Goal: Information Seeking & Learning: Learn about a topic

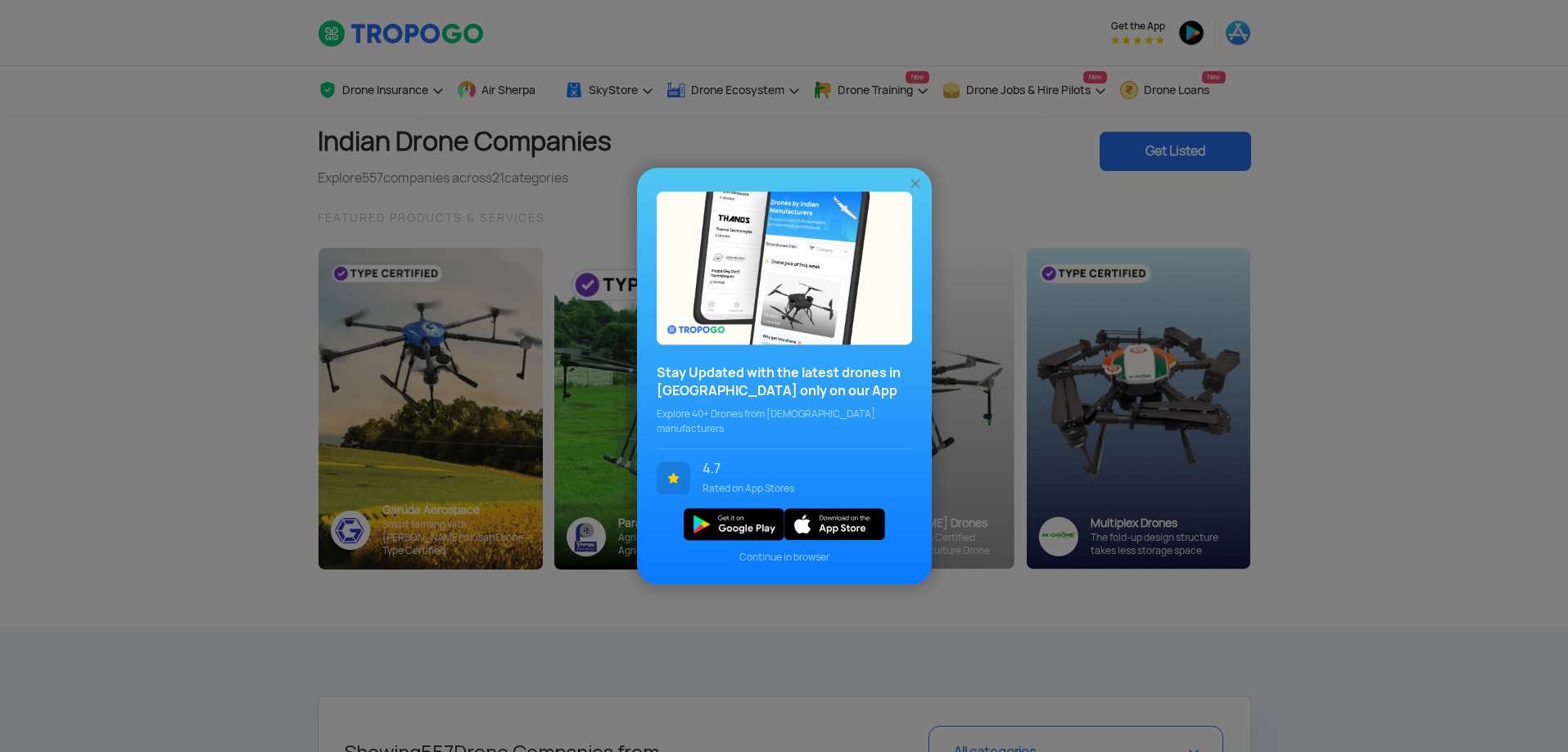
click at [915, 191] on img at bounding box center [915, 183] width 16 height 16
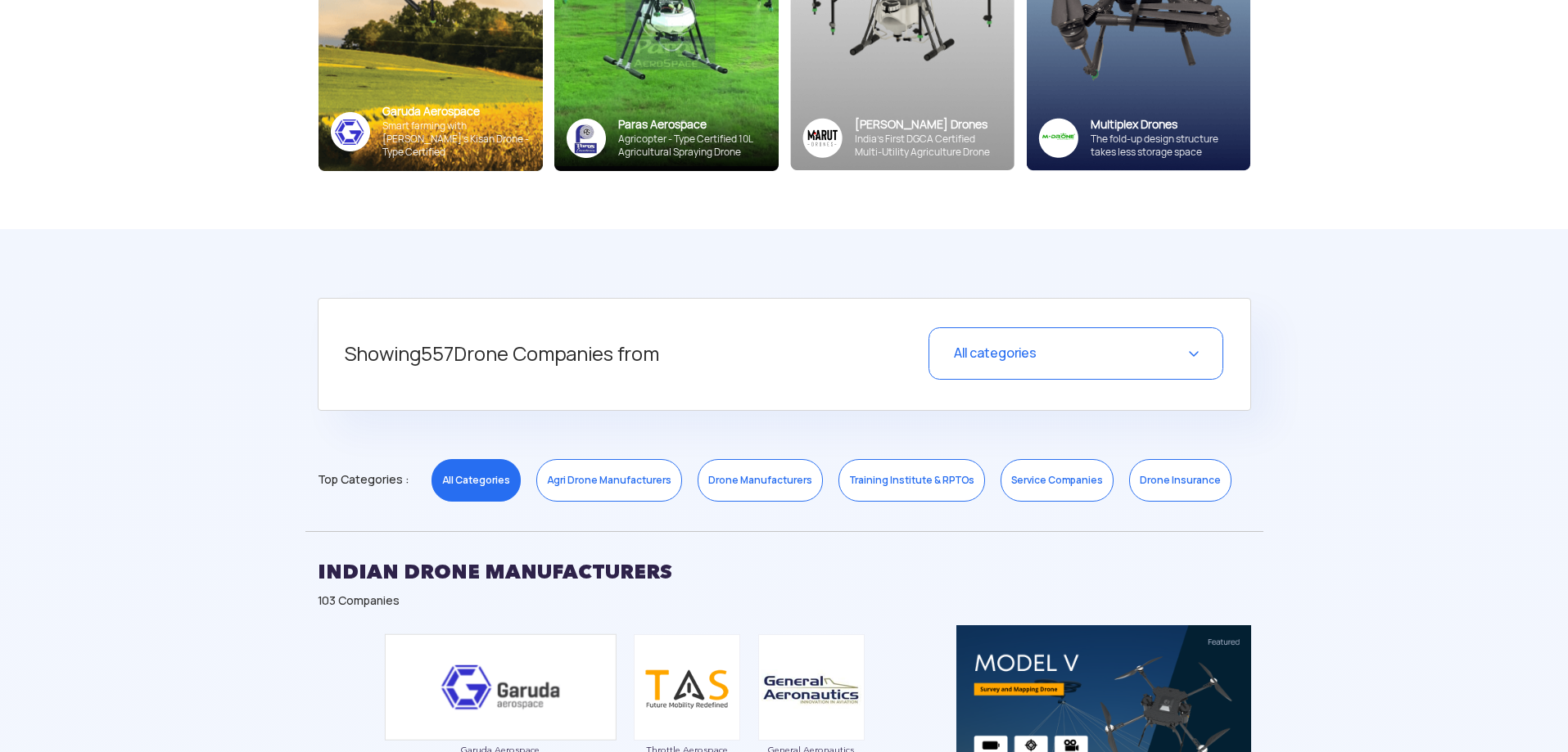
scroll to position [409, 0]
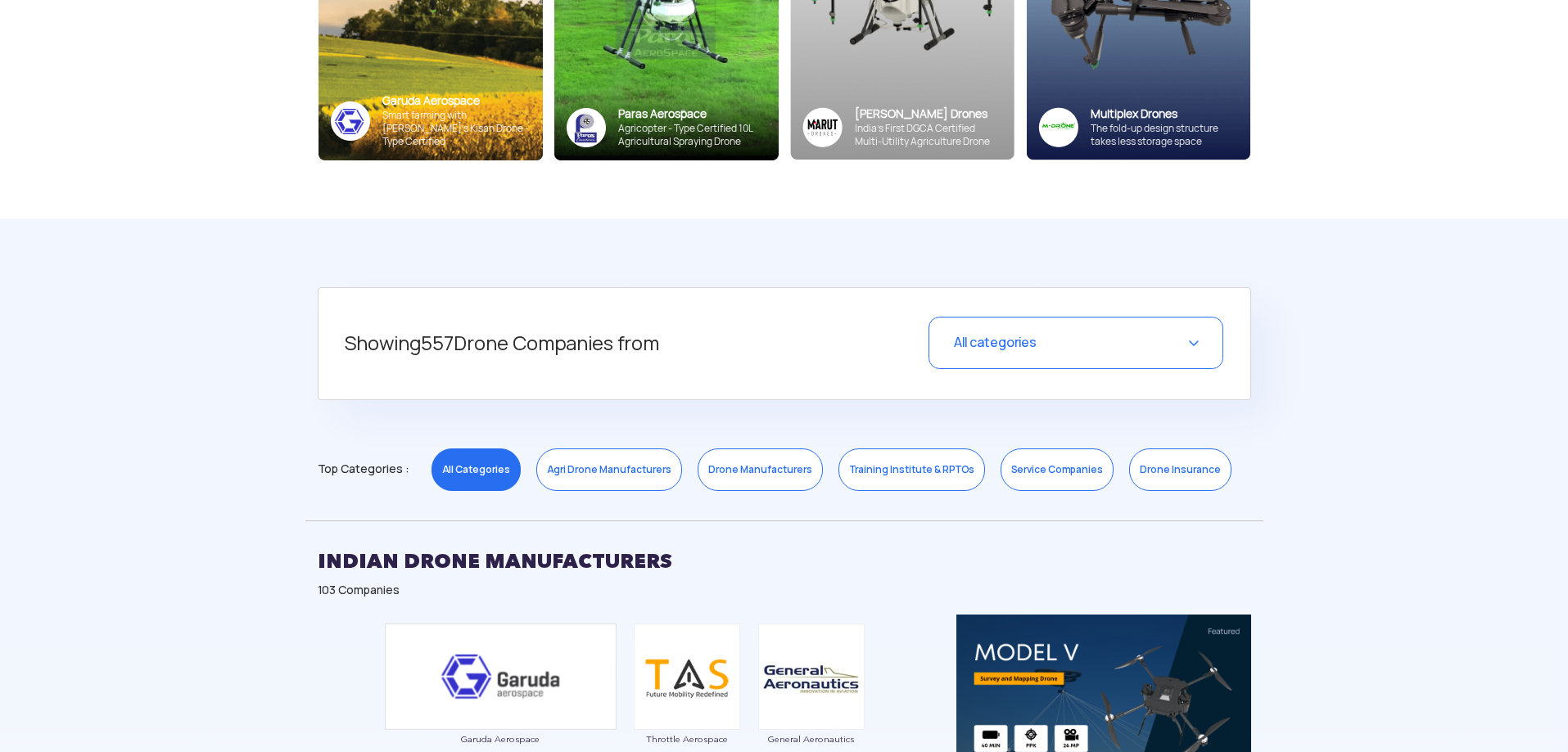
click at [1086, 345] on div "All categories" at bounding box center [1076, 343] width 295 height 52
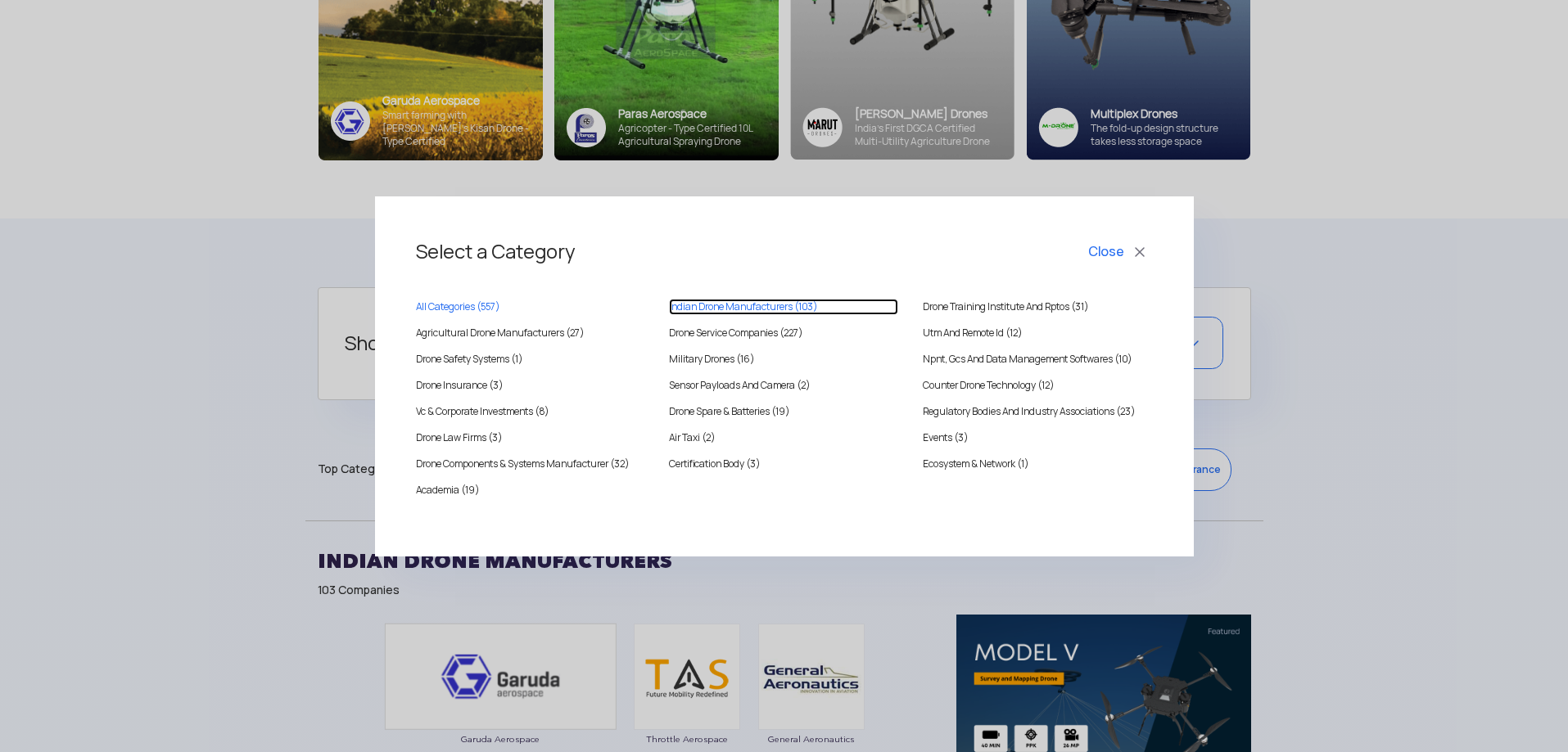
click at [790, 304] on MANUFACTURERS "Indian Drone Manufacturers (103)" at bounding box center [784, 307] width 230 height 16
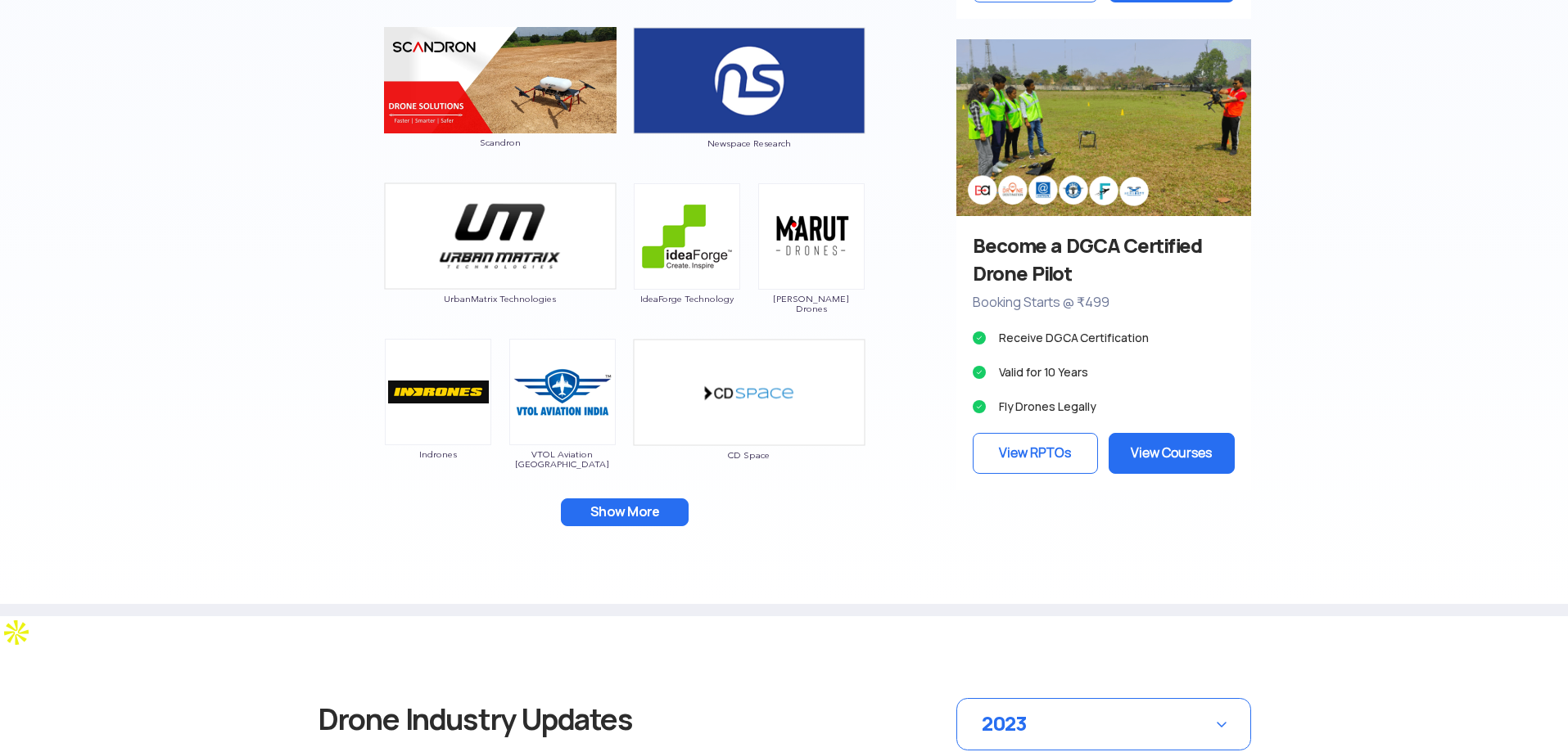
scroll to position [1638, 0]
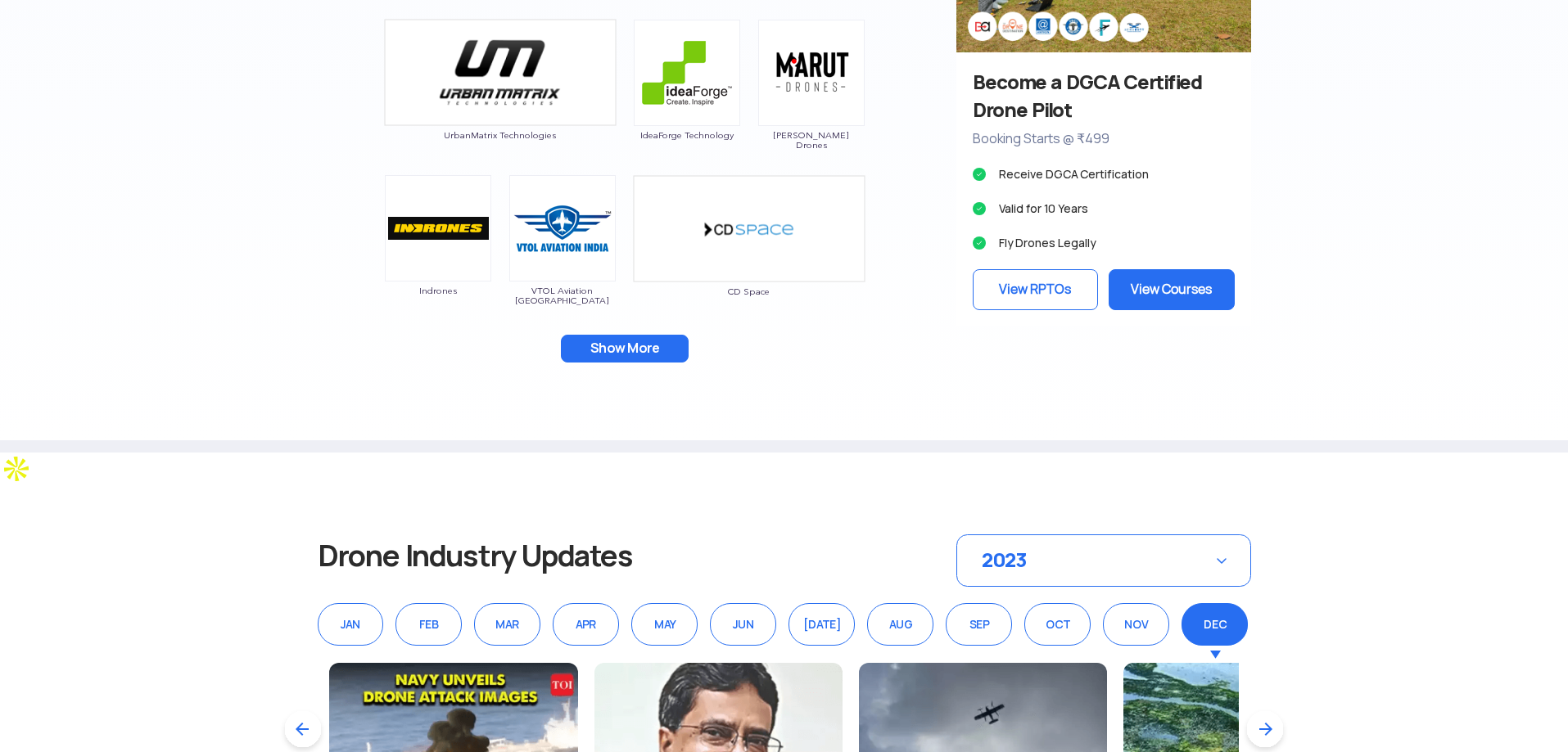
click at [645, 350] on button "Show More" at bounding box center [625, 349] width 128 height 27
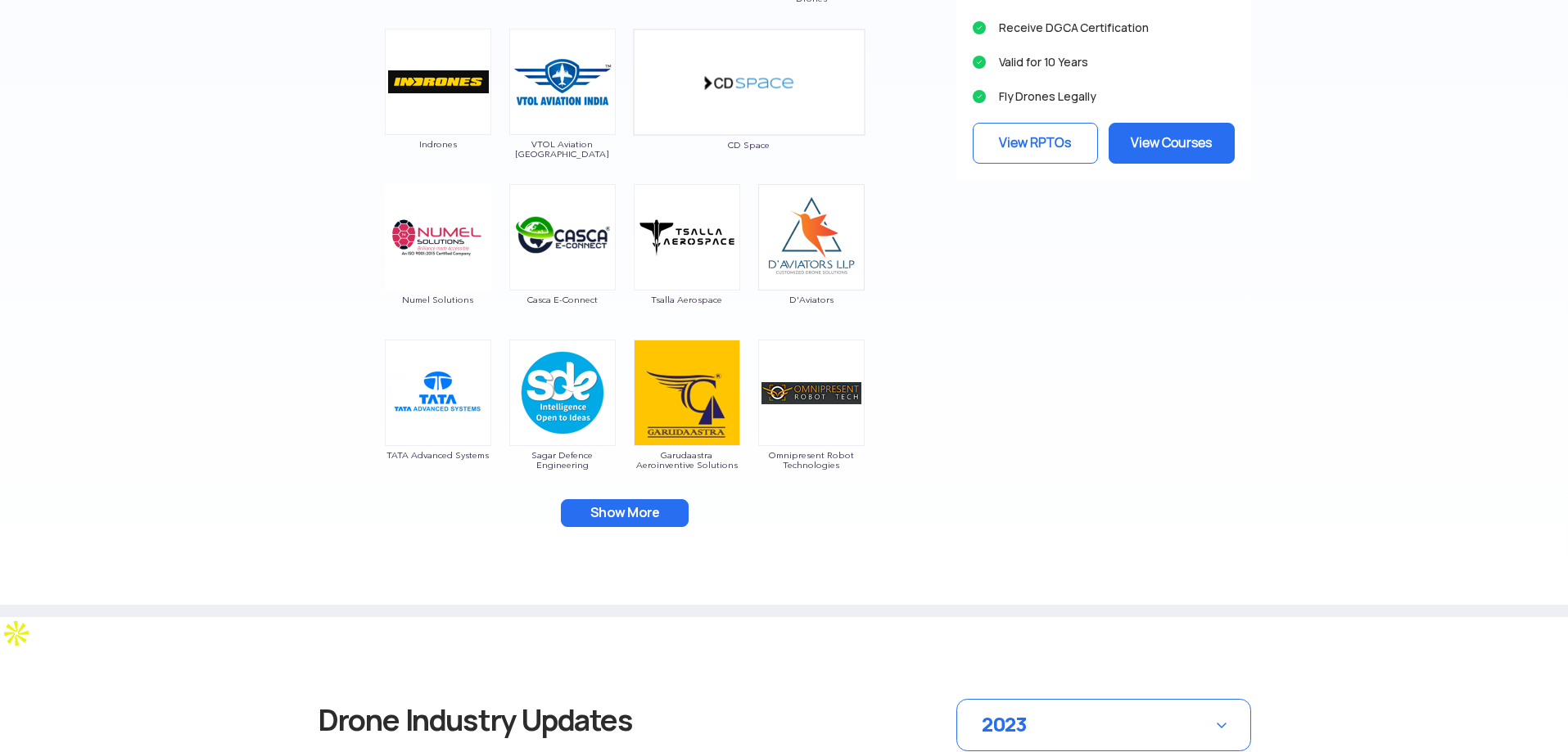
scroll to position [1883, 0]
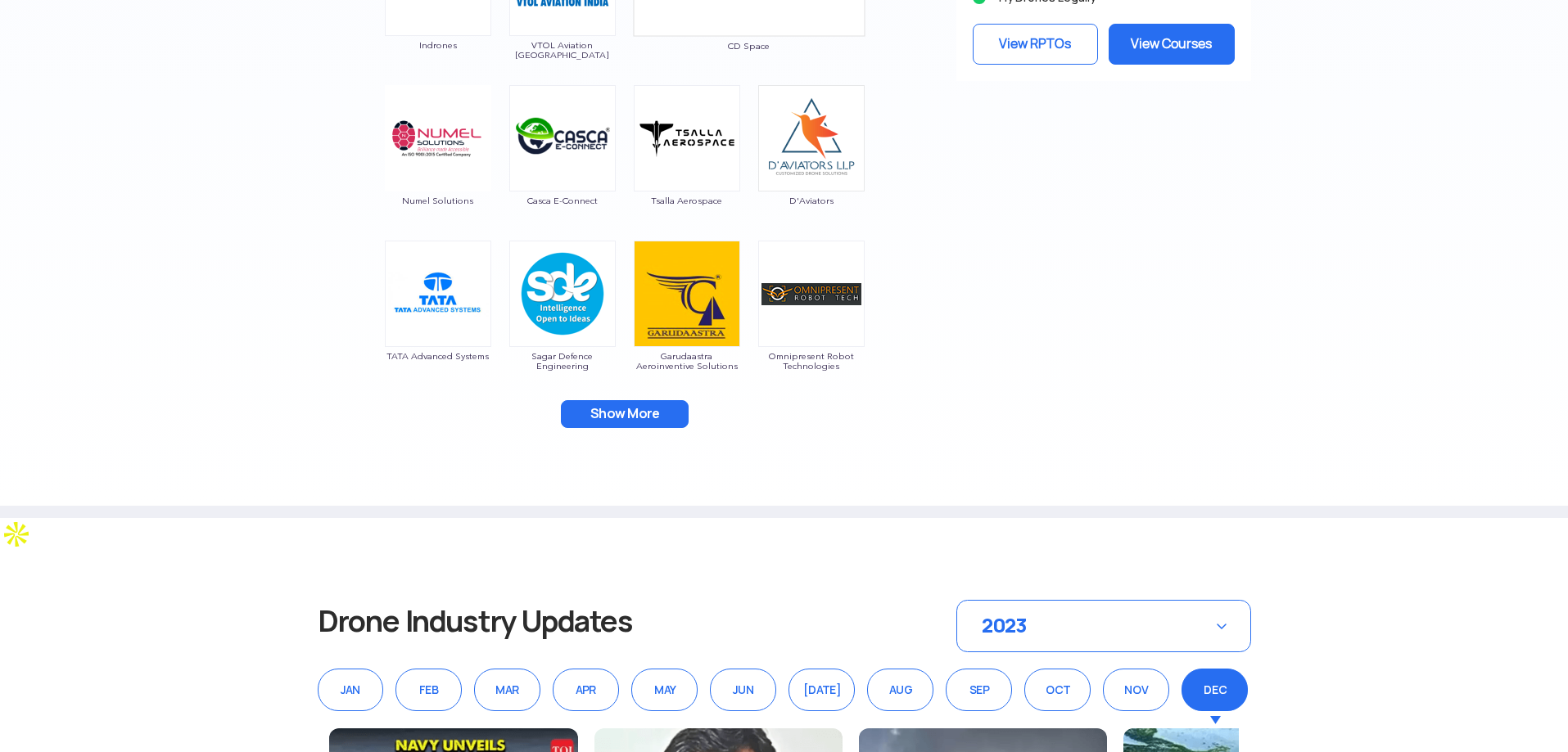
click at [647, 405] on button "Show More" at bounding box center [625, 414] width 128 height 27
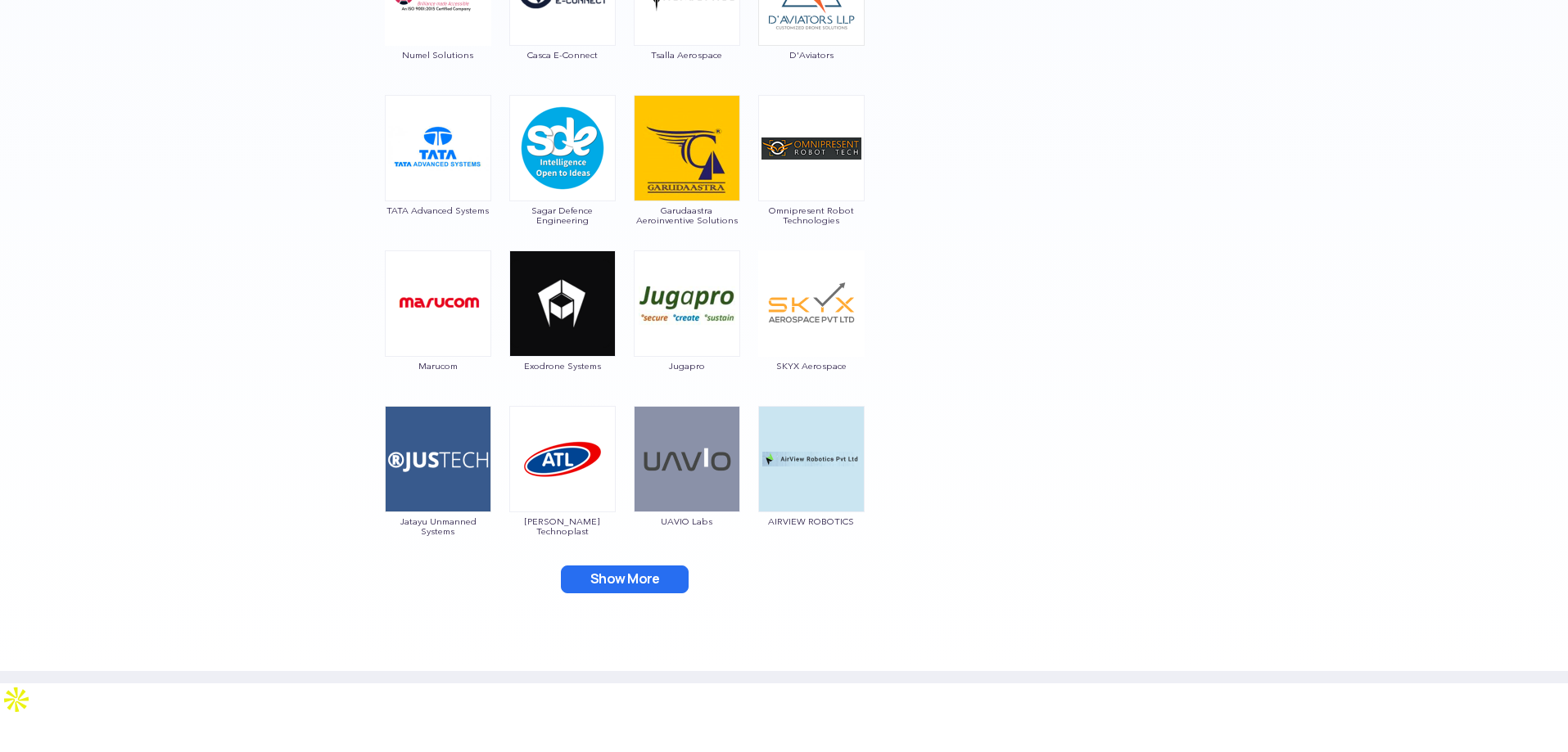
scroll to position [2128, 0]
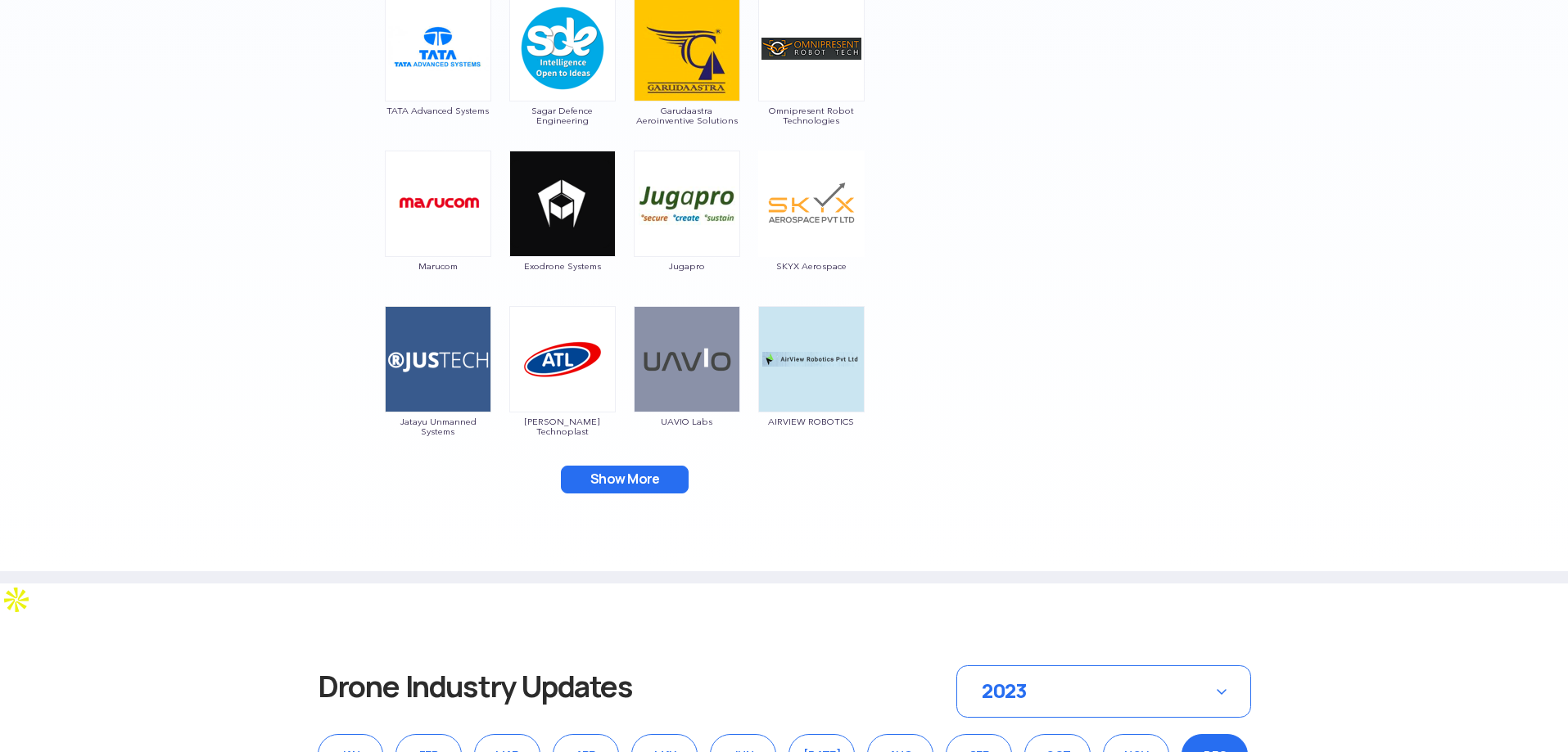
click at [607, 479] on button "Show More" at bounding box center [625, 480] width 128 height 27
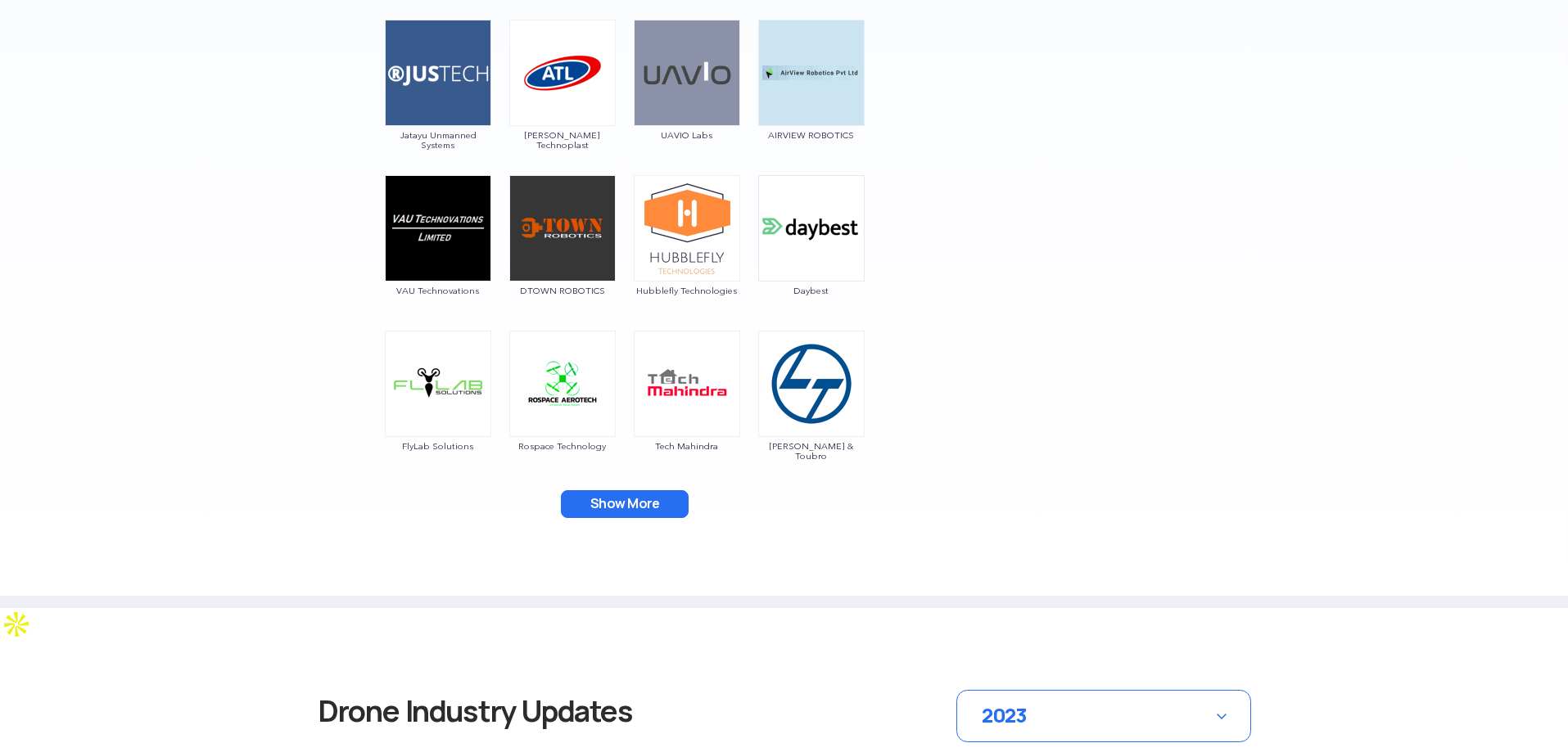
scroll to position [2456, 0]
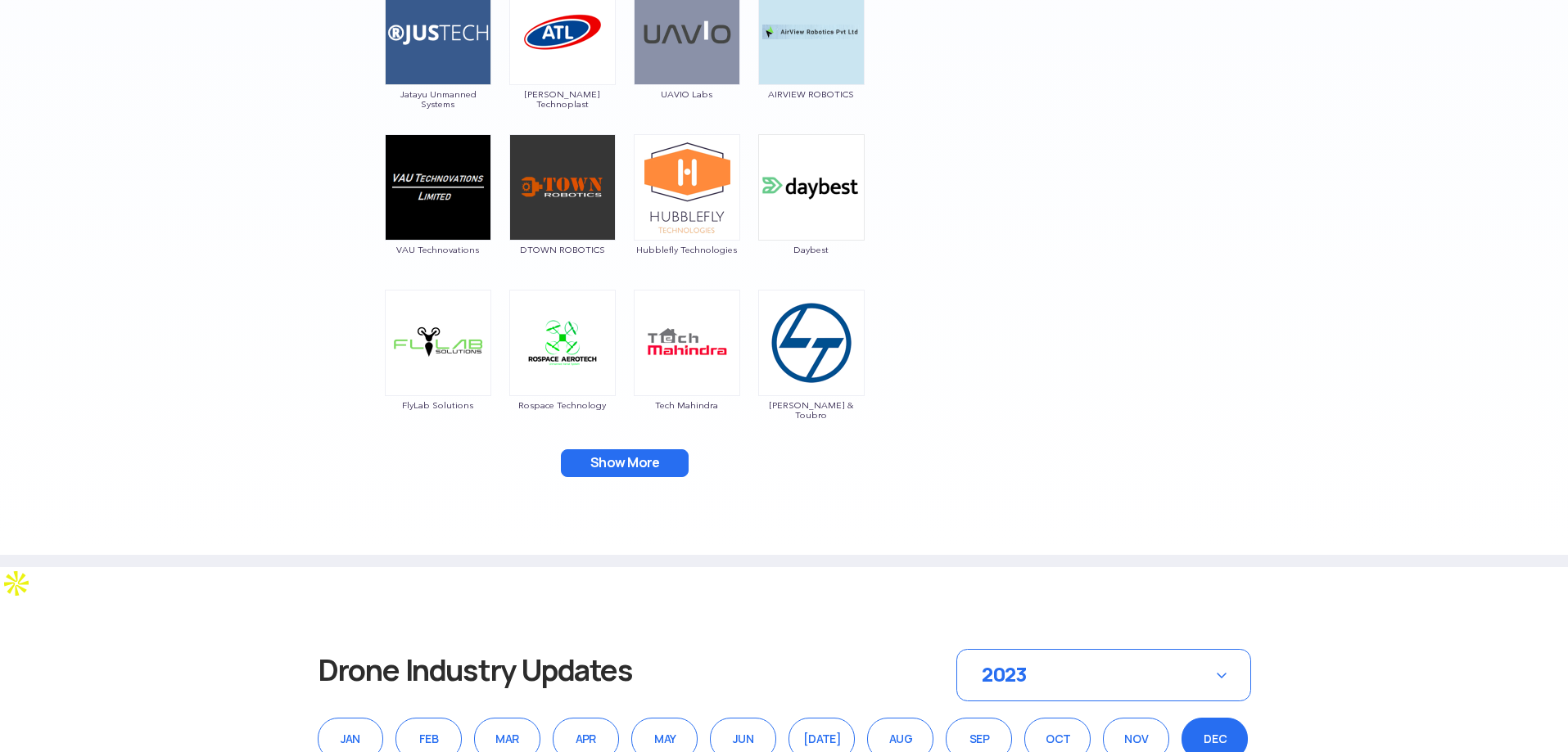
click at [662, 460] on button "Show More" at bounding box center [625, 463] width 128 height 27
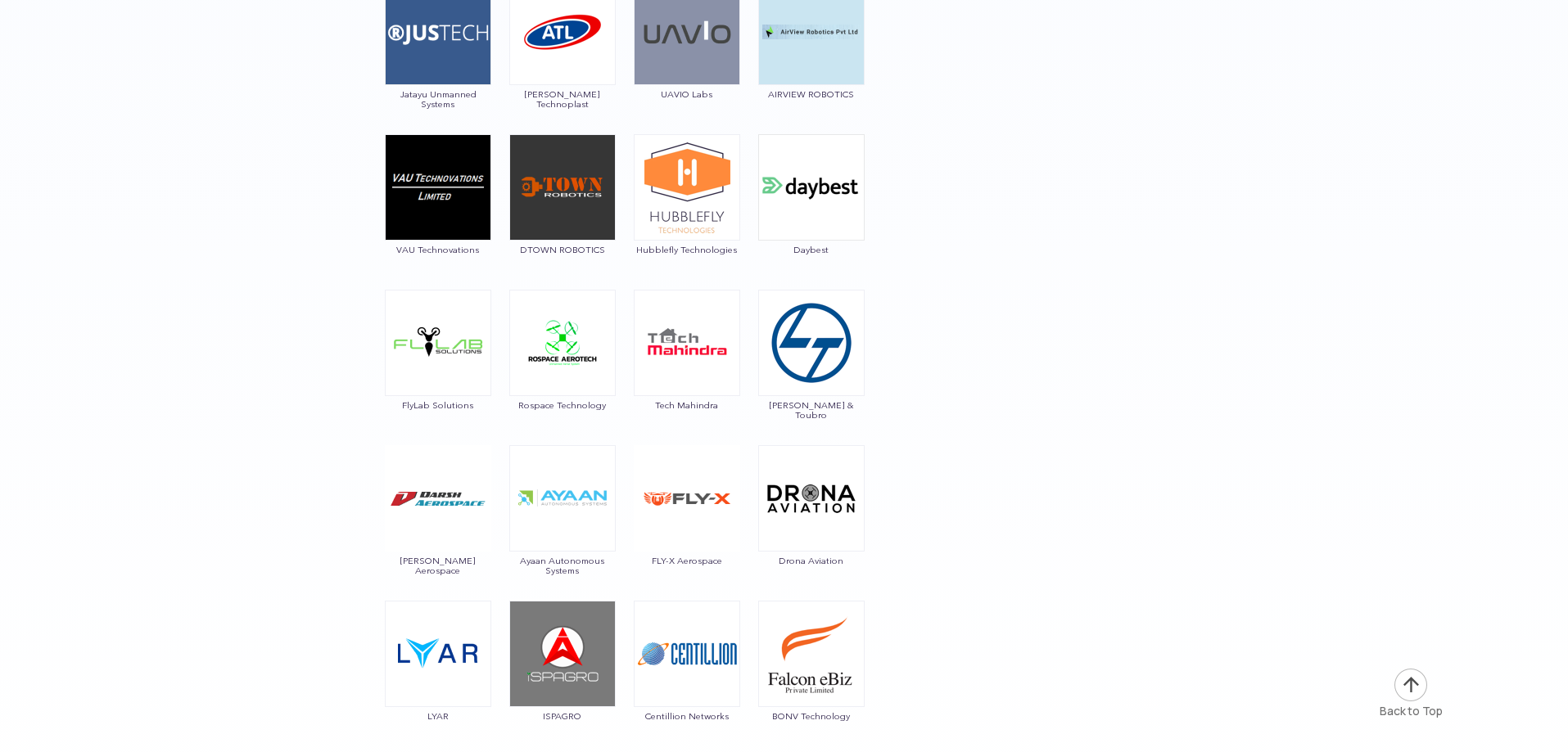
scroll to position [2947, 0]
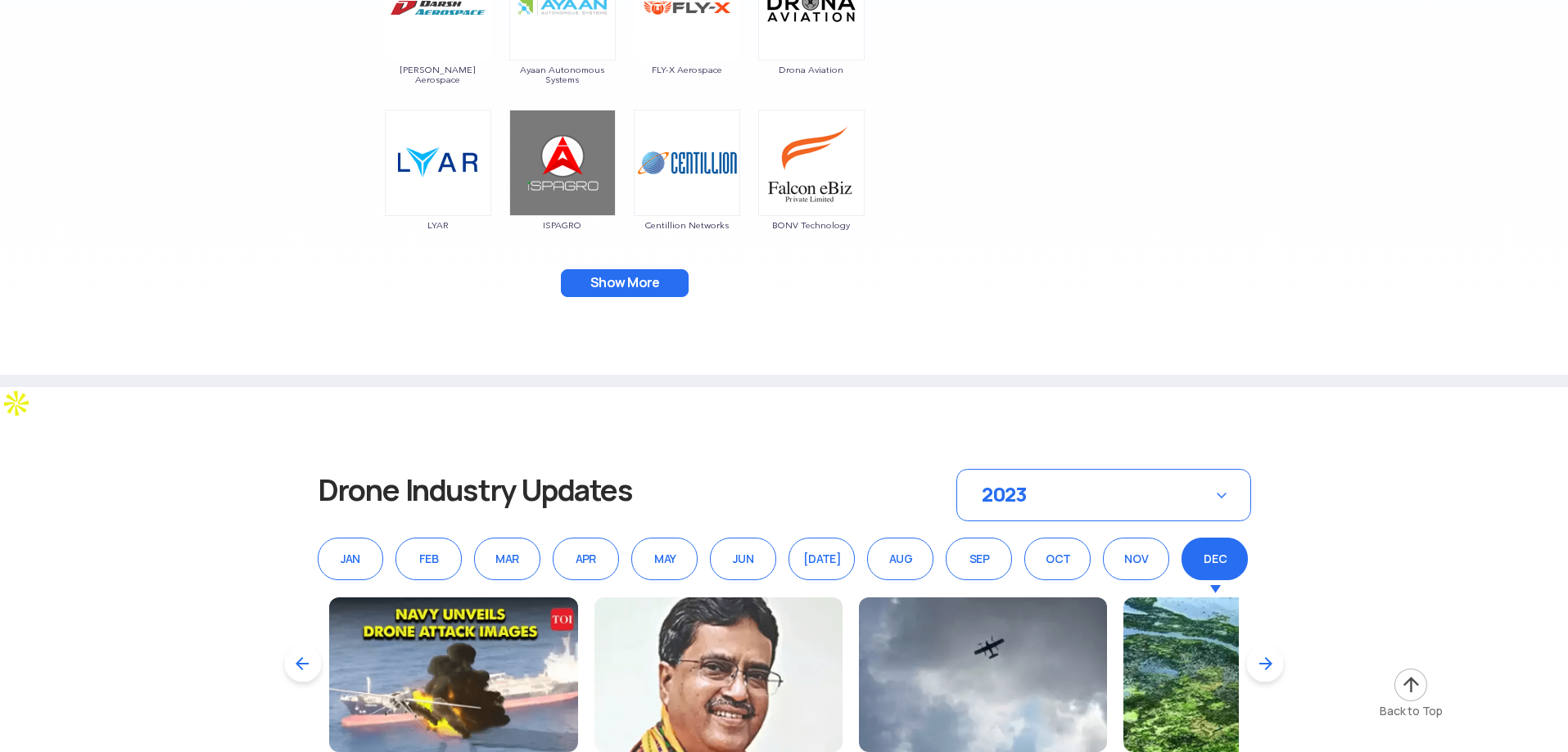
click at [671, 271] on button "Show More" at bounding box center [625, 283] width 128 height 27
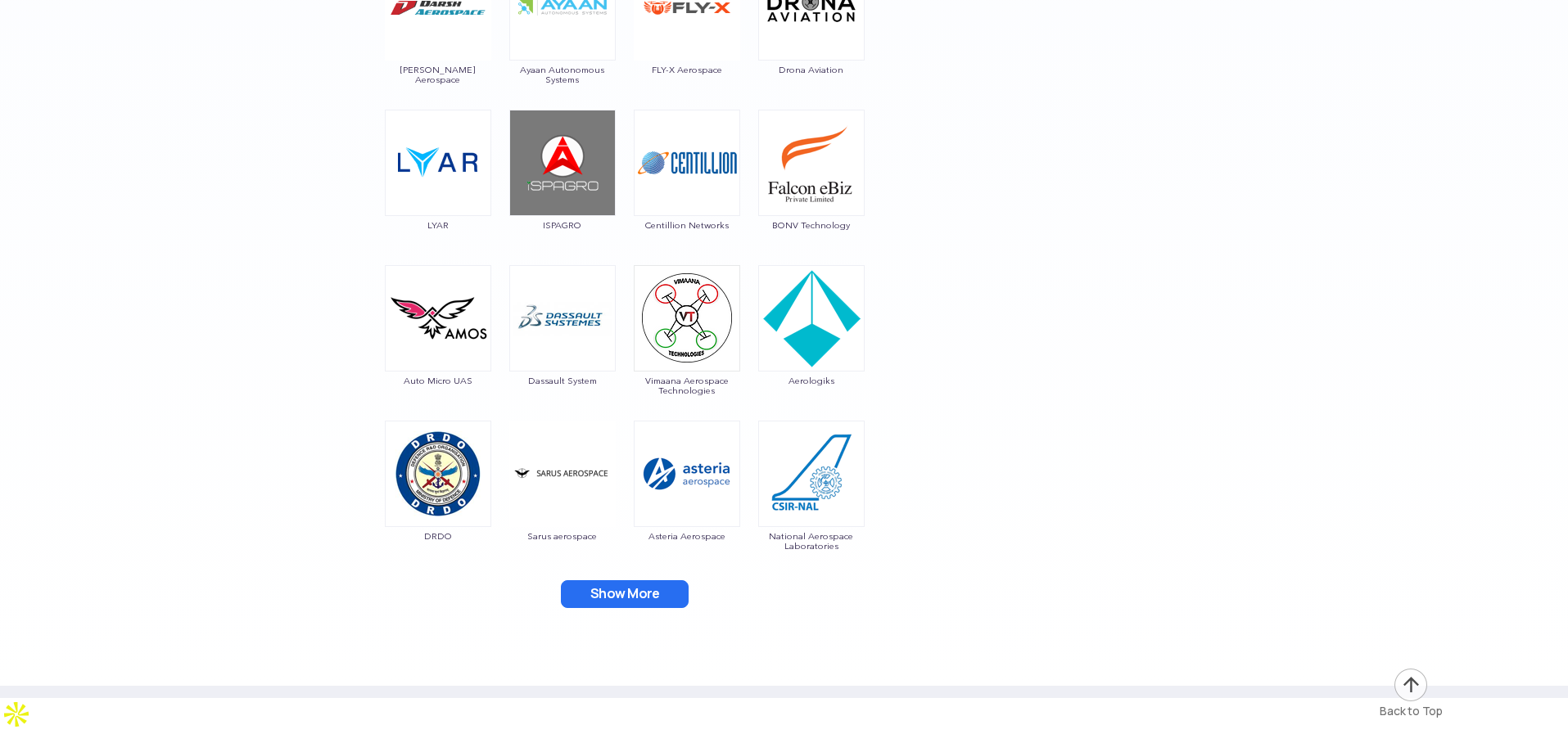
click at [612, 575] on button "Show More" at bounding box center [625, 594] width 128 height 27
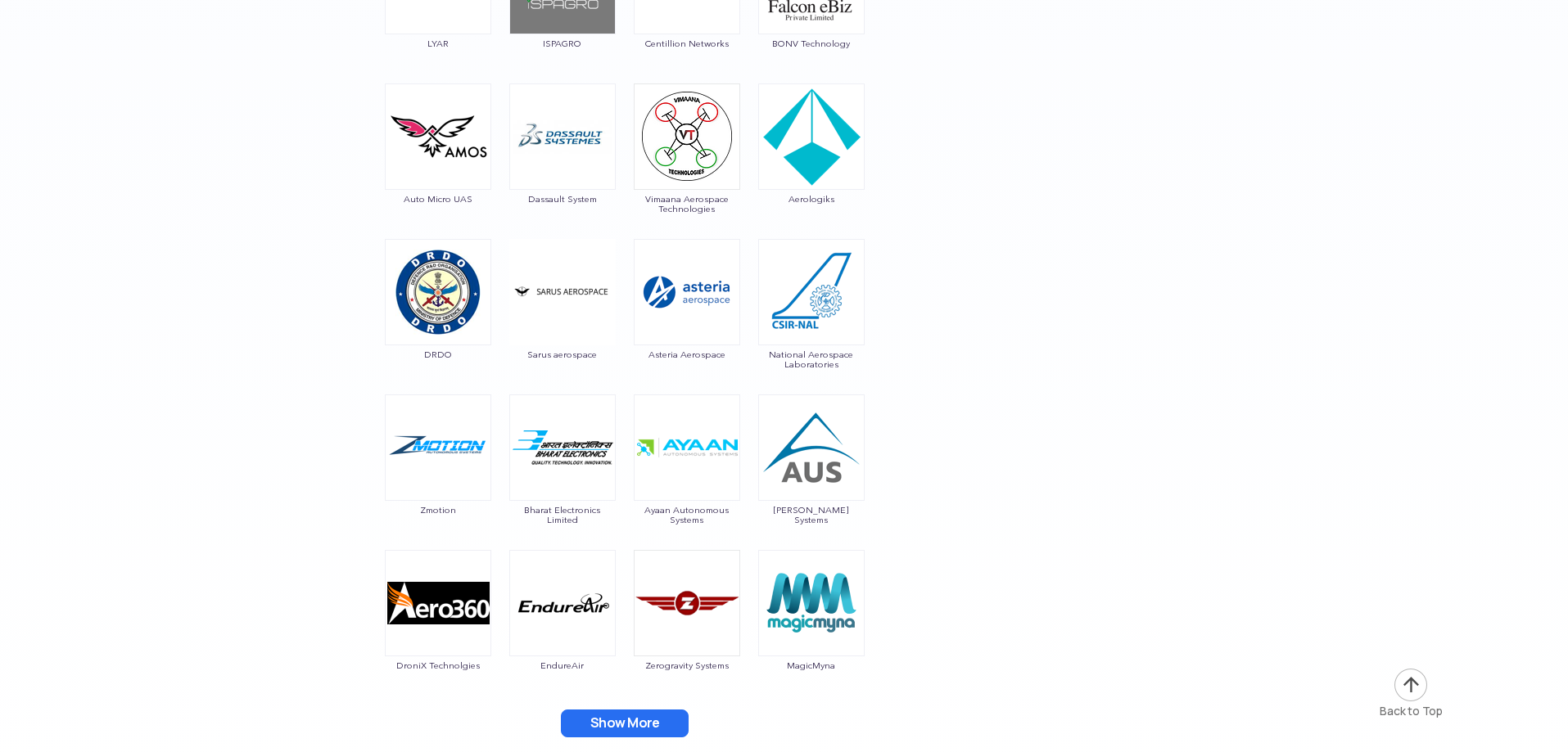
scroll to position [3274, 0]
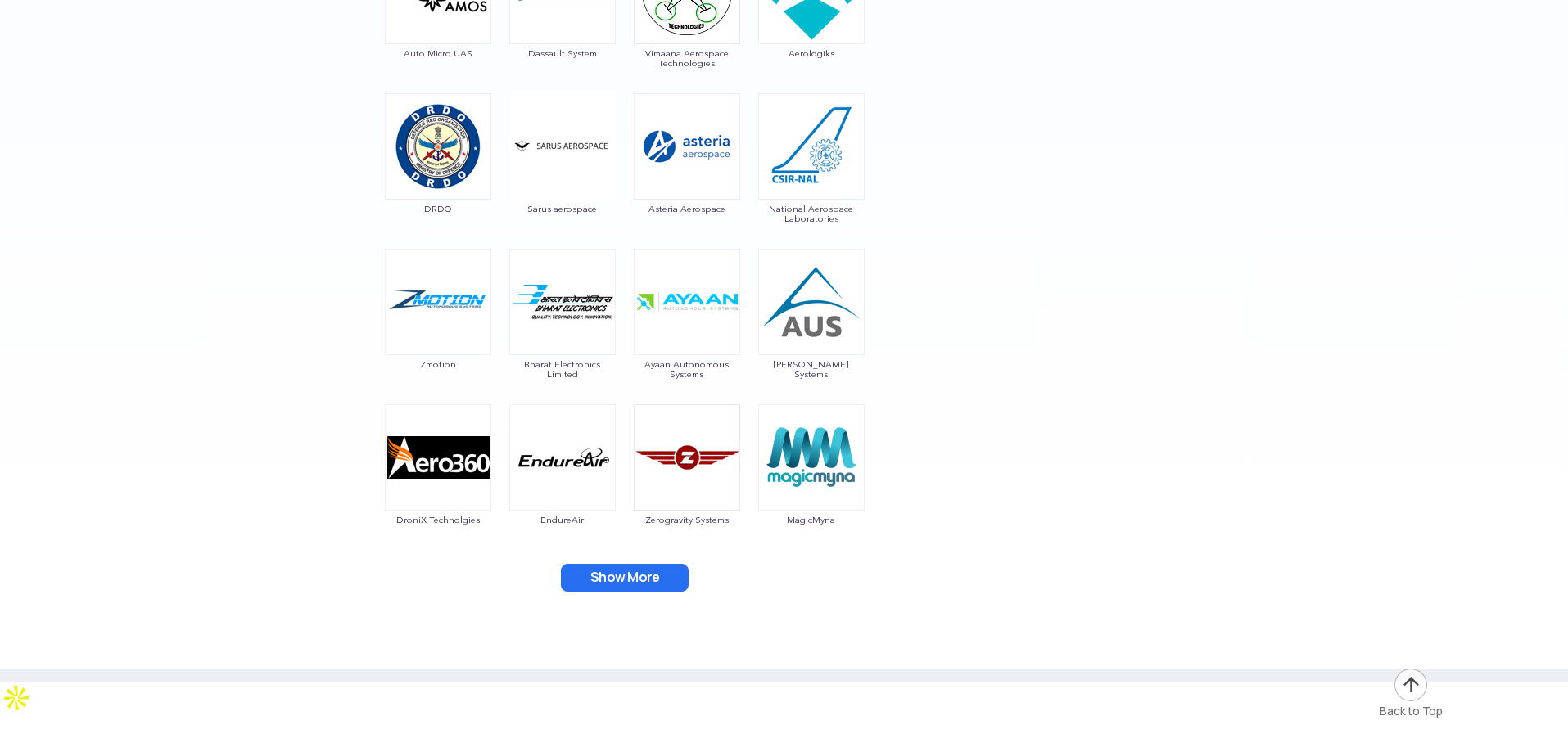
click at [631, 571] on button "Show More" at bounding box center [625, 578] width 128 height 27
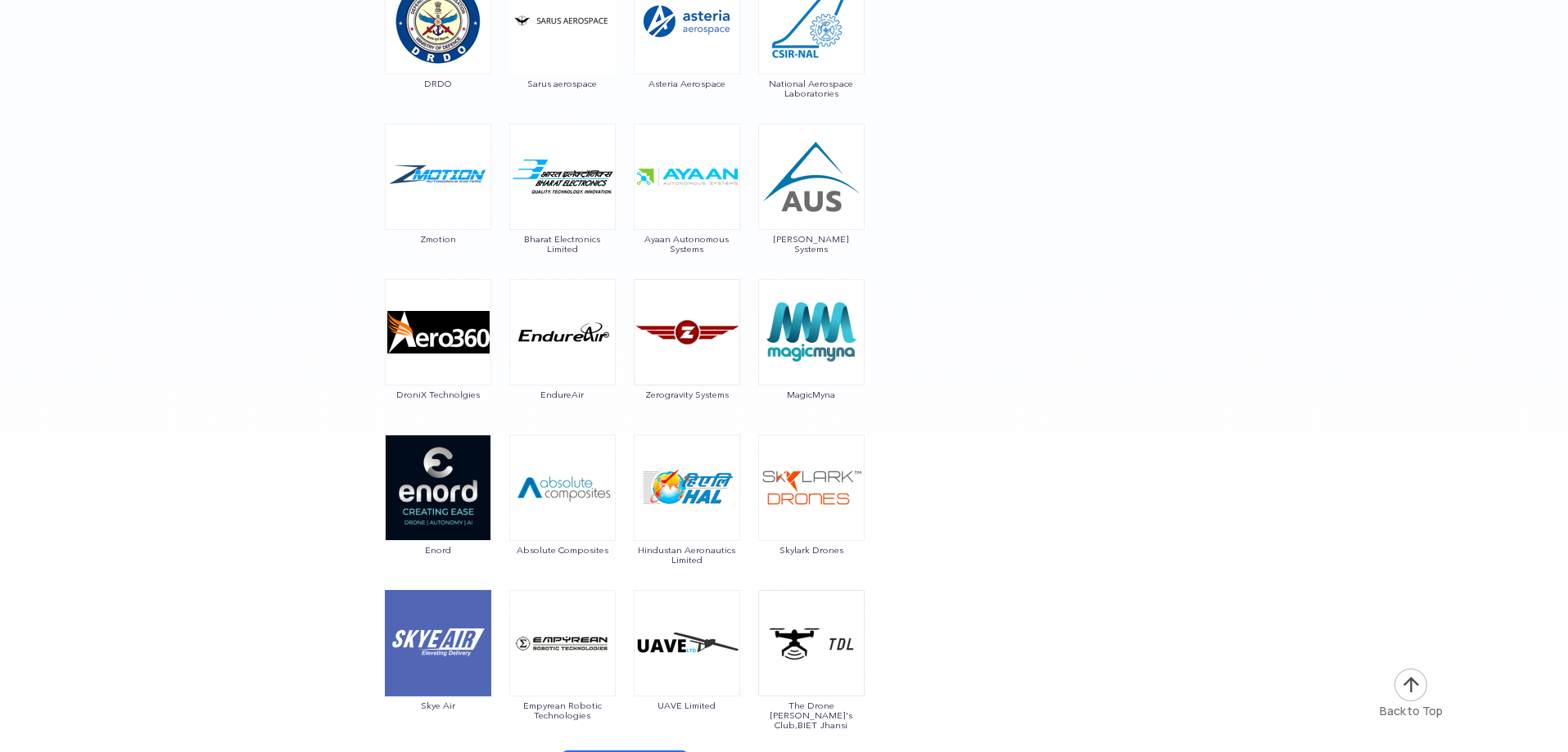
scroll to position [3520, 0]
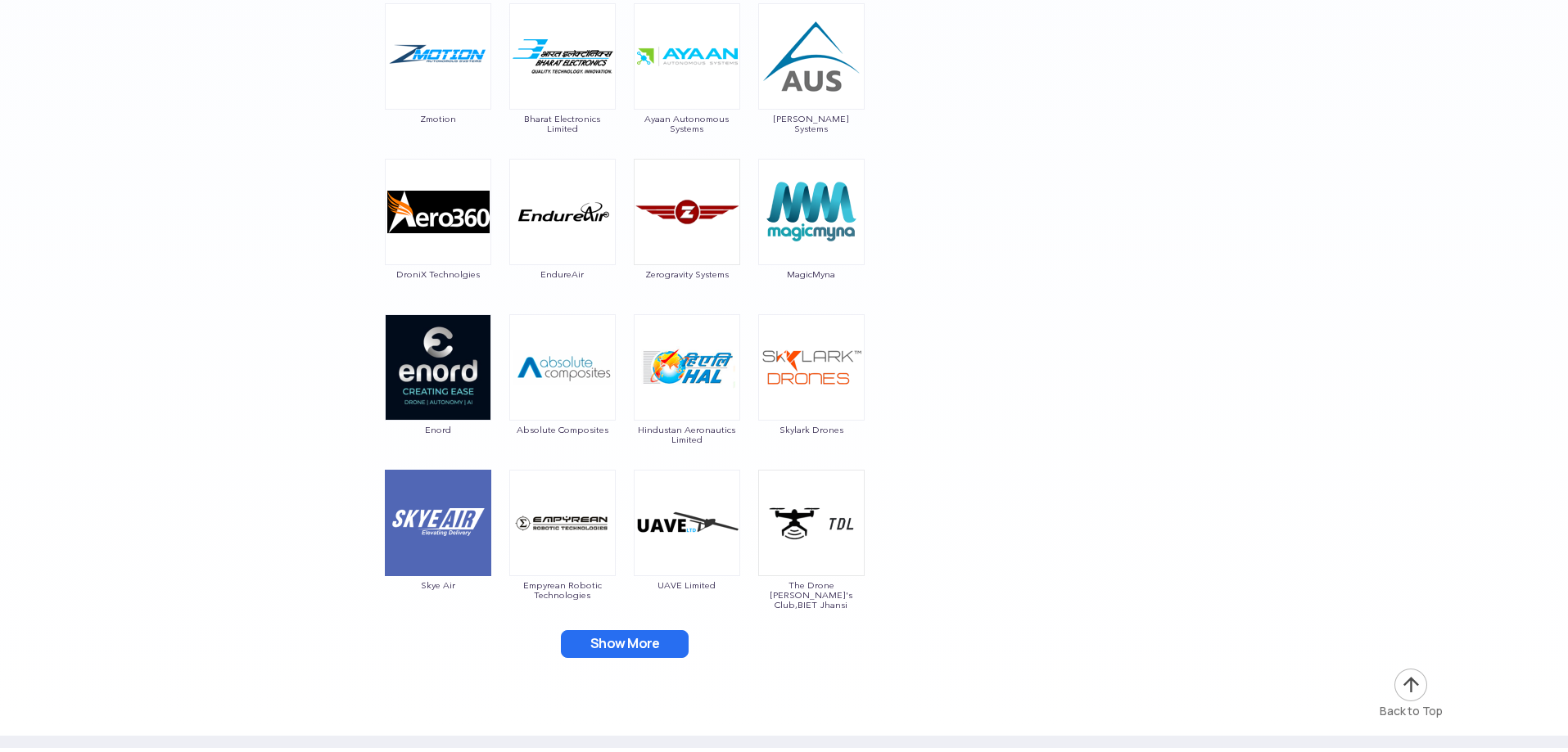
click at [619, 575] on button "Show More" at bounding box center [625, 644] width 128 height 27
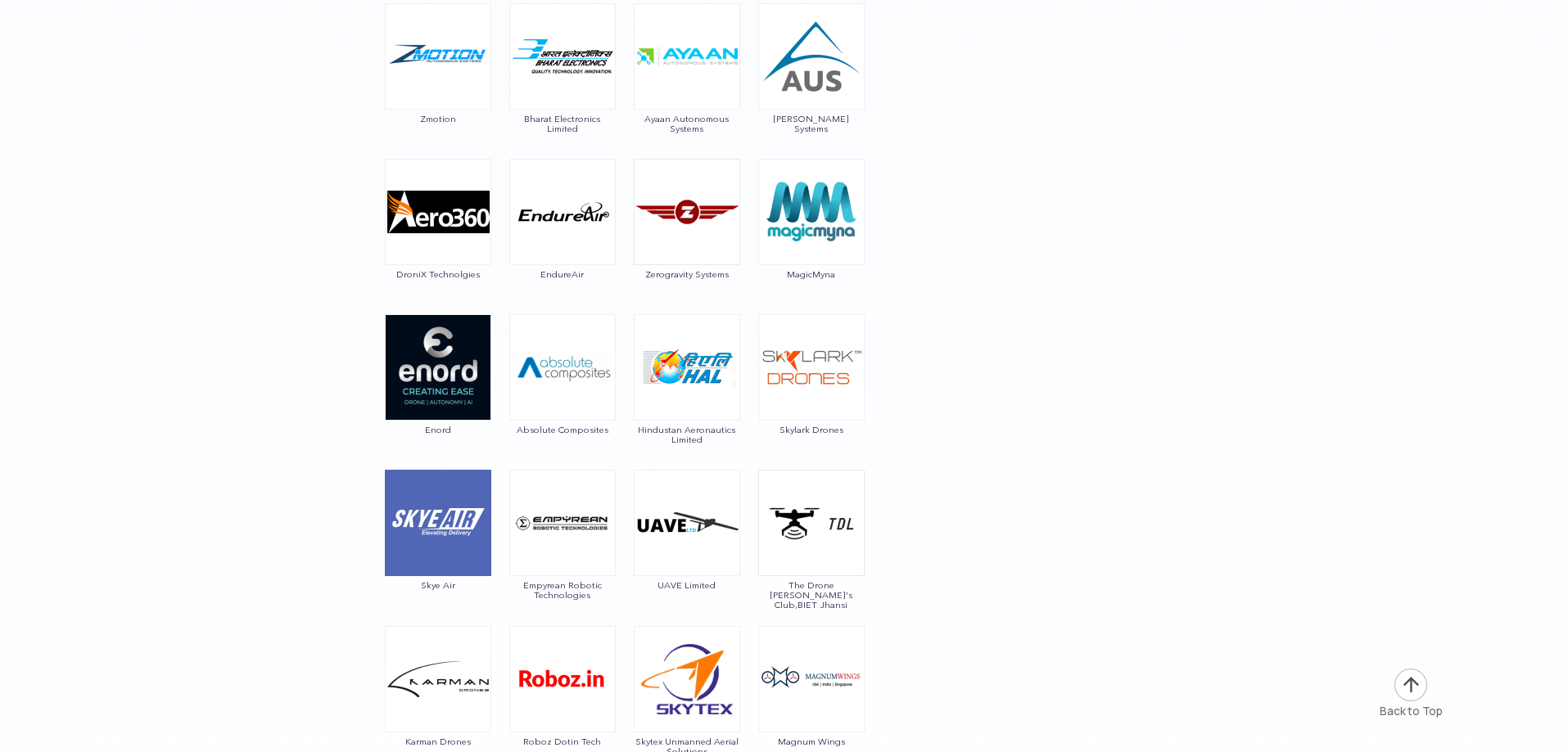
scroll to position [3930, 0]
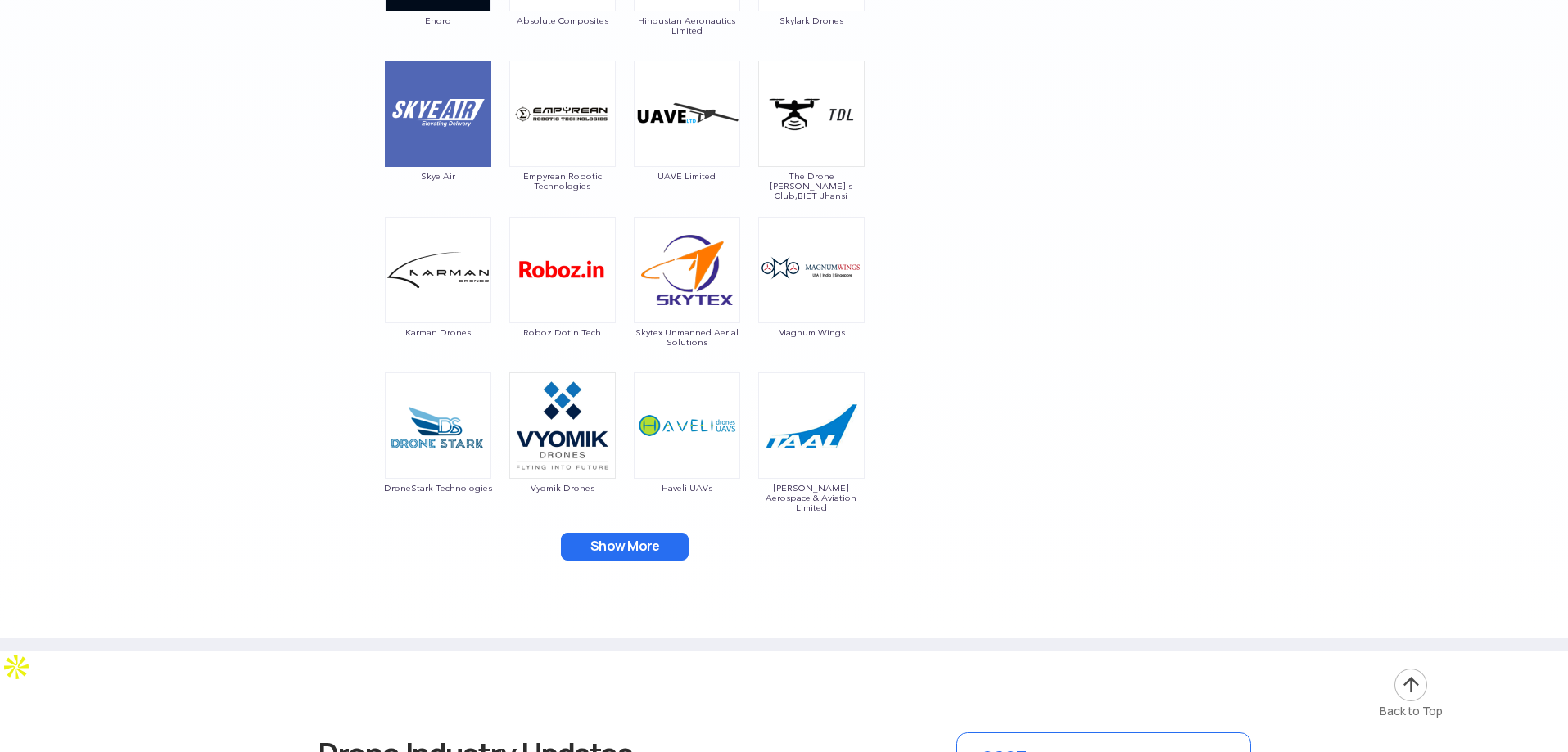
click at [620, 547] on button "Show More" at bounding box center [625, 546] width 128 height 27
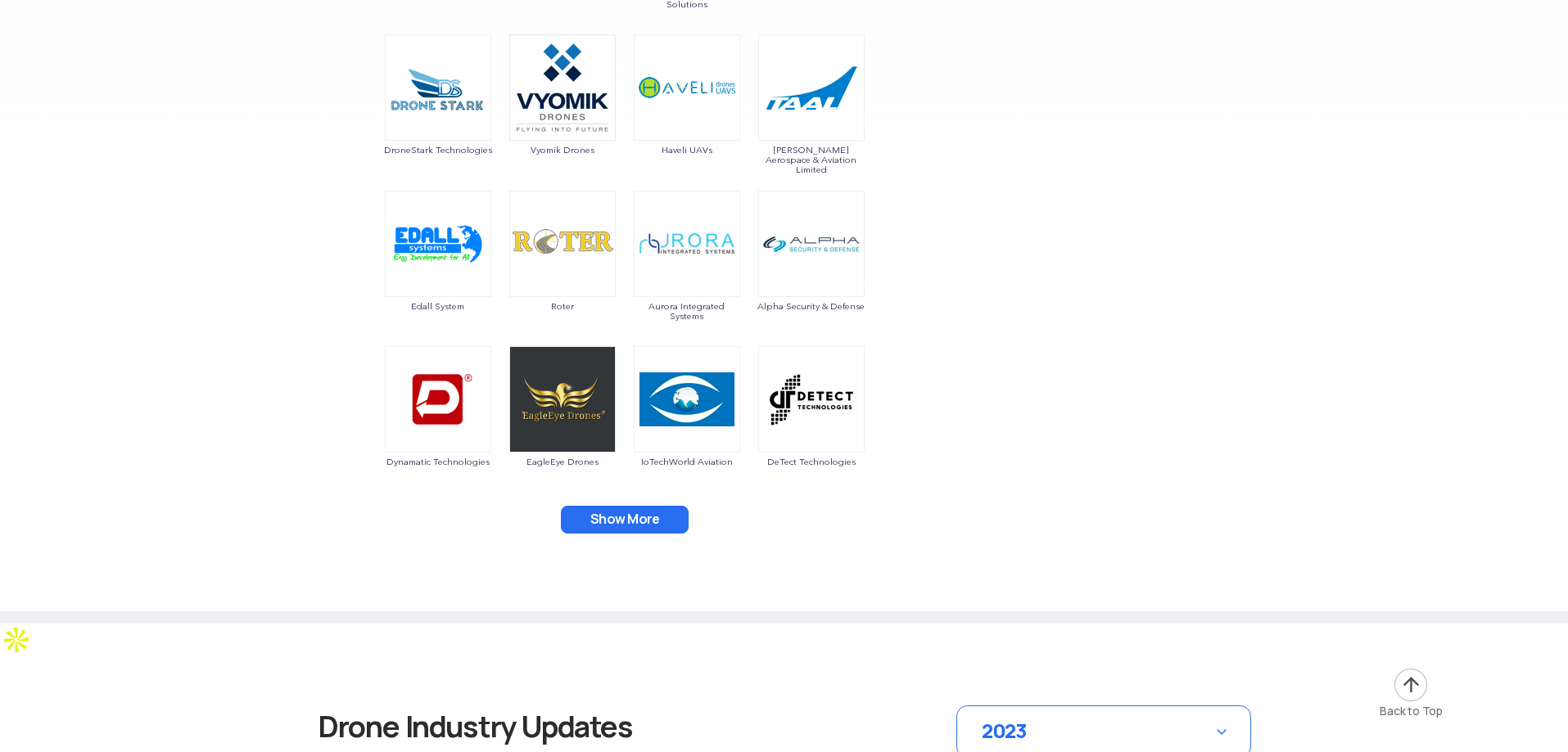
scroll to position [4339, 0]
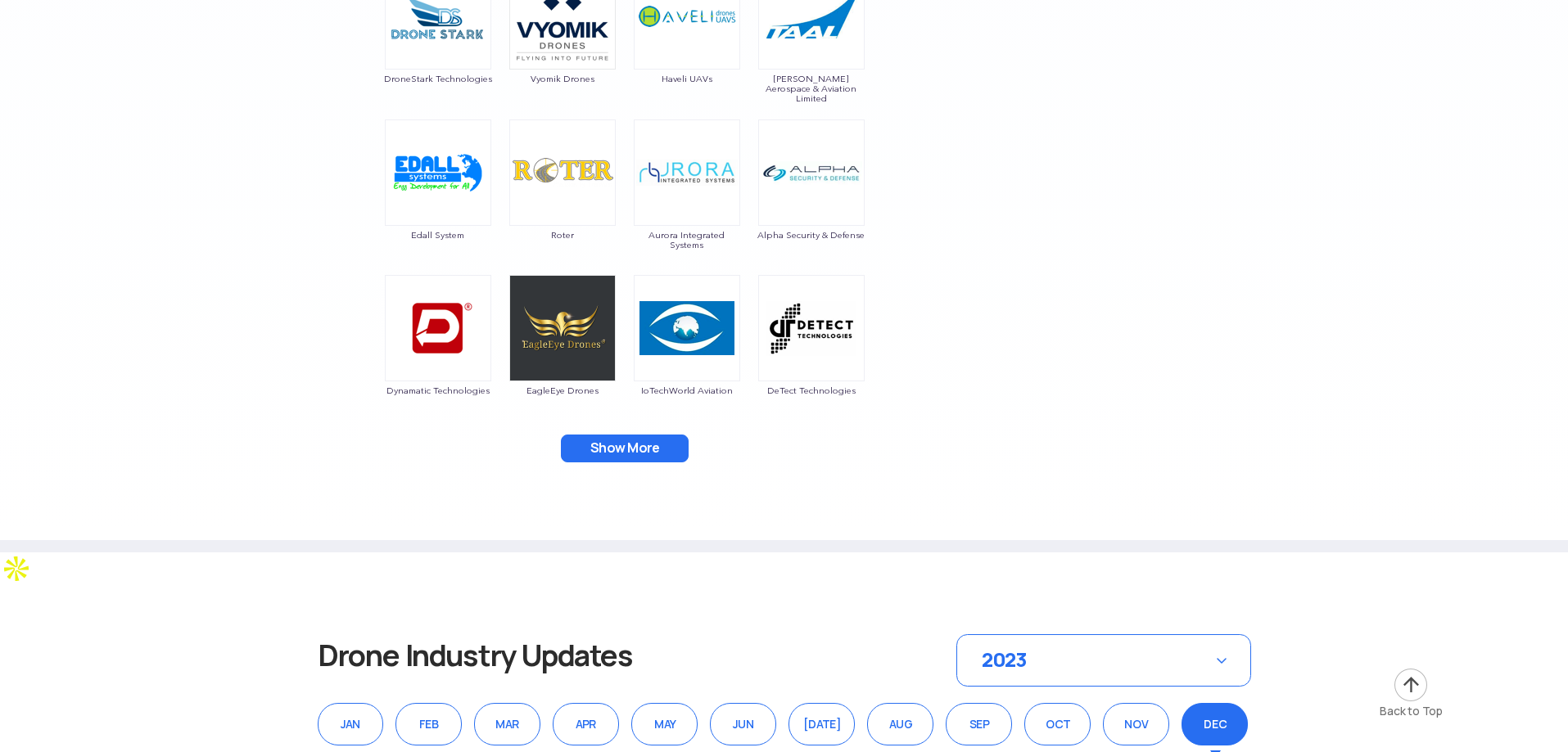
click at [632, 448] on button "Show More" at bounding box center [625, 449] width 128 height 27
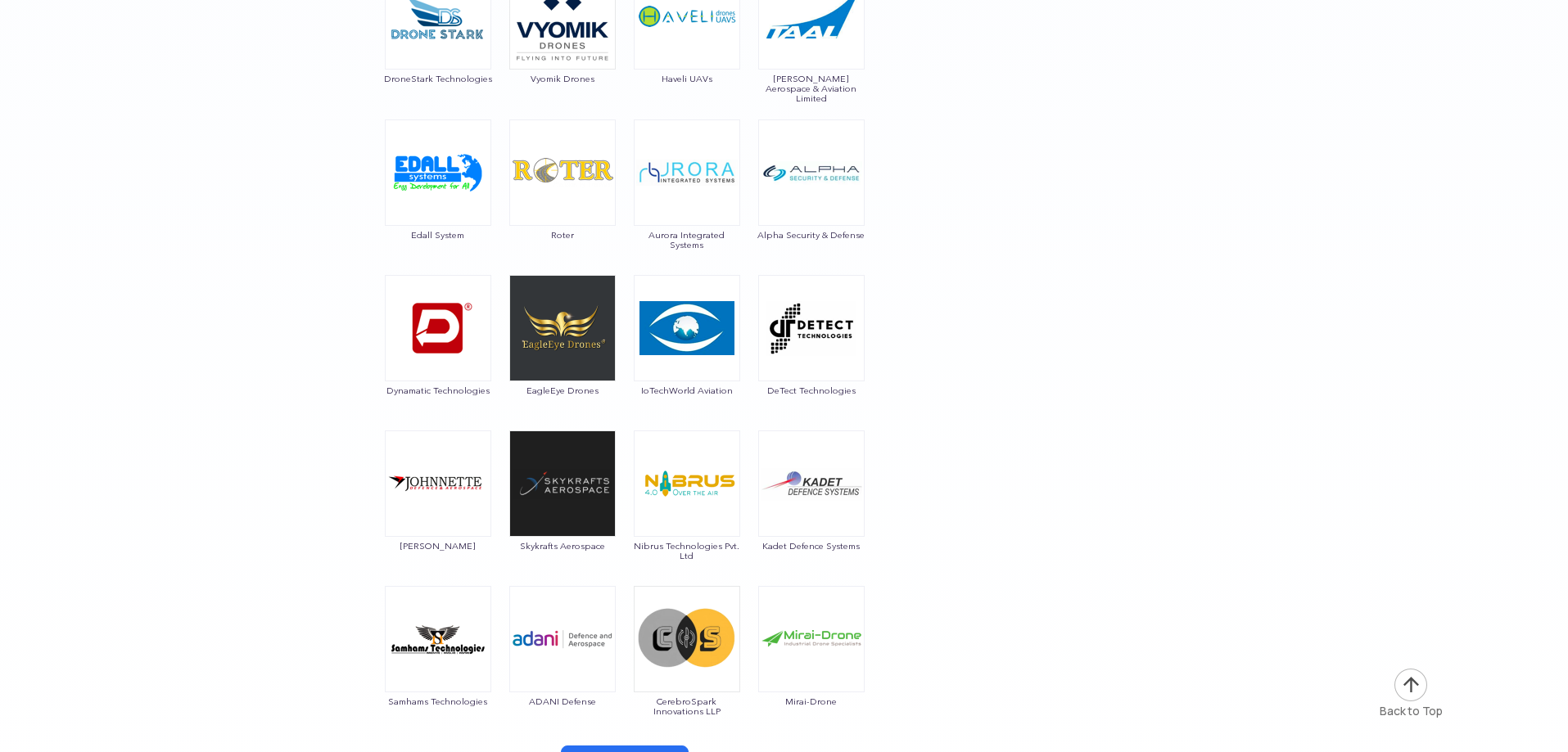
scroll to position [4666, 0]
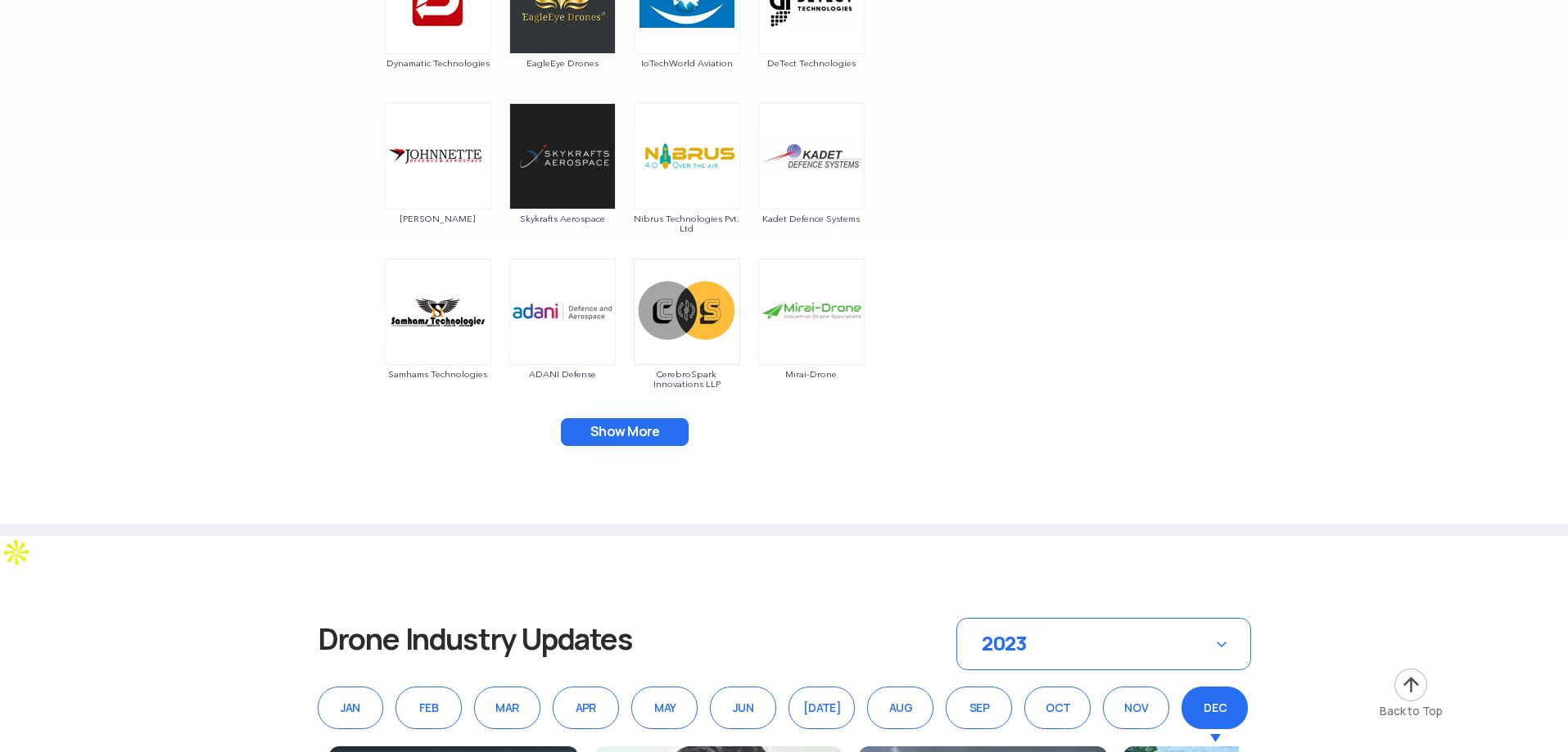
click at [625, 435] on button "Show More" at bounding box center [625, 432] width 128 height 27
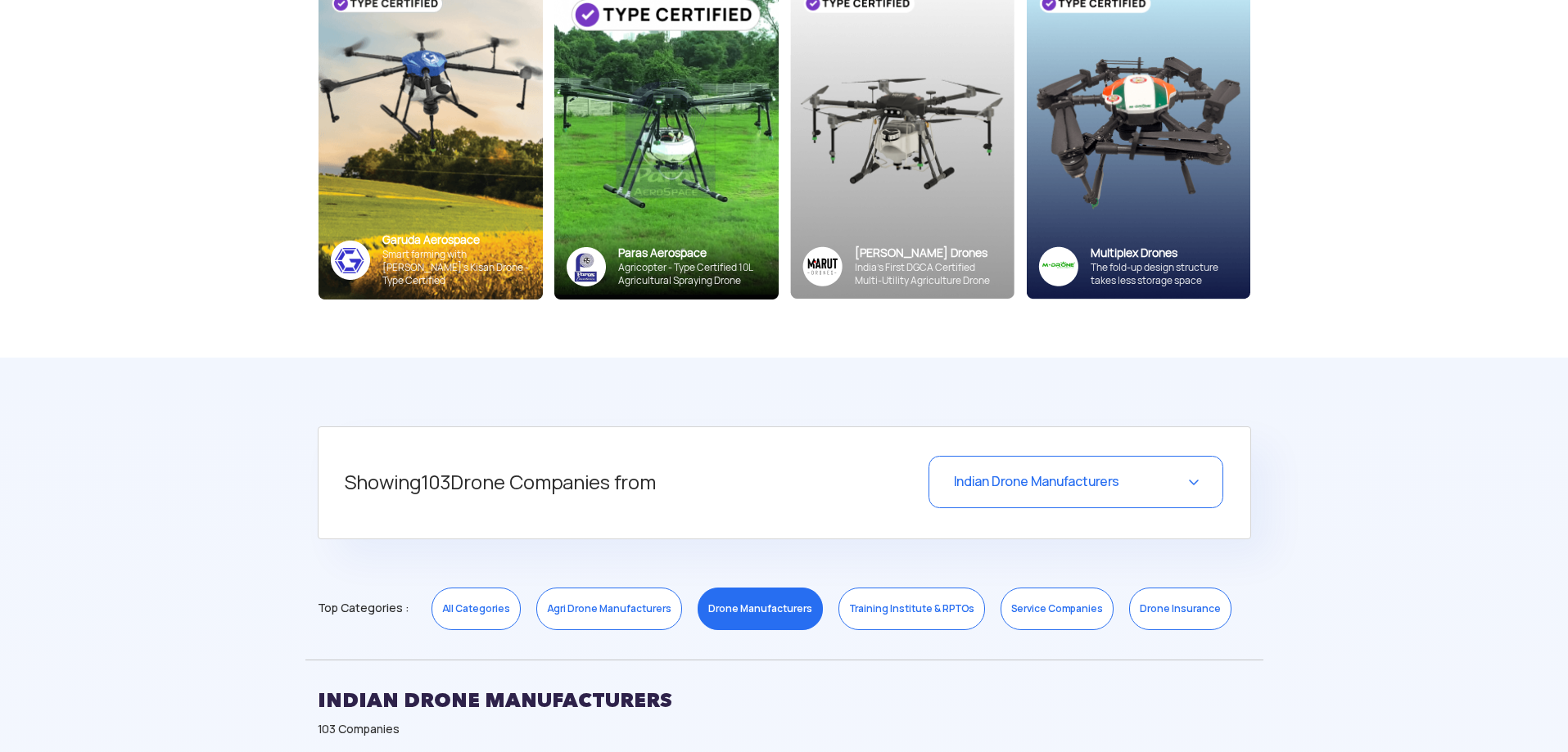
scroll to position [409, 0]
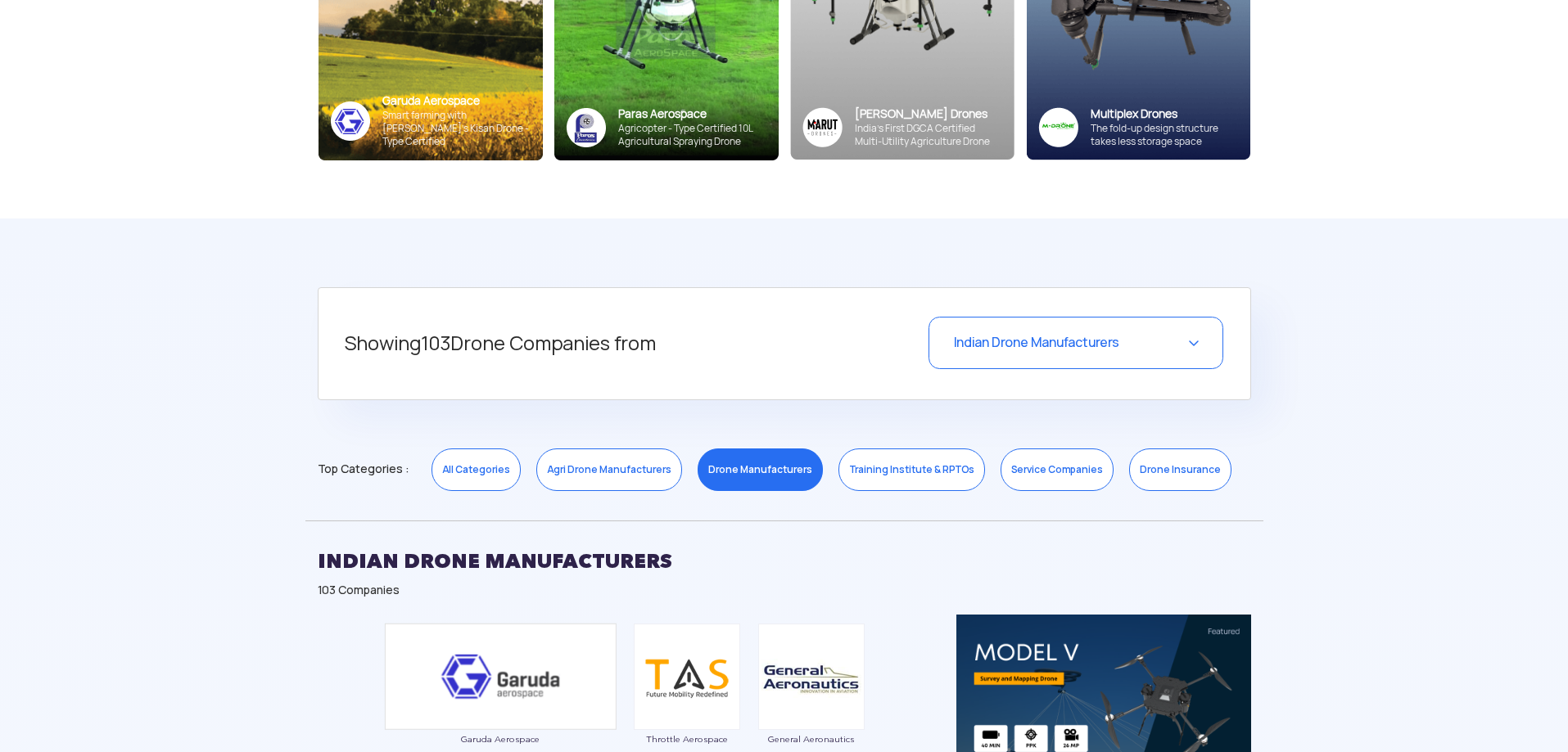
click at [488, 341] on h5 "Showing 103 Drone Companies from" at bounding box center [586, 343] width 484 height 54
click at [1188, 358] on div "Indian Drone Manufacturers" at bounding box center [1076, 343] width 295 height 52
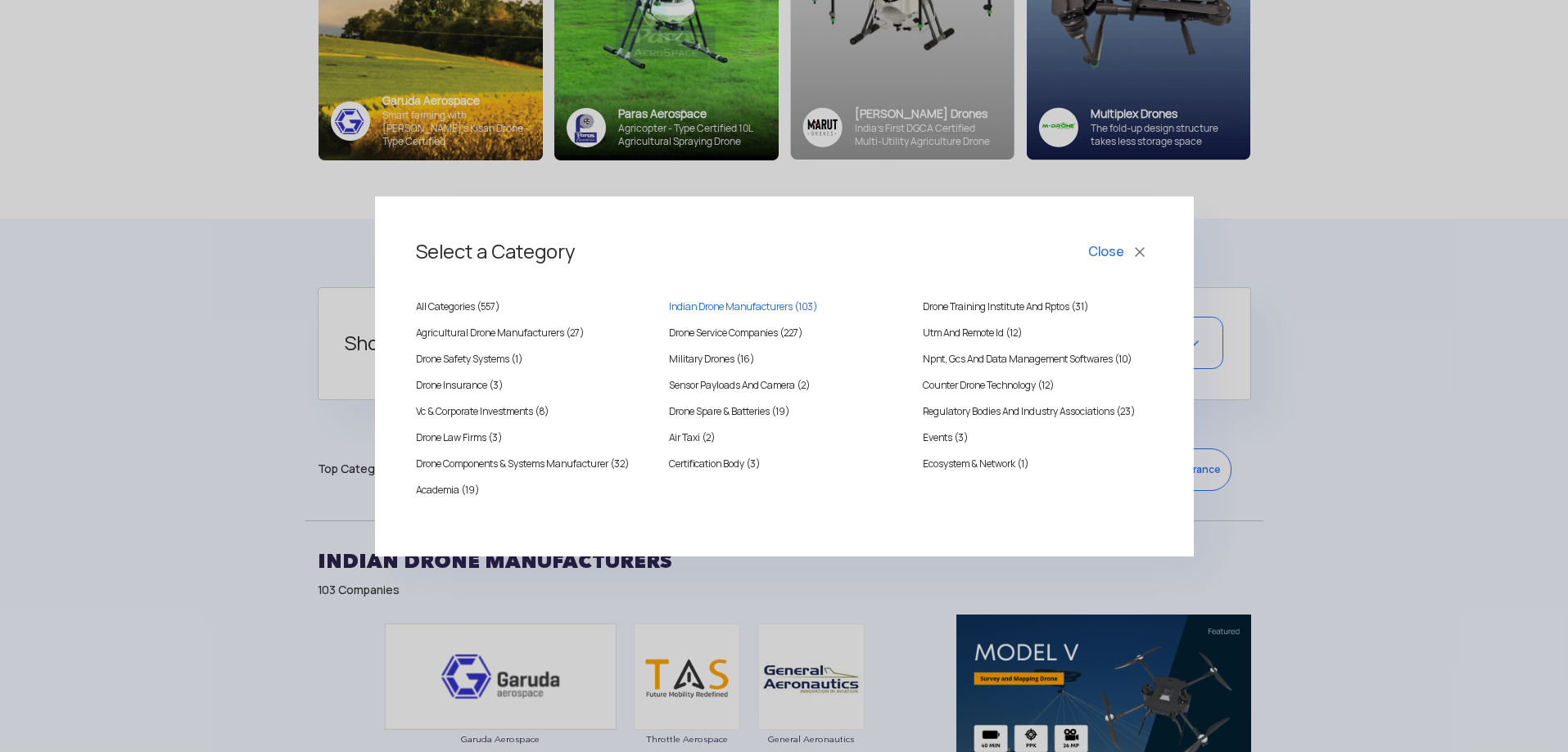
click at [1253, 270] on div "Select a Category Close All Categories ( 557 ) [DEMOGRAPHIC_DATA] Drone Manufac…" at bounding box center [784, 376] width 1568 height 752
click at [1138, 247] on button "Close" at bounding box center [1118, 252] width 68 height 27
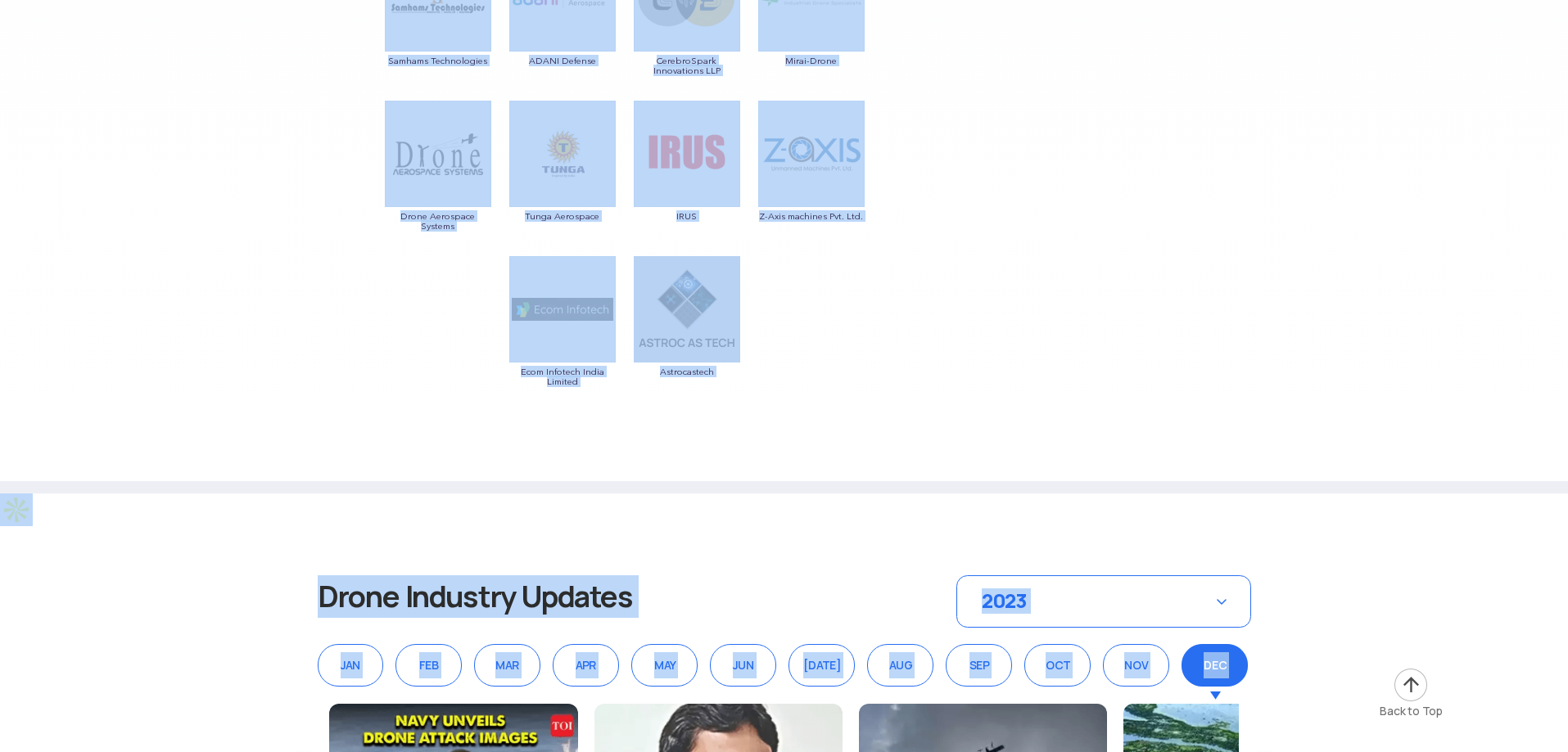
scroll to position [5079, 0]
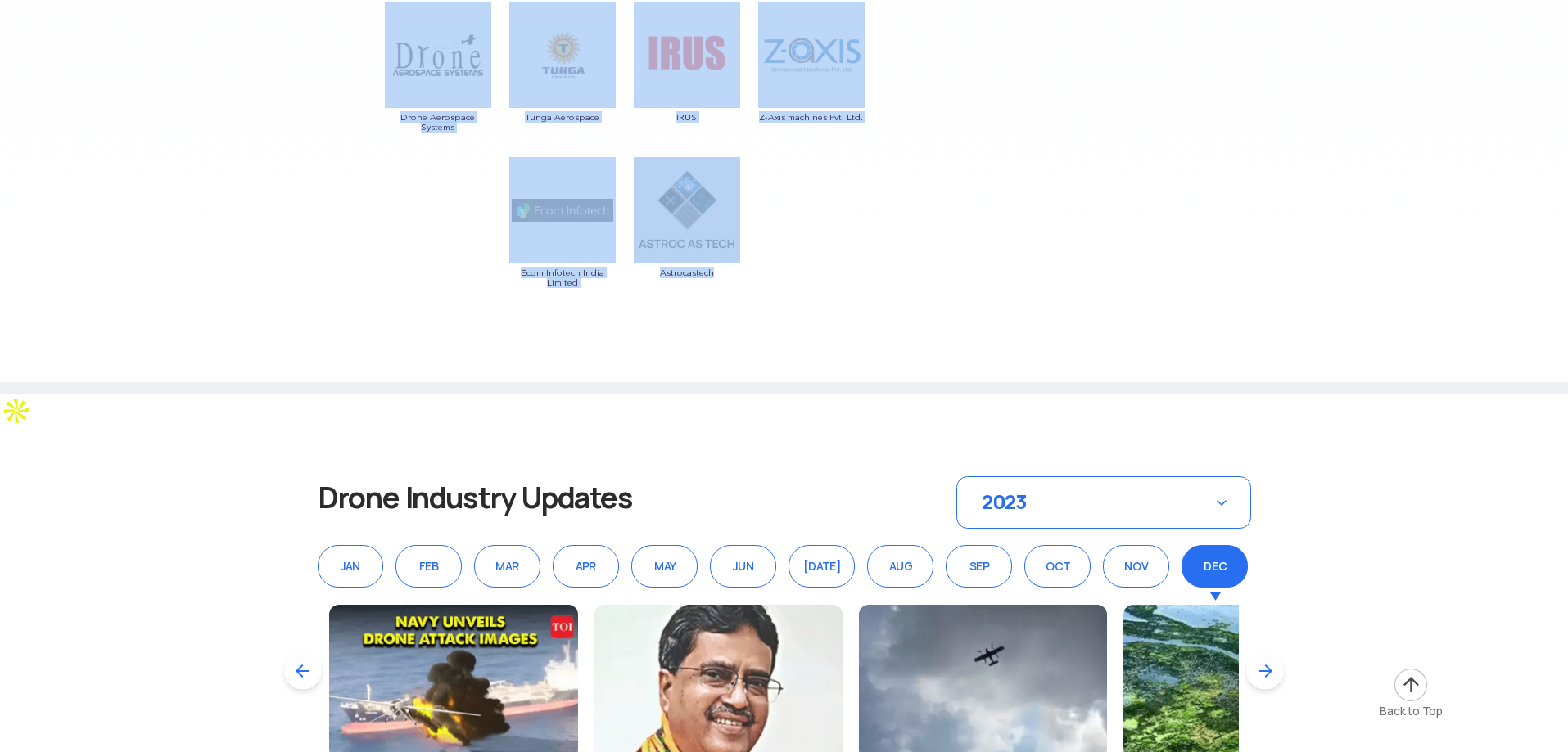
drag, startPoint x: 318, startPoint y: 230, endPoint x: 905, endPoint y: 295, distance: 590.6
copy div "INDIAN DRONE MANUFACTURERS 103 Companies Garuda Aerospace Throttle Aerospace Ge…"
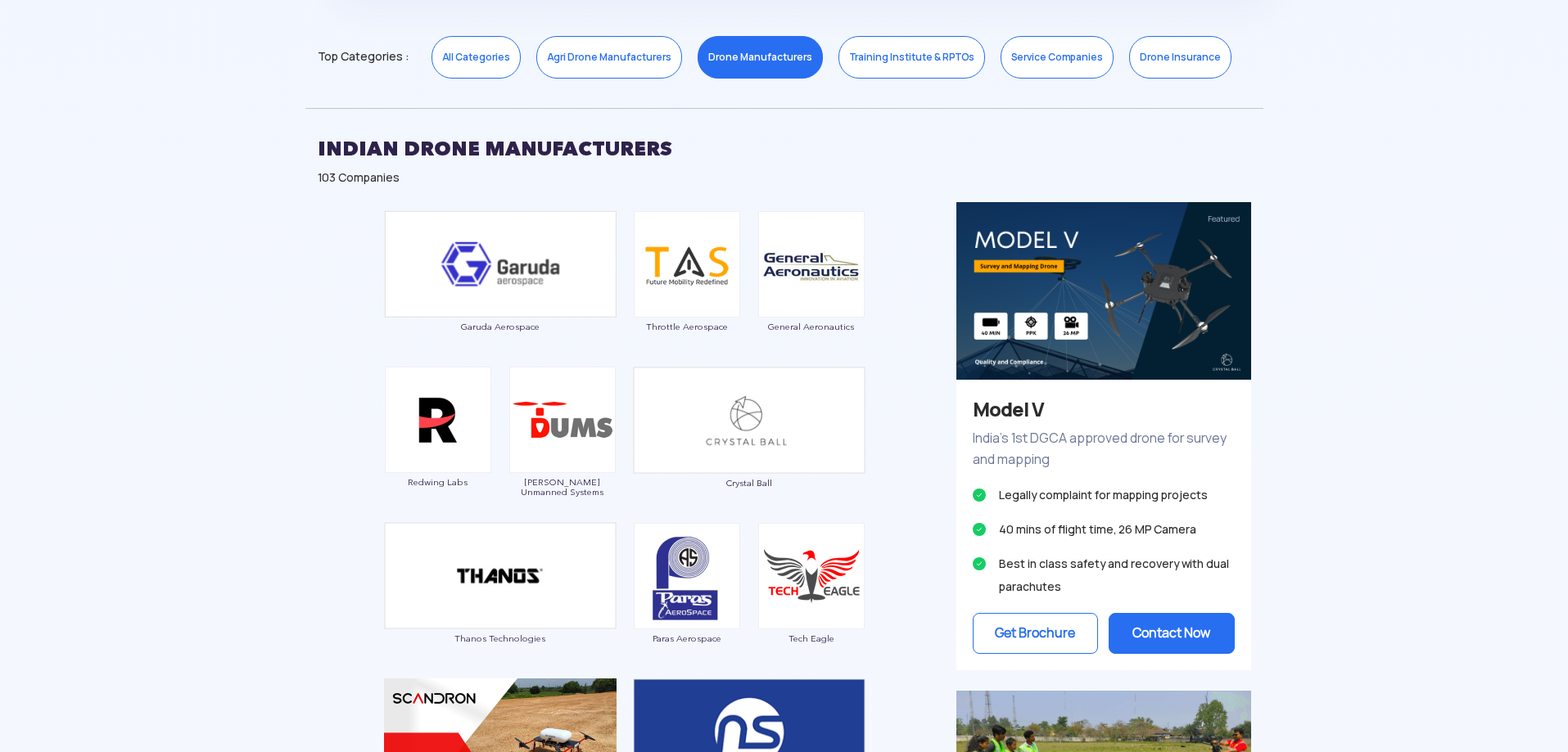
scroll to position [576, 0]
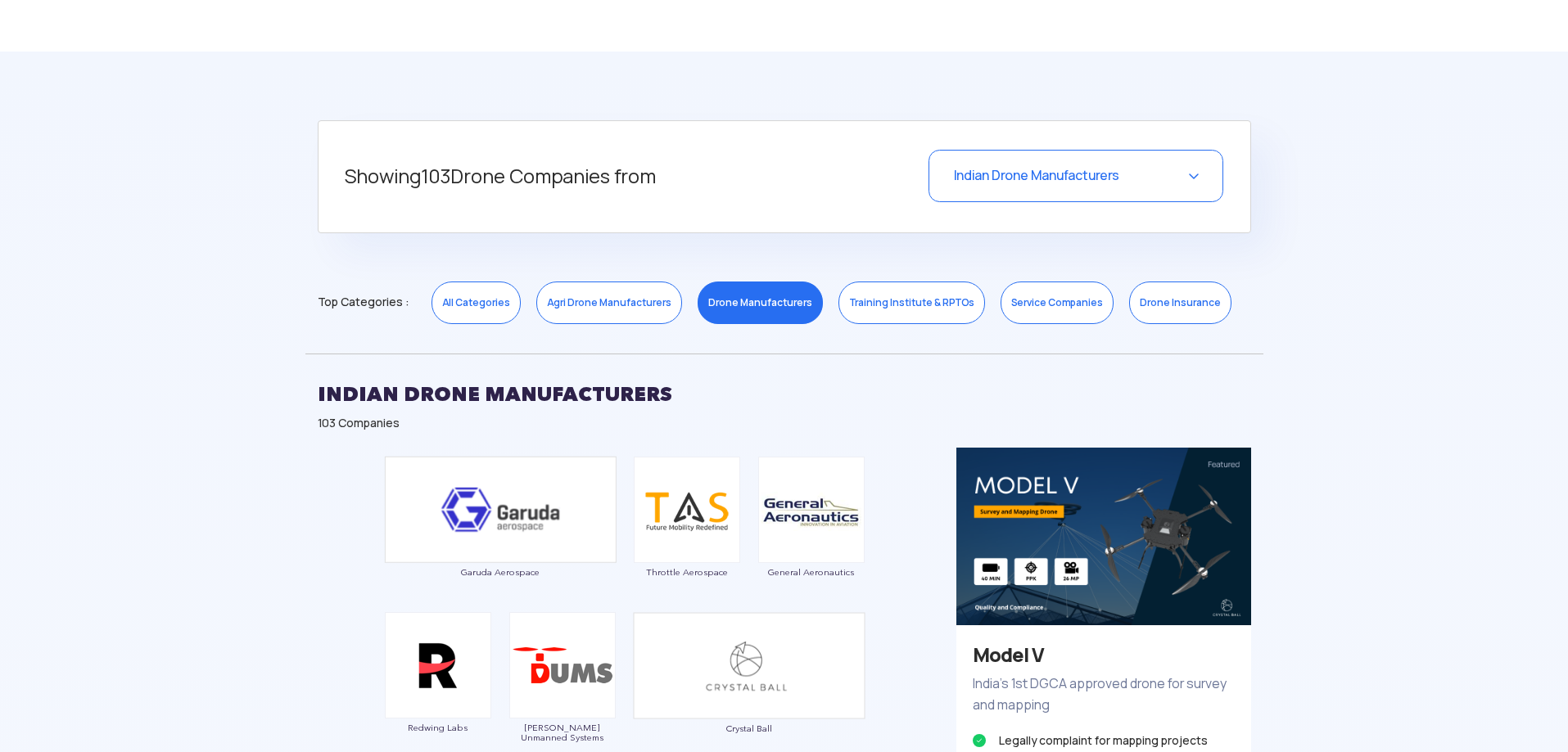
click at [1183, 179] on div "Indian Drone Manufacturers" at bounding box center [1076, 176] width 295 height 52
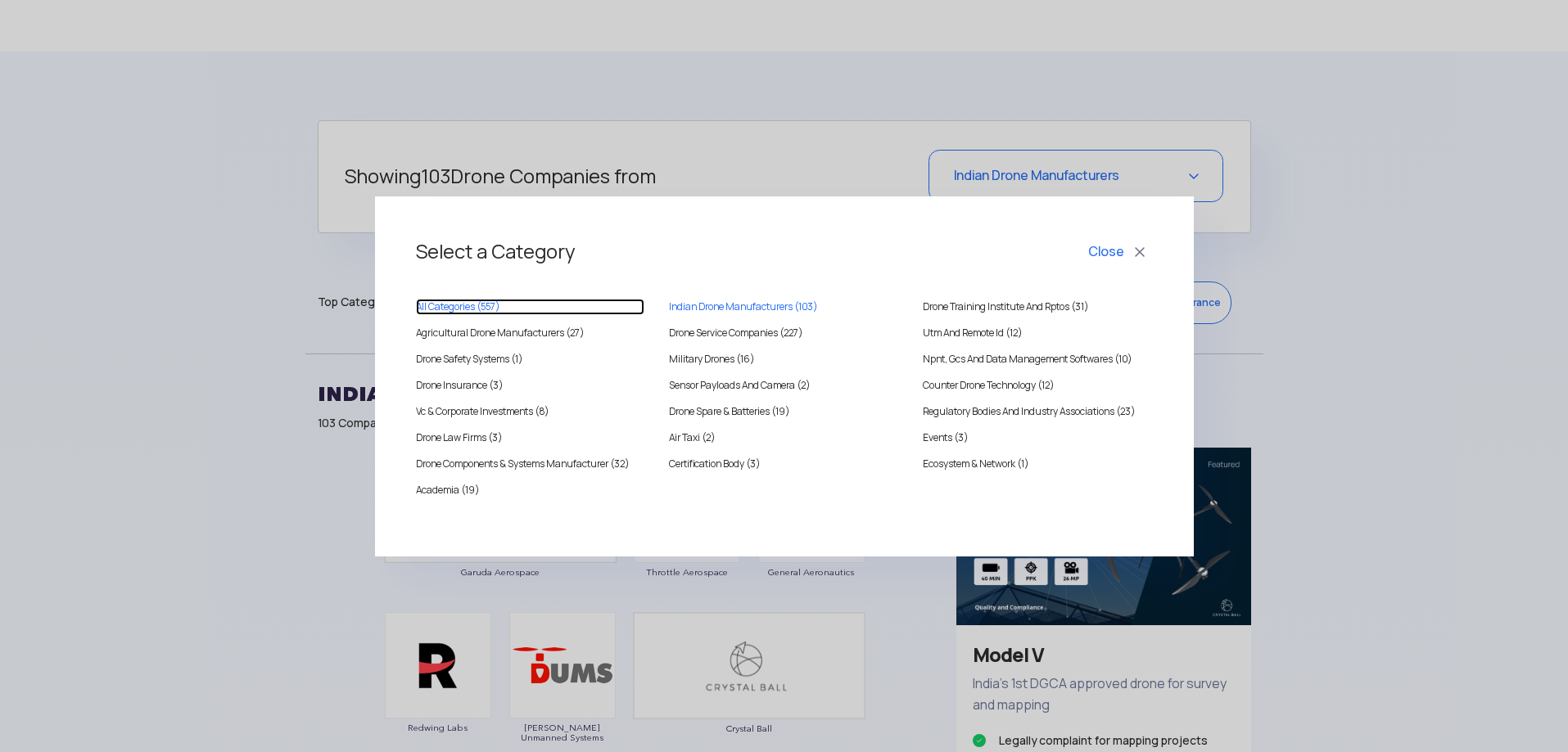
click at [472, 306] on link "All Categories ( 557 )" at bounding box center [531, 307] width 230 height 16
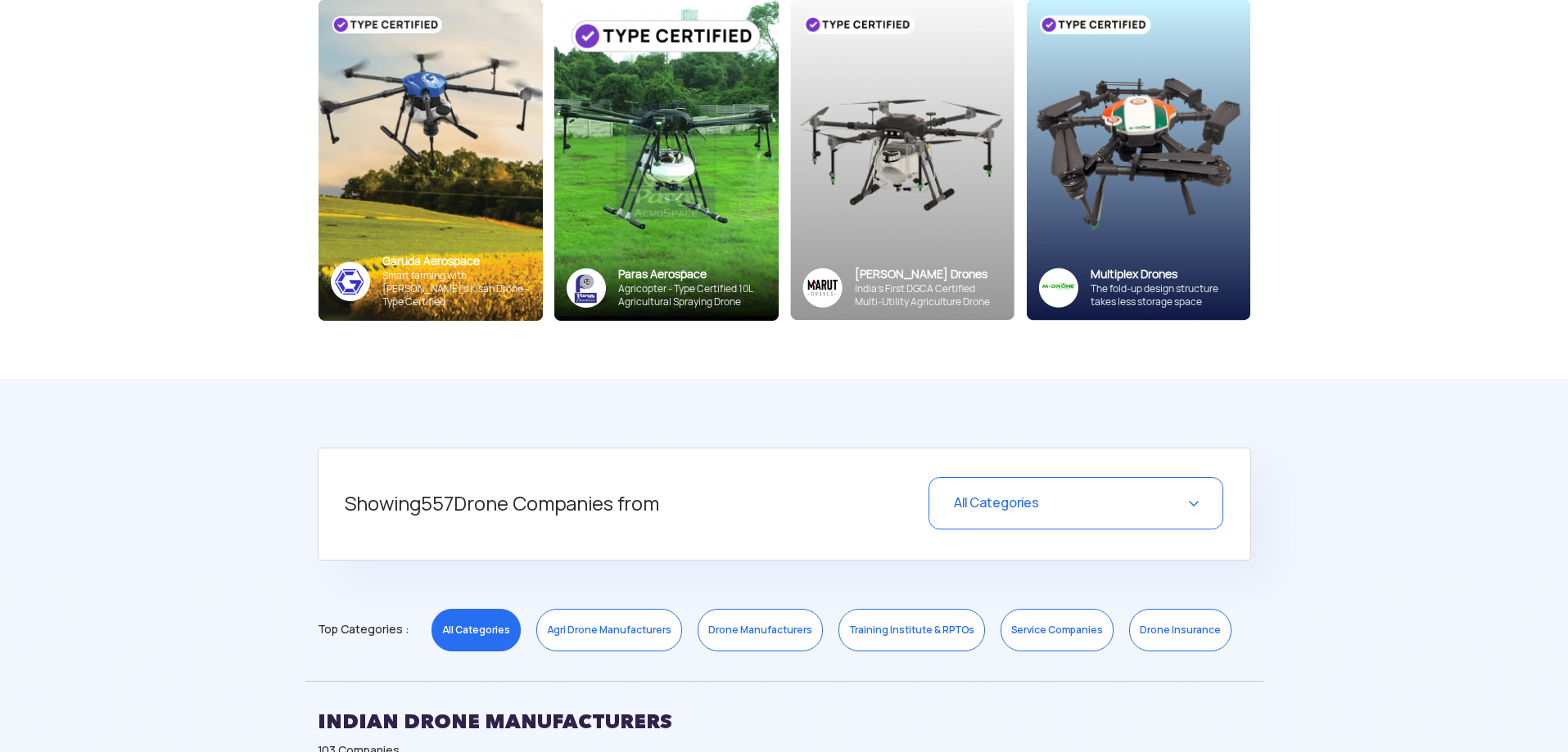
scroll to position [0, 0]
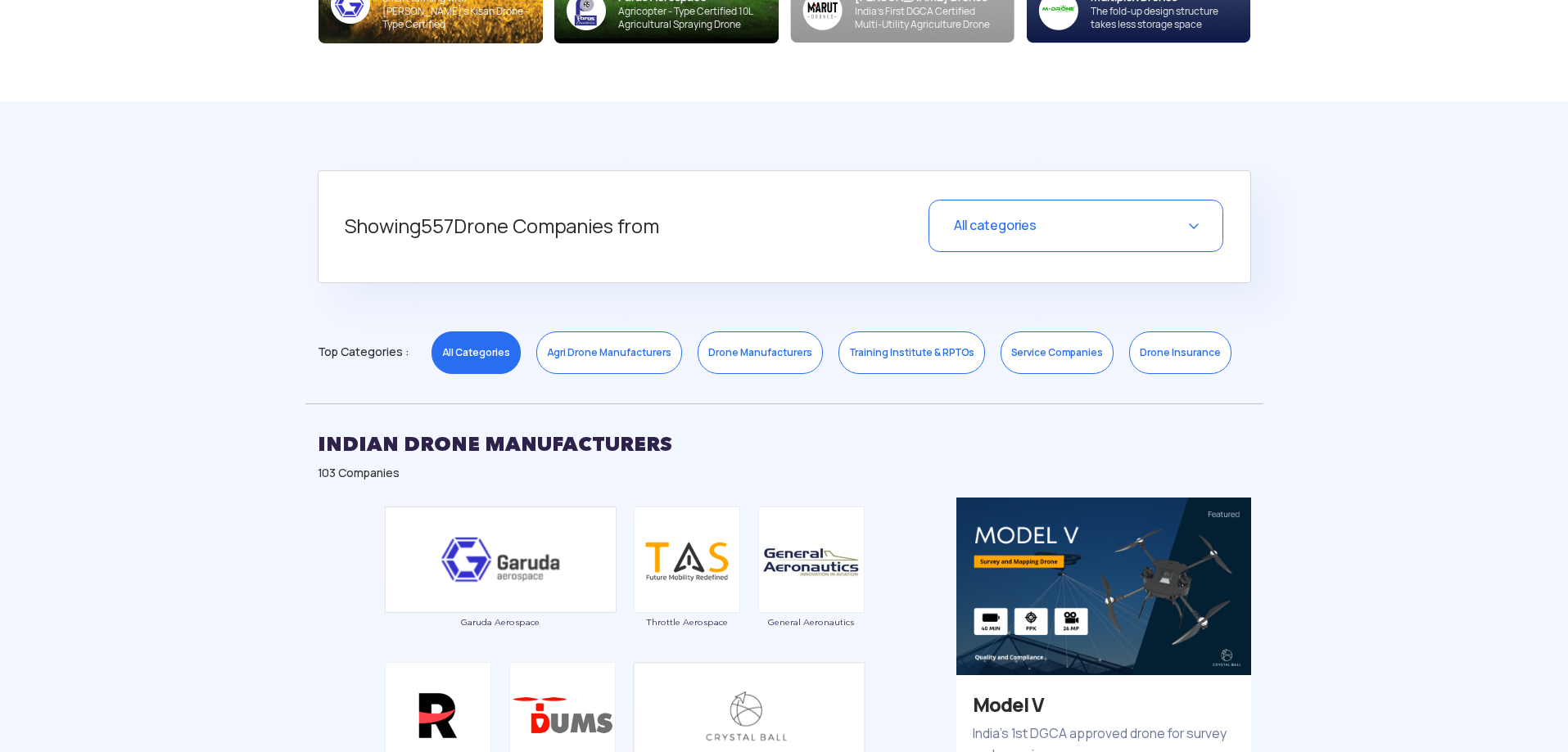
scroll to position [655, 0]
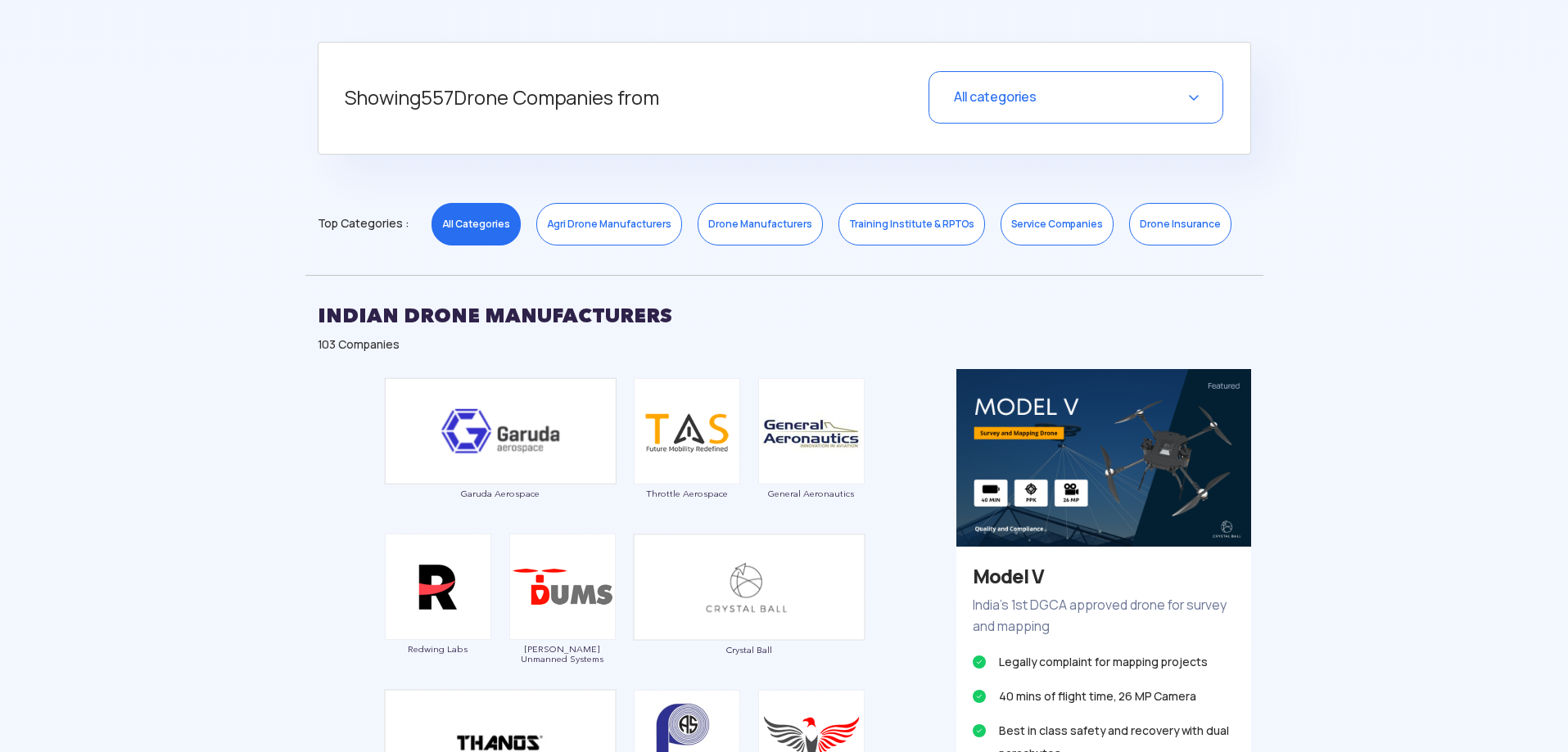
click at [959, 104] on span "All categories" at bounding box center [996, 97] width 83 height 17
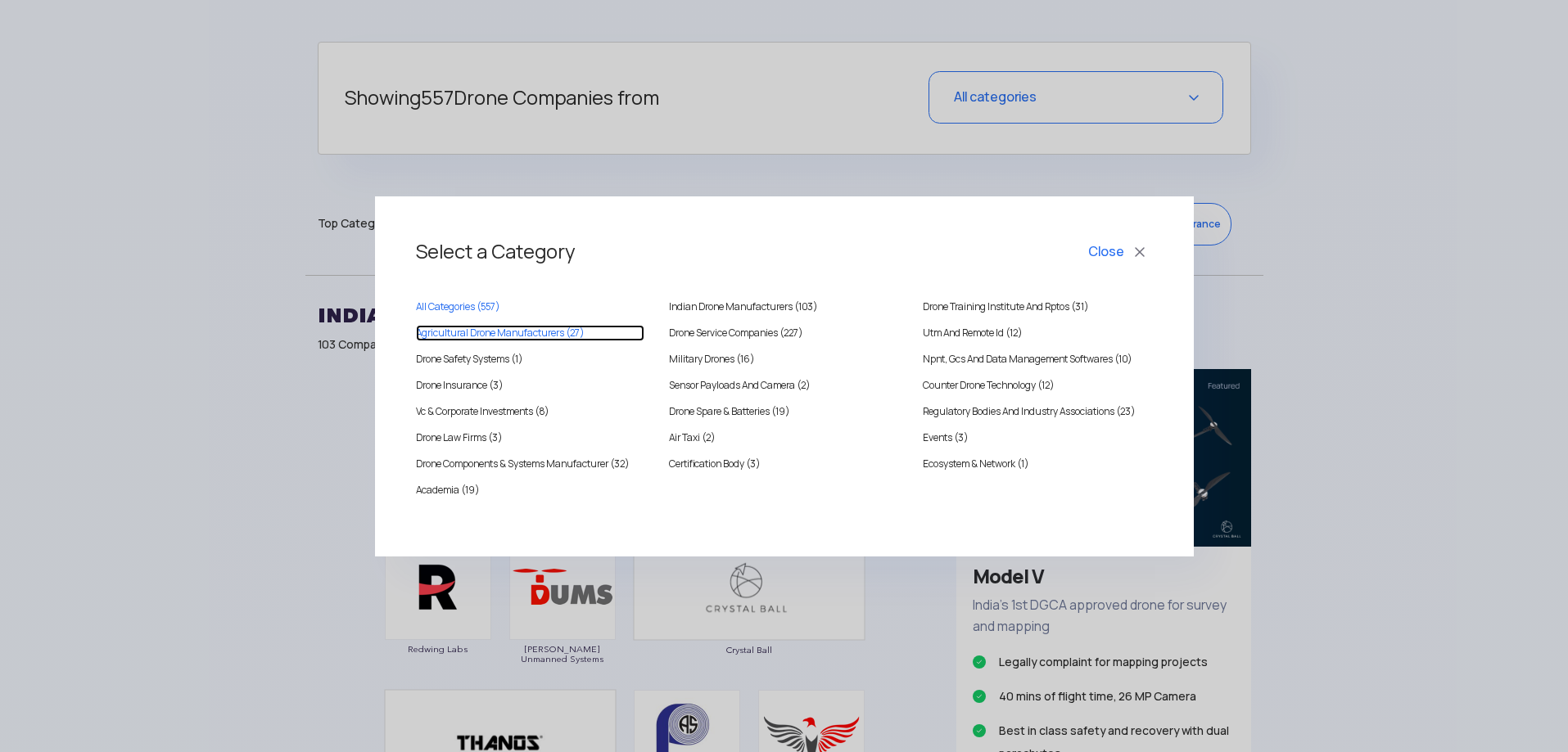
click at [536, 331] on MANUFACTURERS "Agricultural Drone Manufacturers (27)" at bounding box center [531, 332] width 230 height 16
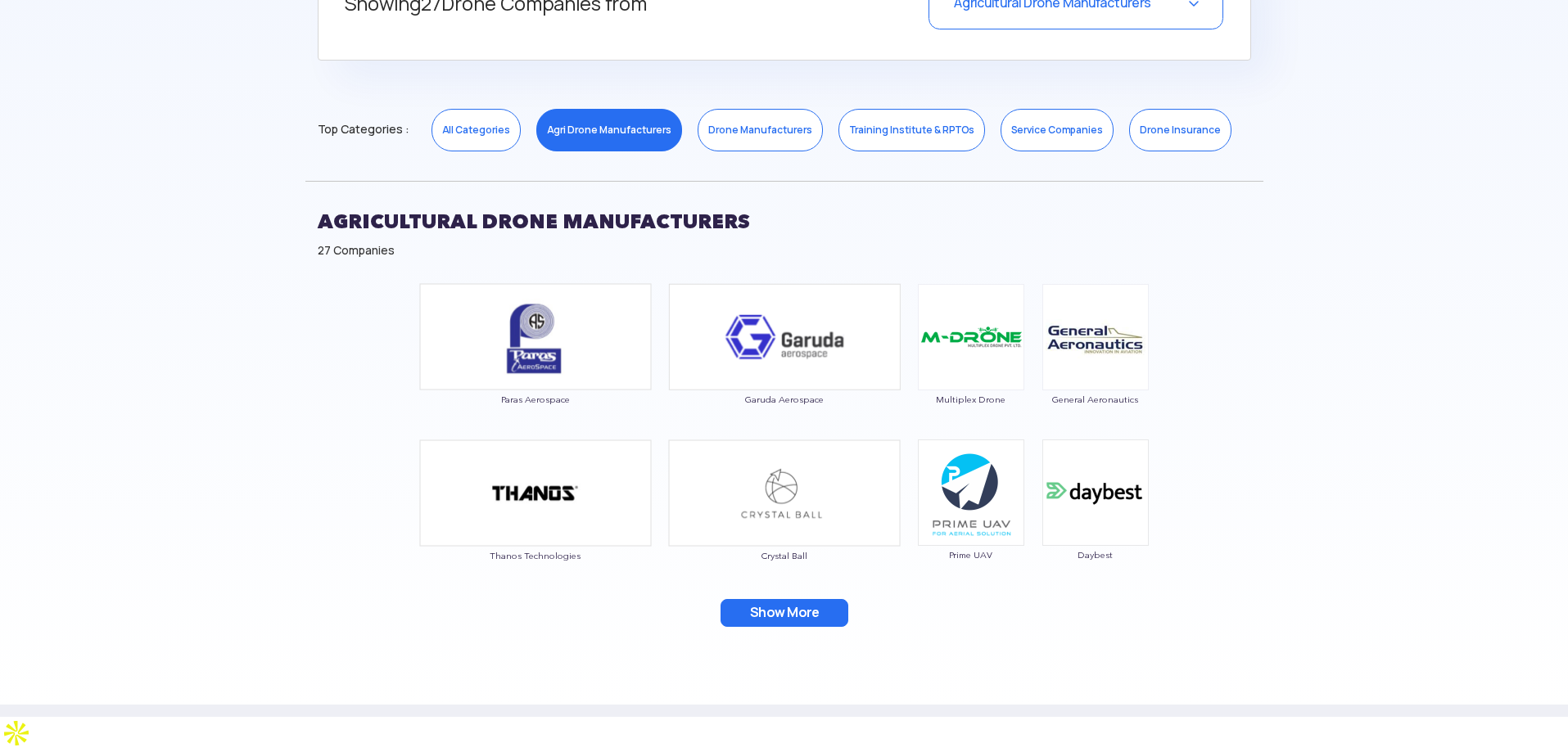
scroll to position [900, 0]
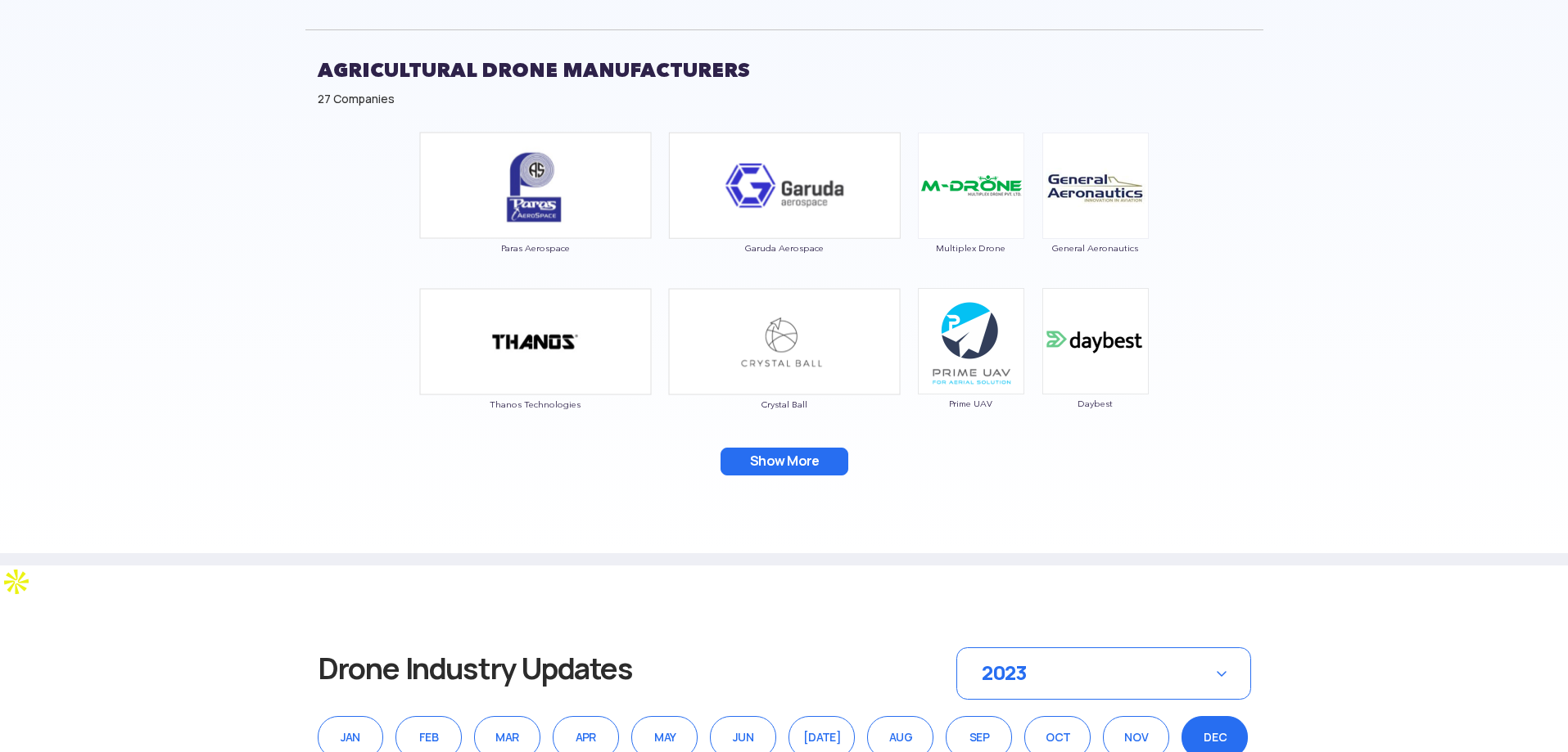
click at [779, 462] on button "Show More" at bounding box center [784, 462] width 128 height 27
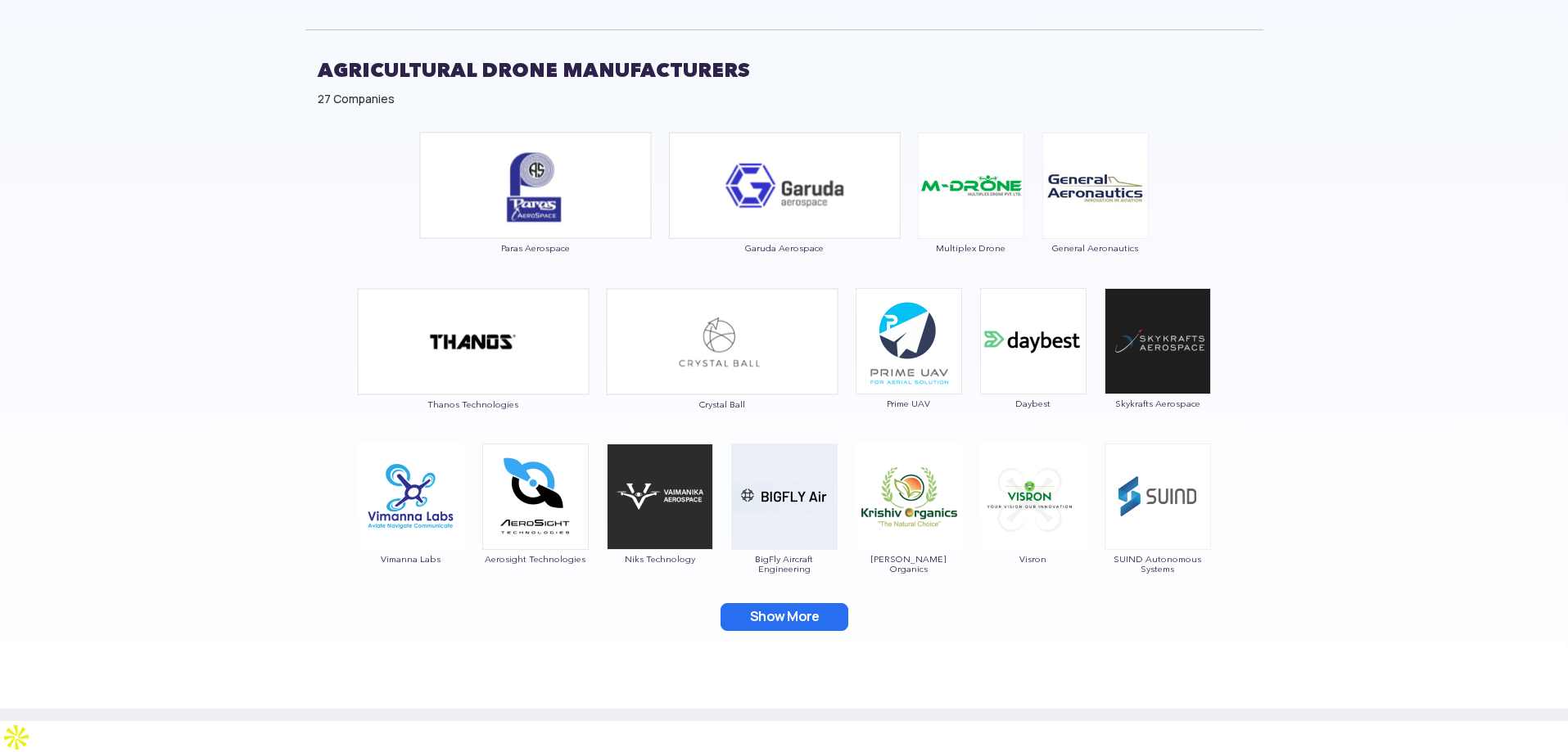
click at [780, 615] on button "Show More" at bounding box center [784, 617] width 128 height 27
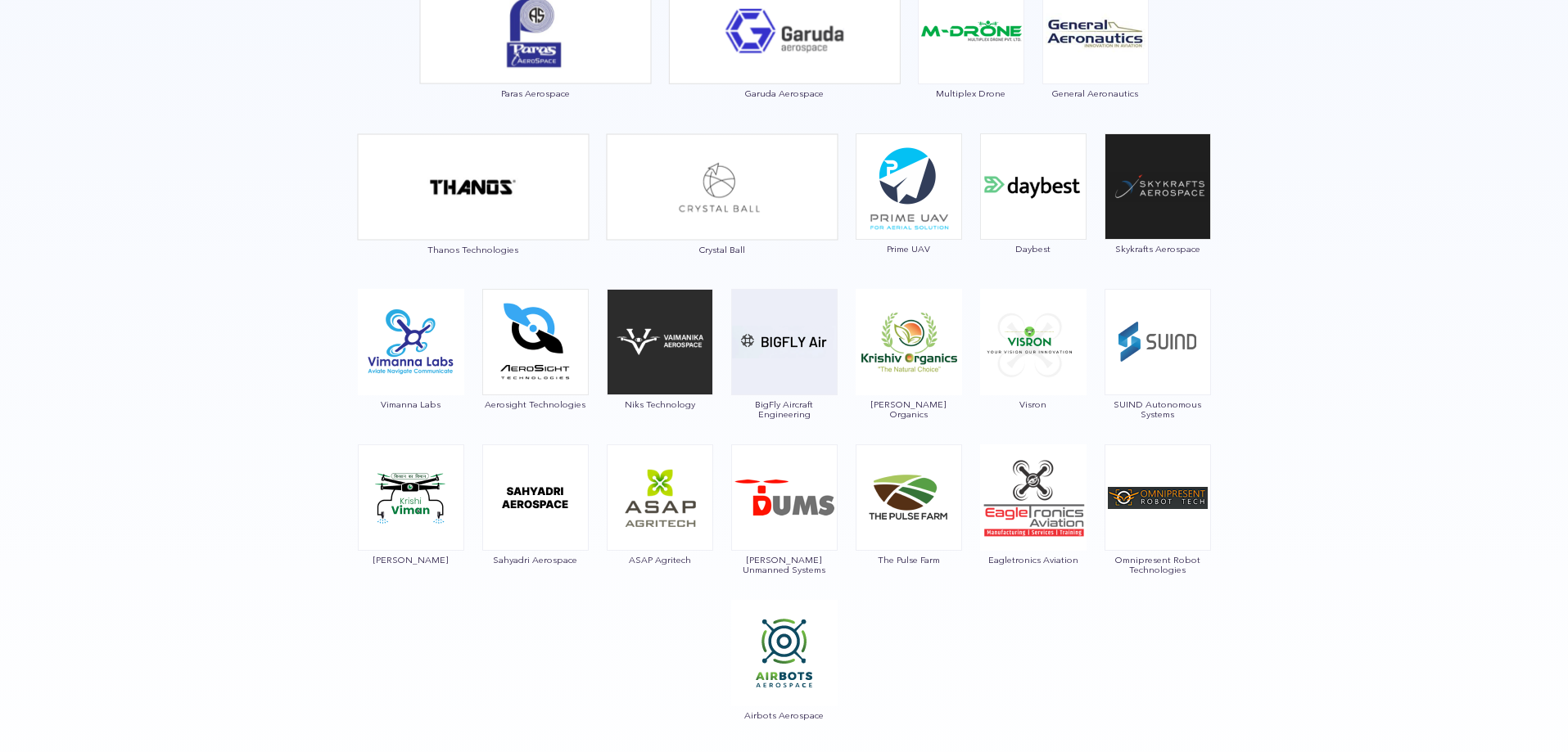
scroll to position [1310, 0]
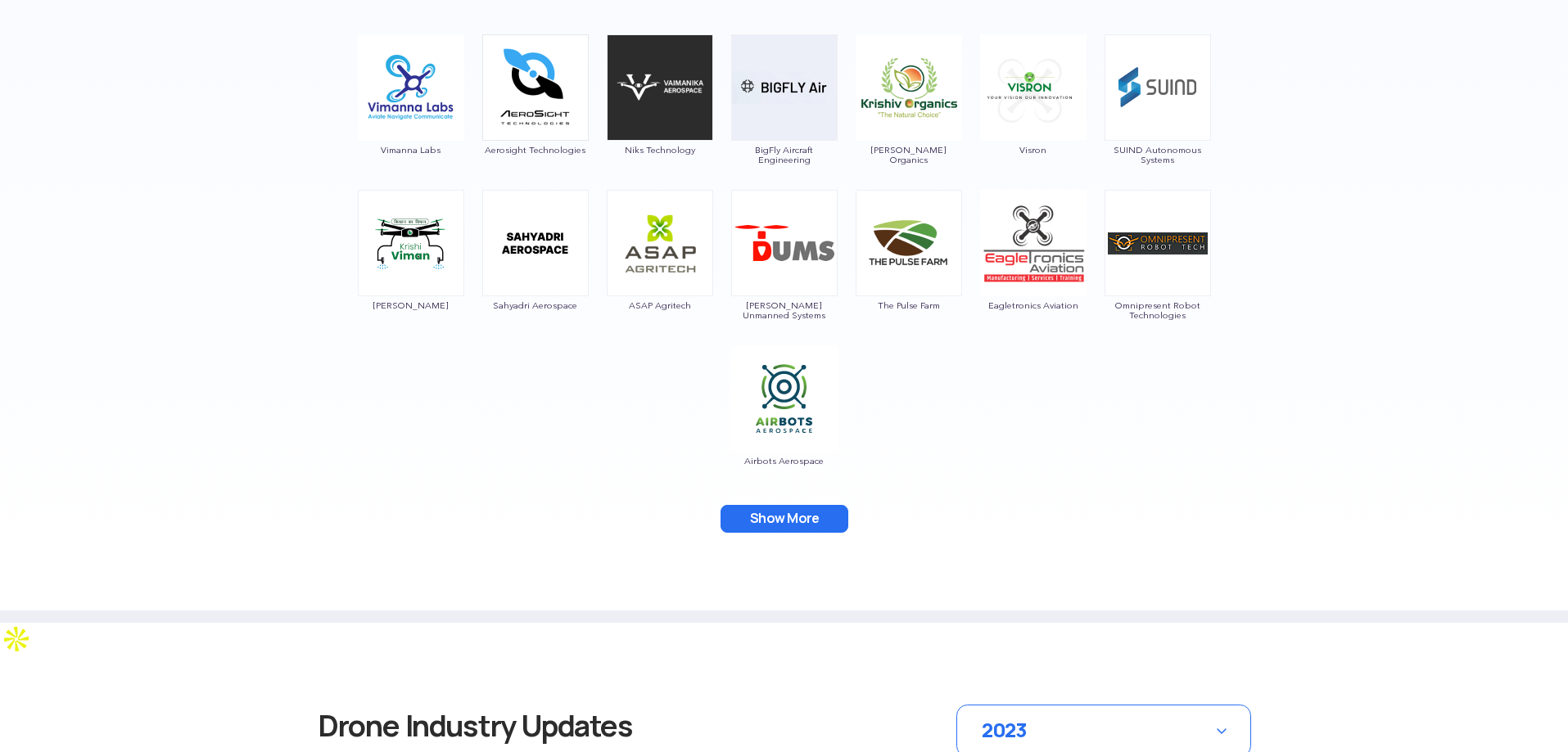
click at [757, 514] on button "Show More" at bounding box center [784, 519] width 128 height 27
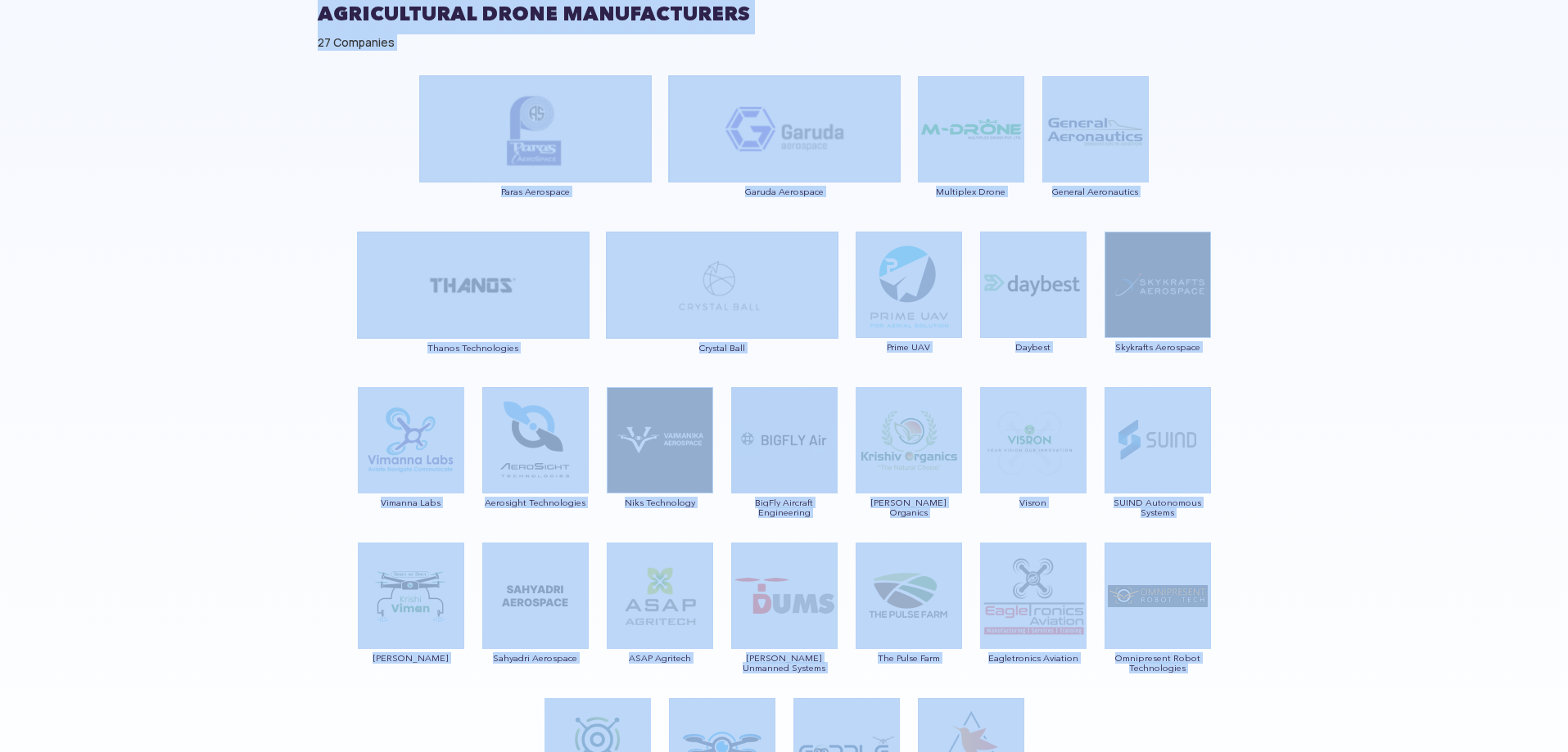
scroll to position [1191, 0]
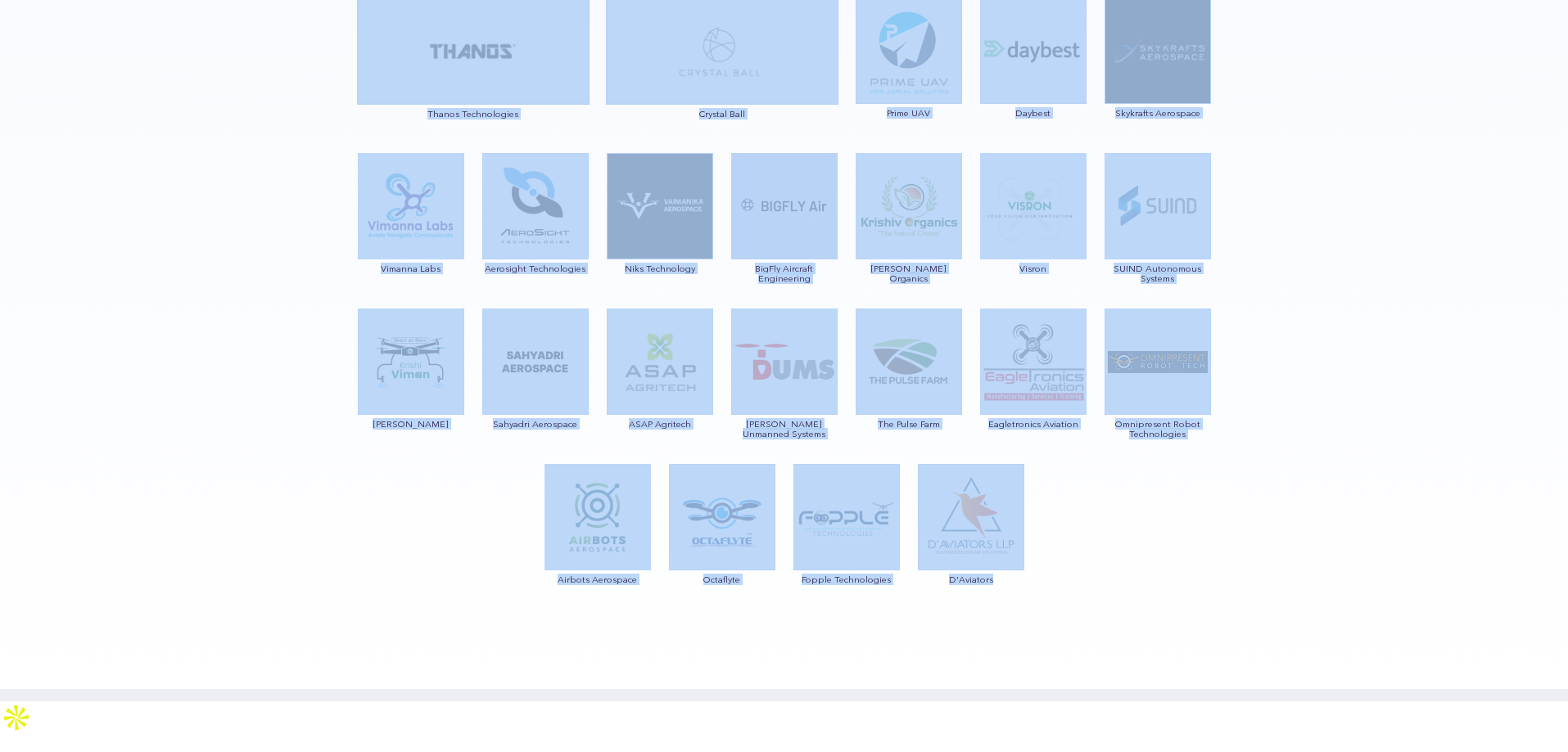
drag, startPoint x: 320, startPoint y: 144, endPoint x: 1068, endPoint y: 558, distance: 854.9
click at [1068, 558] on div "Showing 27 Drone Companies from Agricultural Drone Manufacturers Select a Categ…" at bounding box center [785, 63] width 958 height 1155
copy div "AGRICULTURAL DRONE MANUFACTURERS 27 Companies Paras Aerospace Garuda Aerospace …"
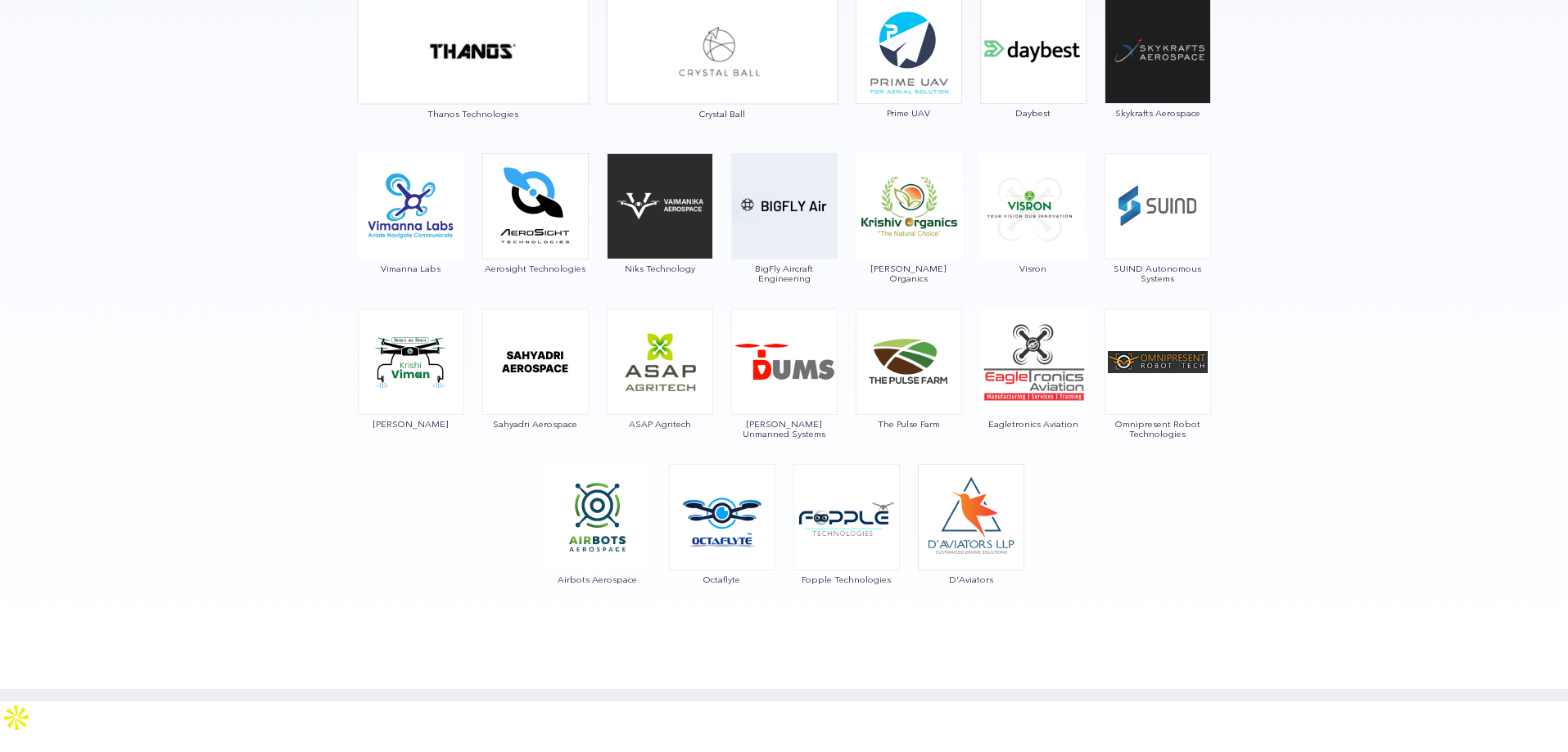
click at [255, 290] on section "Showing 27 Drone Companies from Agricultural Drone Manufacturers Select a Categ…" at bounding box center [784, 69] width 1568 height 1265
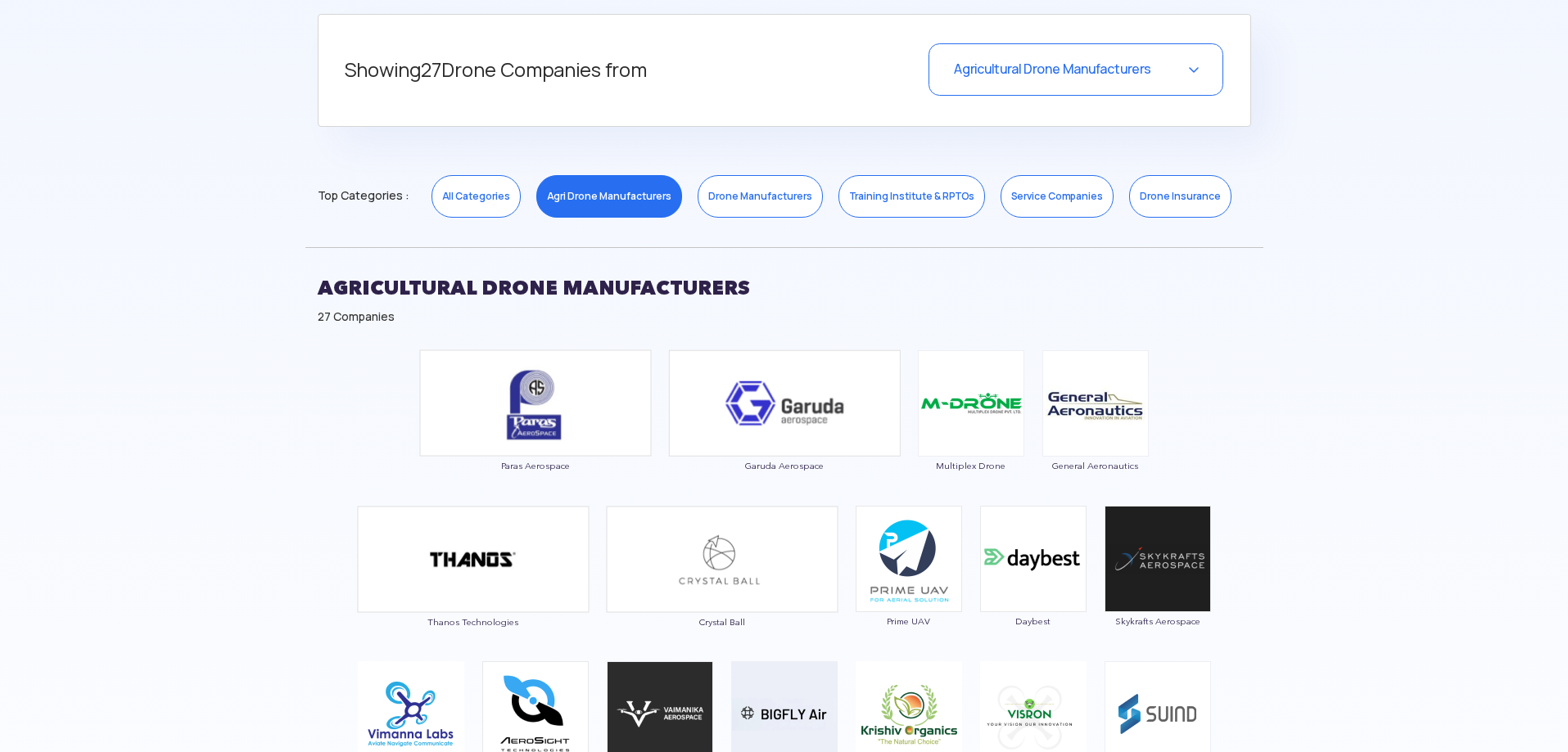
scroll to position [536, 0]
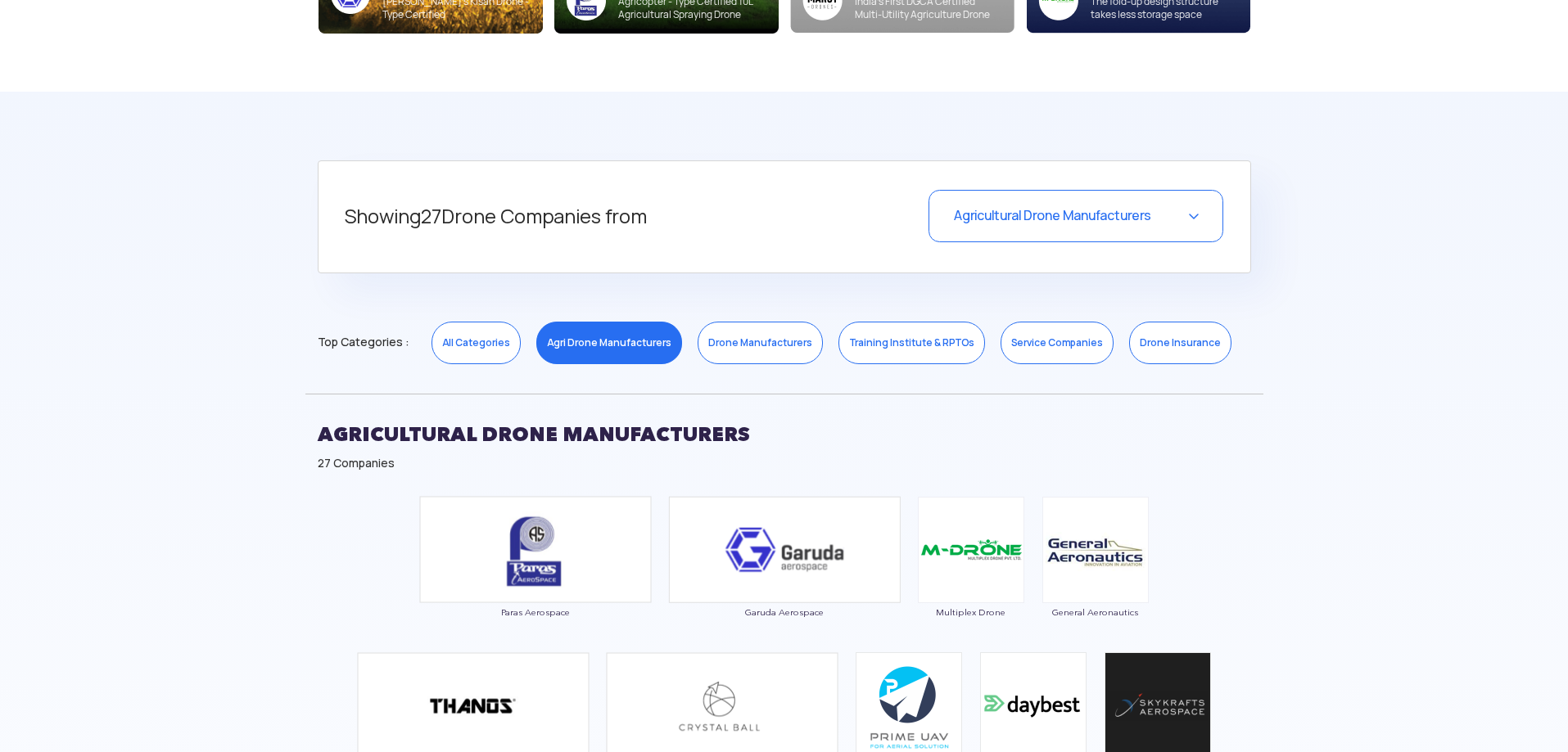
click at [1086, 219] on span "Agricultural Drone Manufacturers" at bounding box center [1053, 216] width 197 height 17
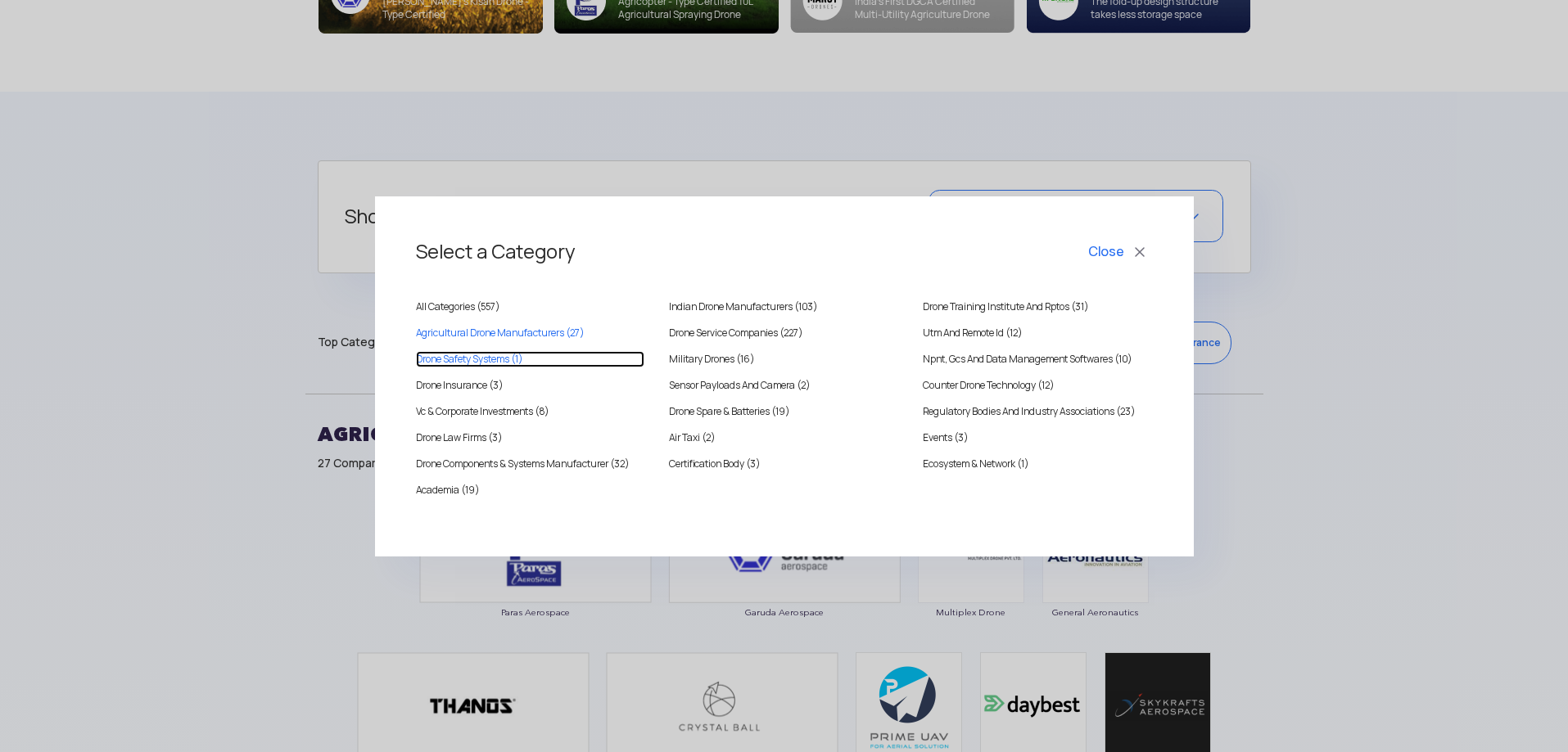
click at [441, 360] on systems "Drone Safety Systems (1)" at bounding box center [531, 359] width 230 height 16
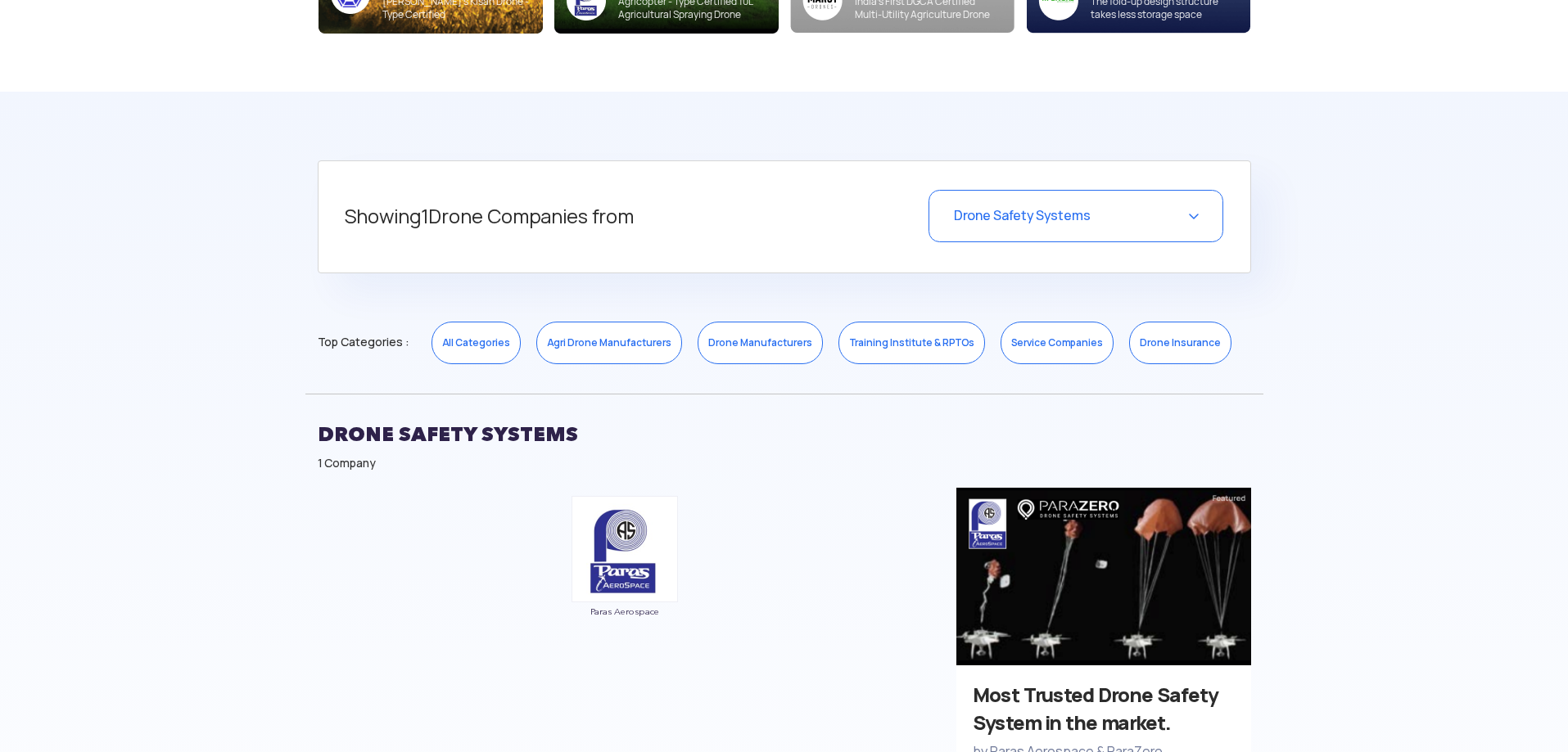
scroll to position [618, 0]
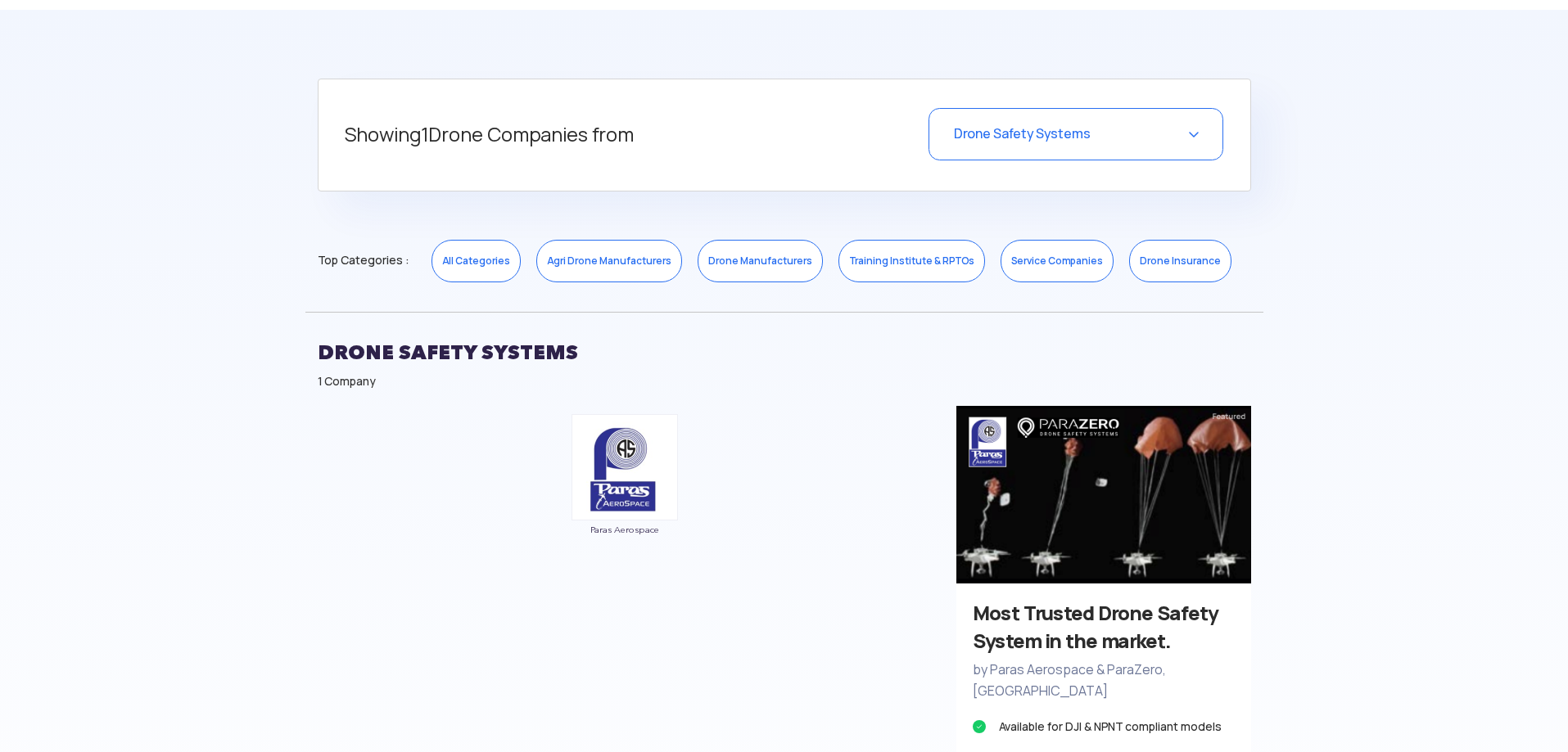
click at [1050, 149] on div "Drone Safety Systems" at bounding box center [1076, 134] width 295 height 52
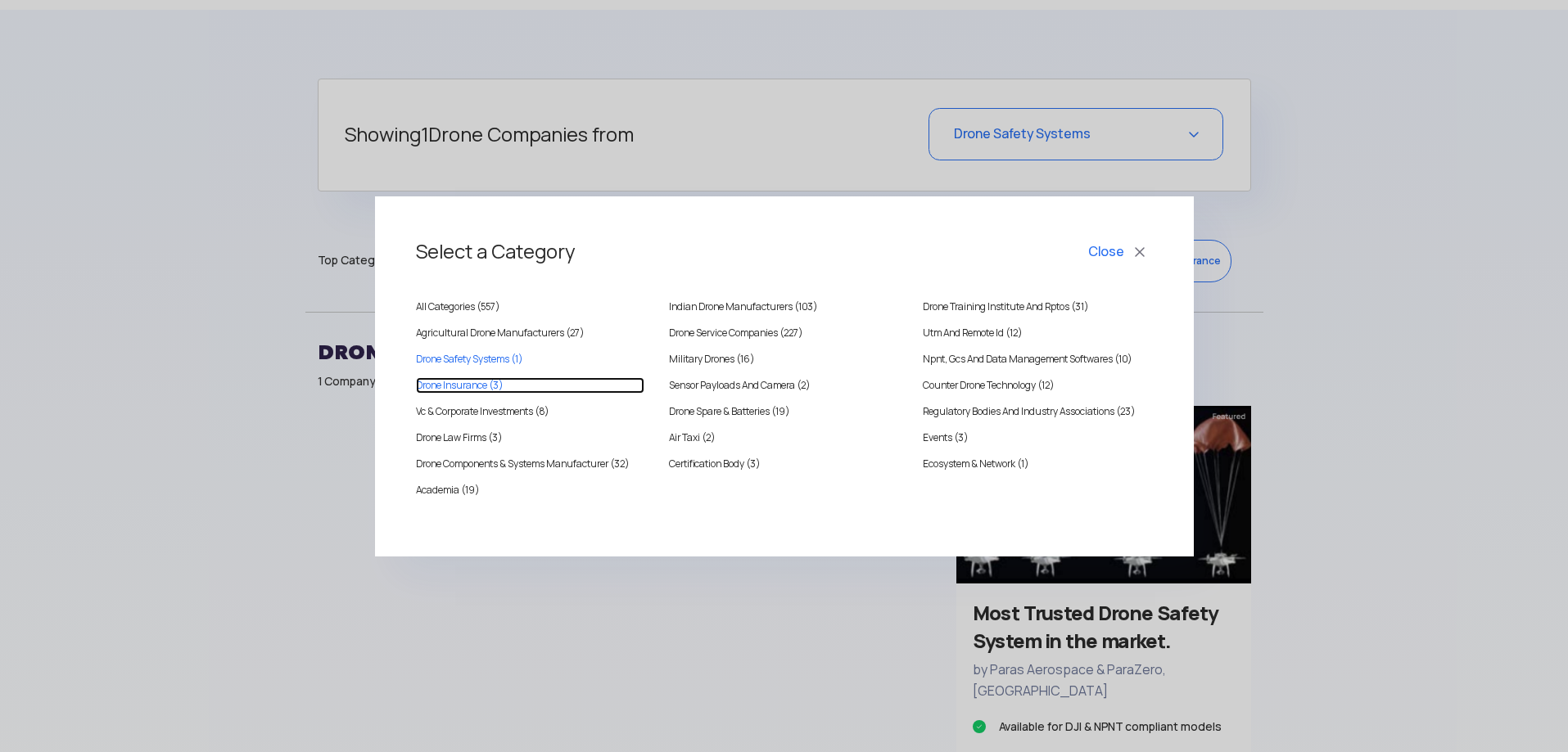
click at [468, 381] on INSURANCE "Drone Insurance (3)" at bounding box center [531, 385] width 230 height 16
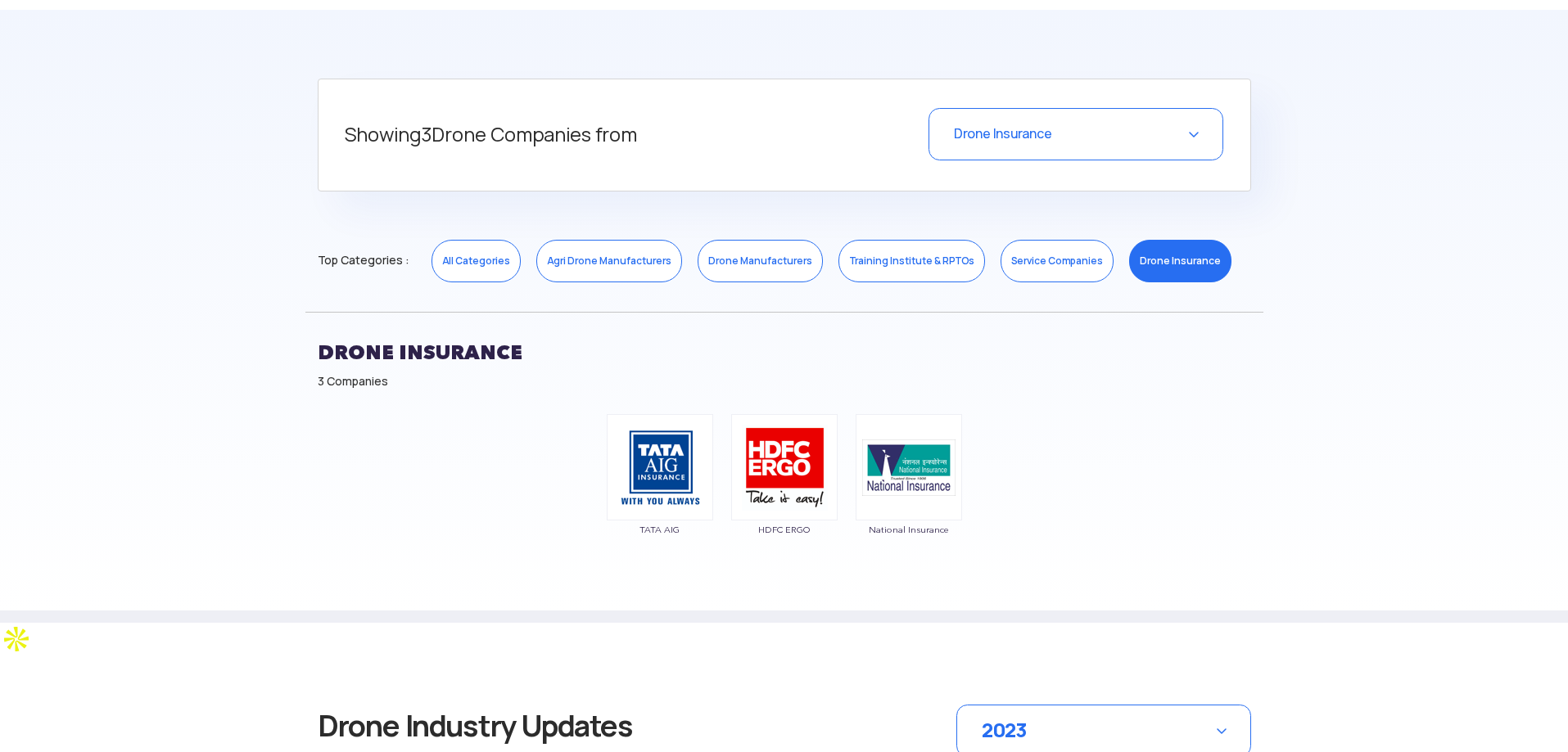
click at [1003, 136] on span "Drone Insurance" at bounding box center [1003, 134] width 99 height 17
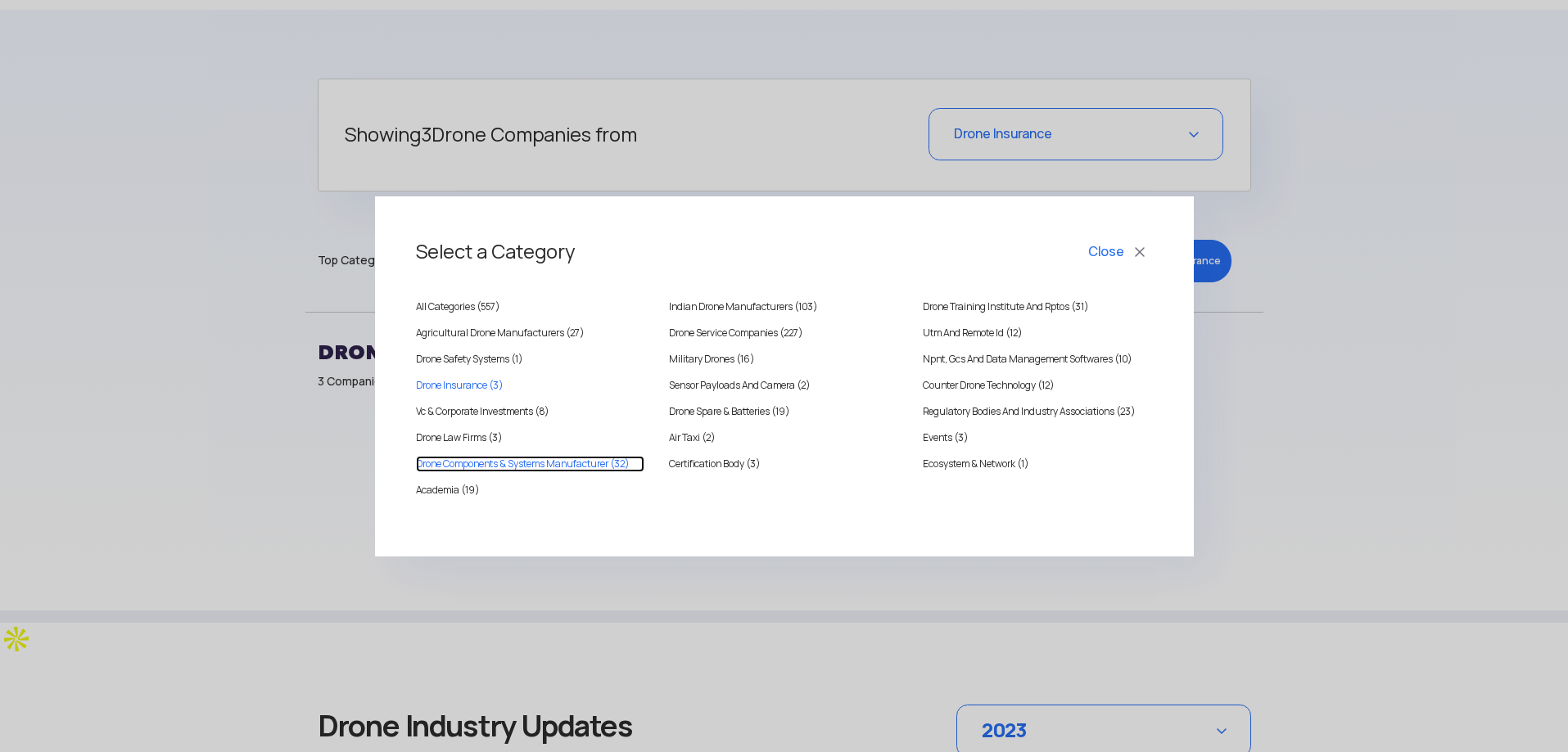
click at [470, 468] on Manufacturer "Drone Components & Systems Manufacturer (32)" at bounding box center [531, 463] width 230 height 16
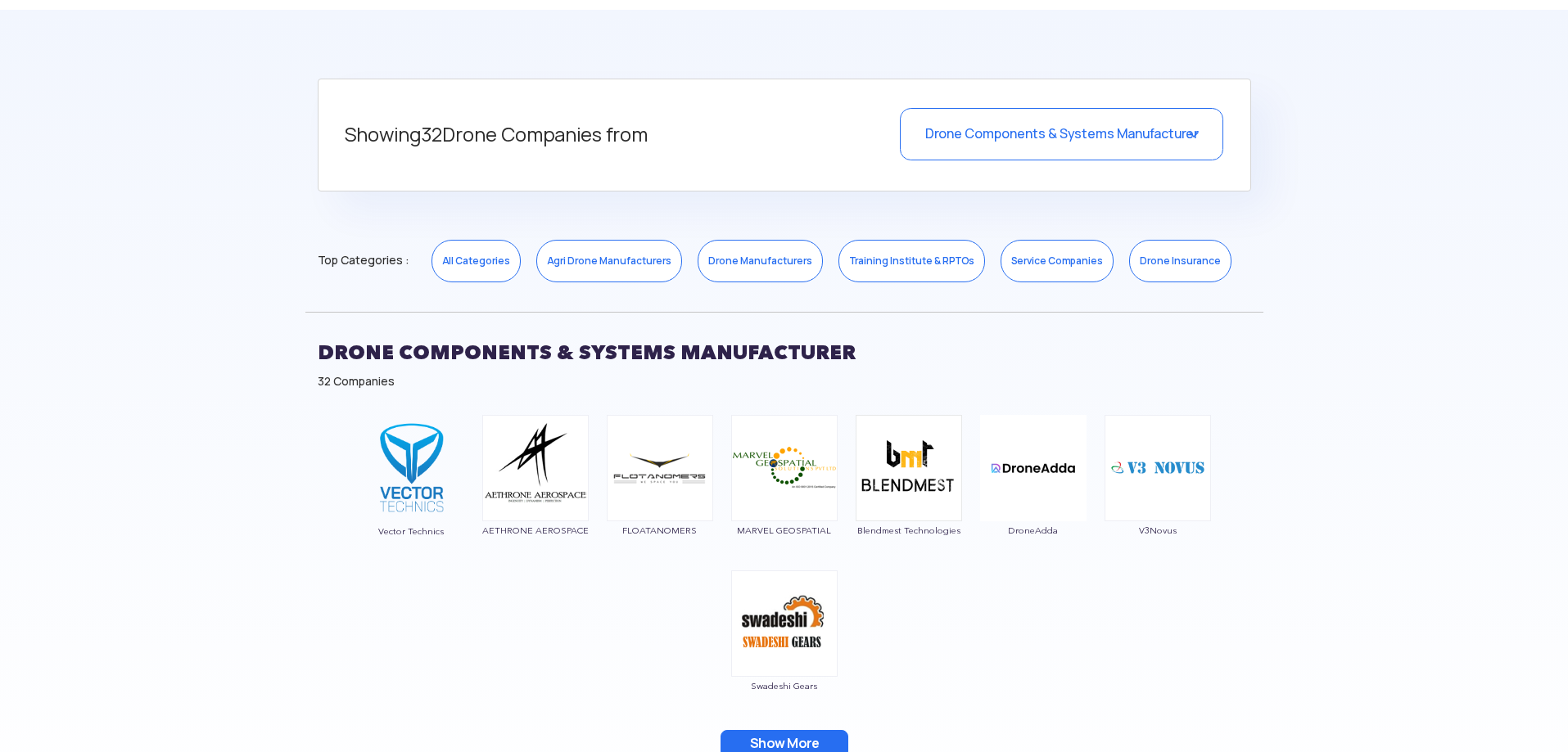
scroll to position [863, 0]
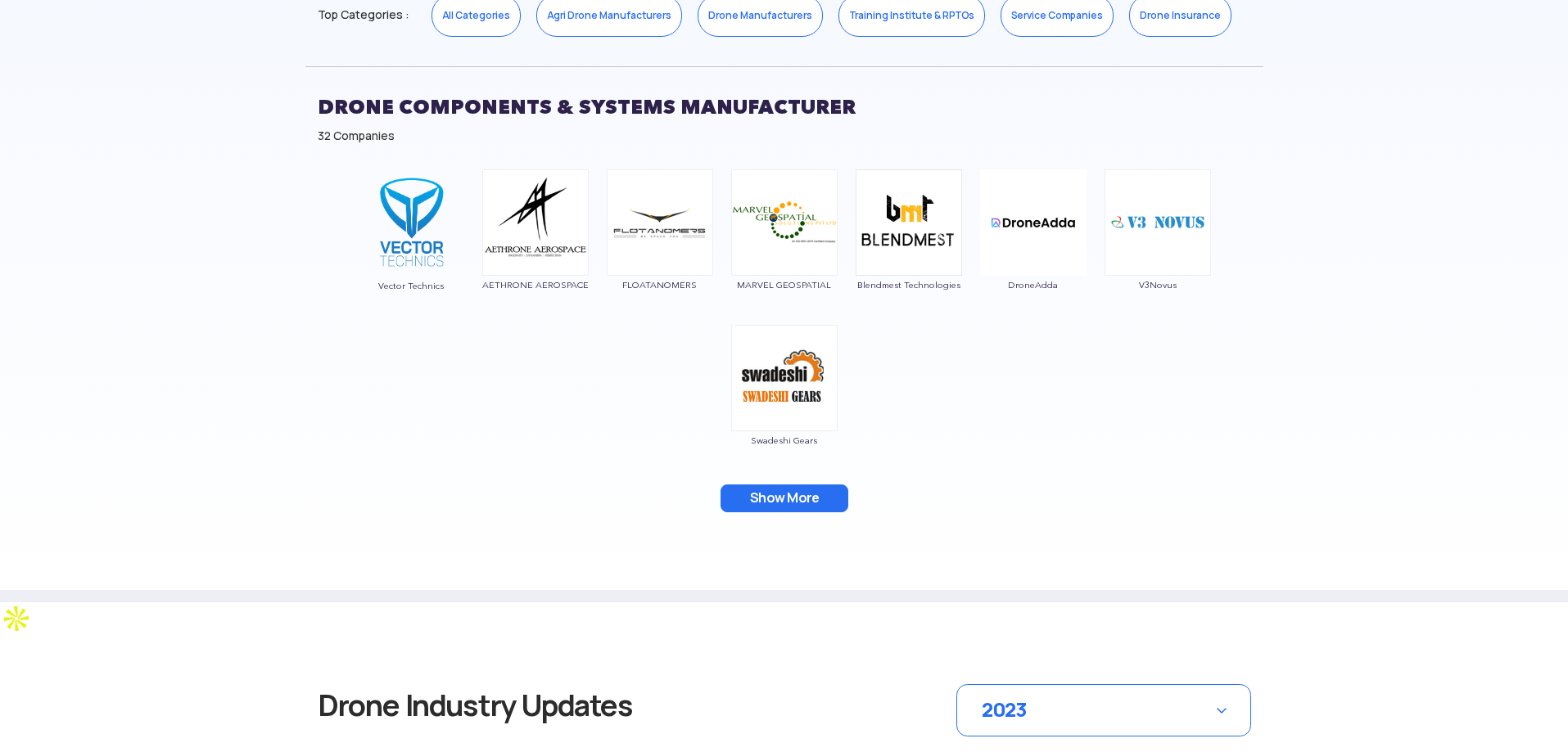
click at [792, 503] on button "Show More" at bounding box center [784, 498] width 128 height 27
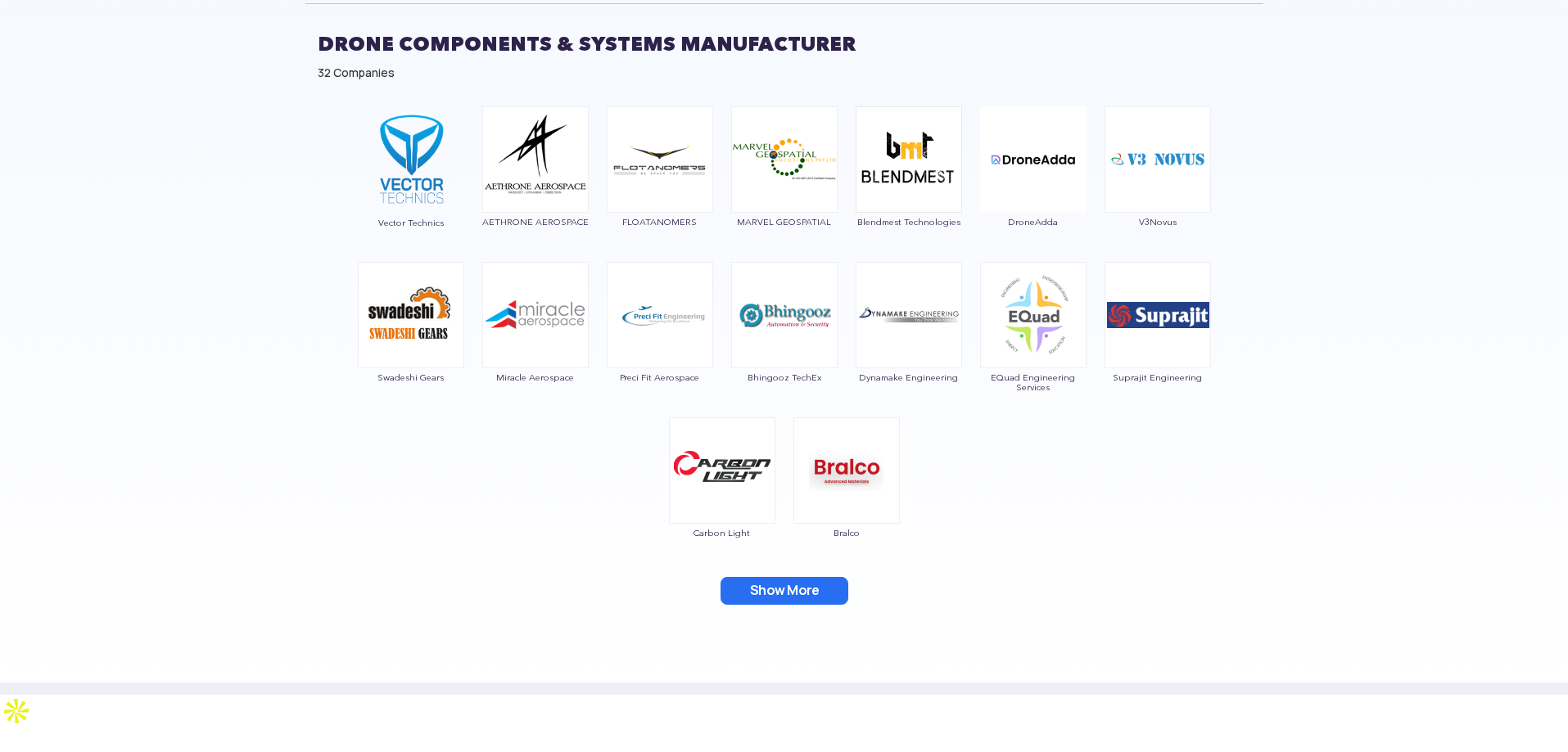
scroll to position [1109, 0]
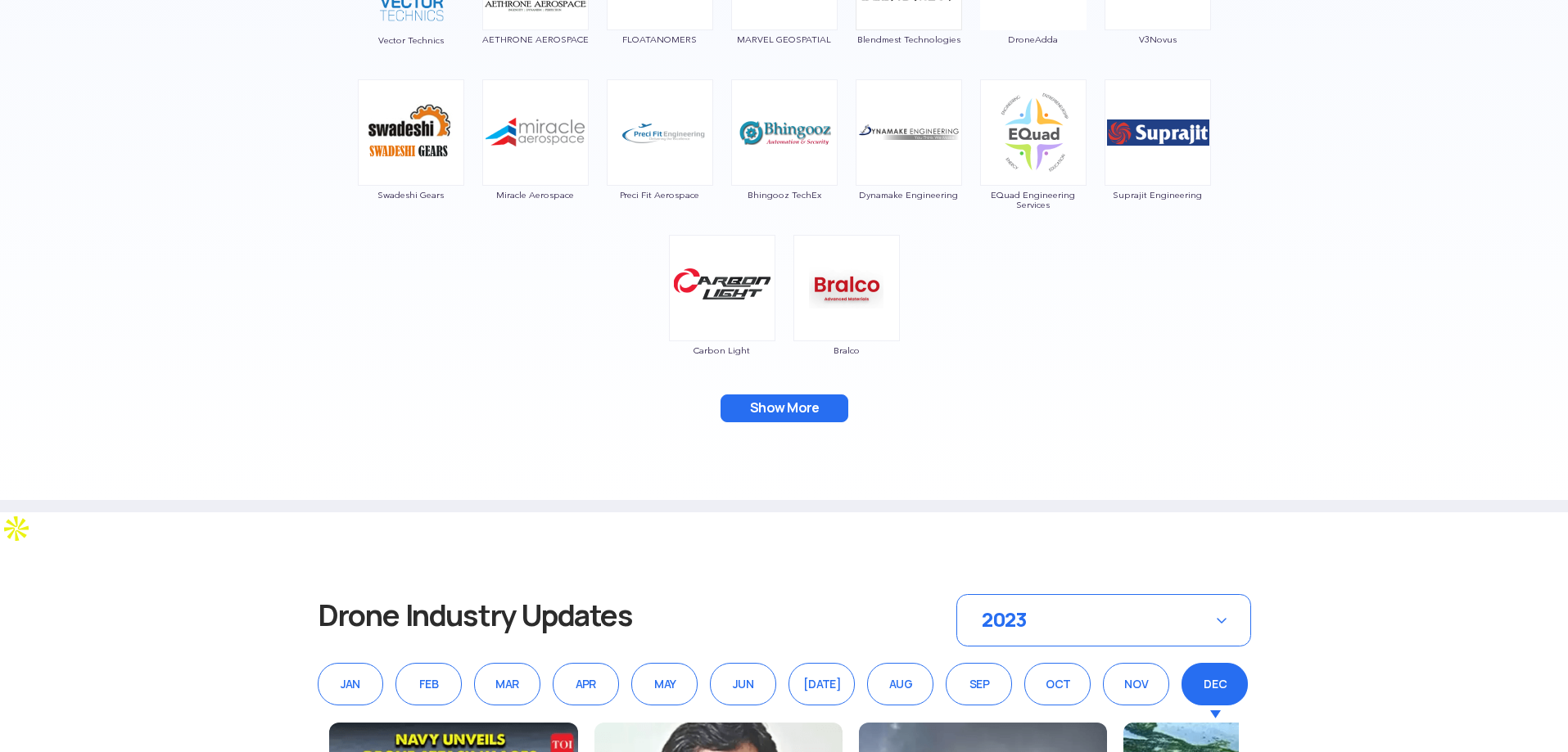
click at [765, 412] on button "Show More" at bounding box center [784, 409] width 128 height 27
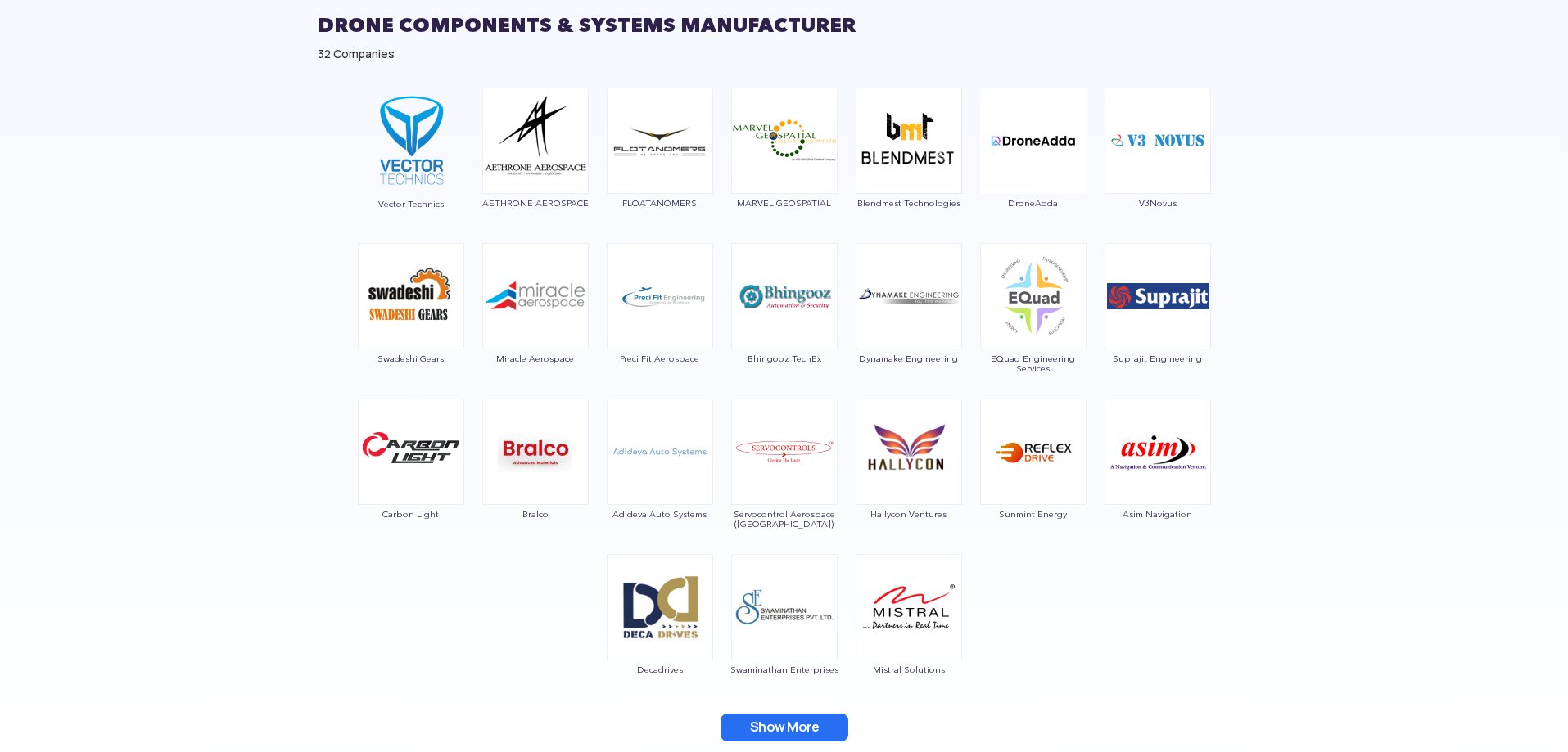
scroll to position [1191, 0]
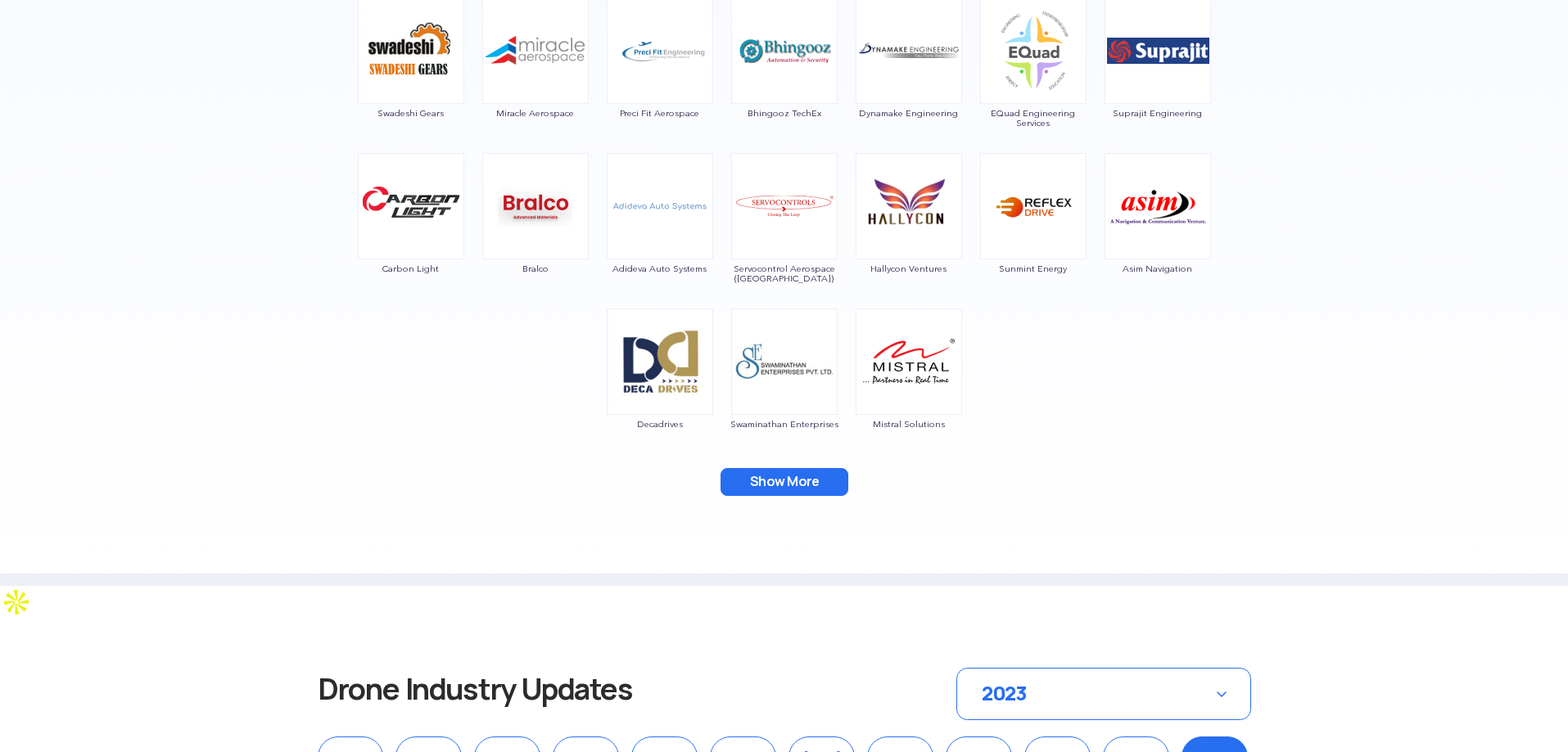
click at [802, 487] on button "Show More" at bounding box center [784, 482] width 128 height 27
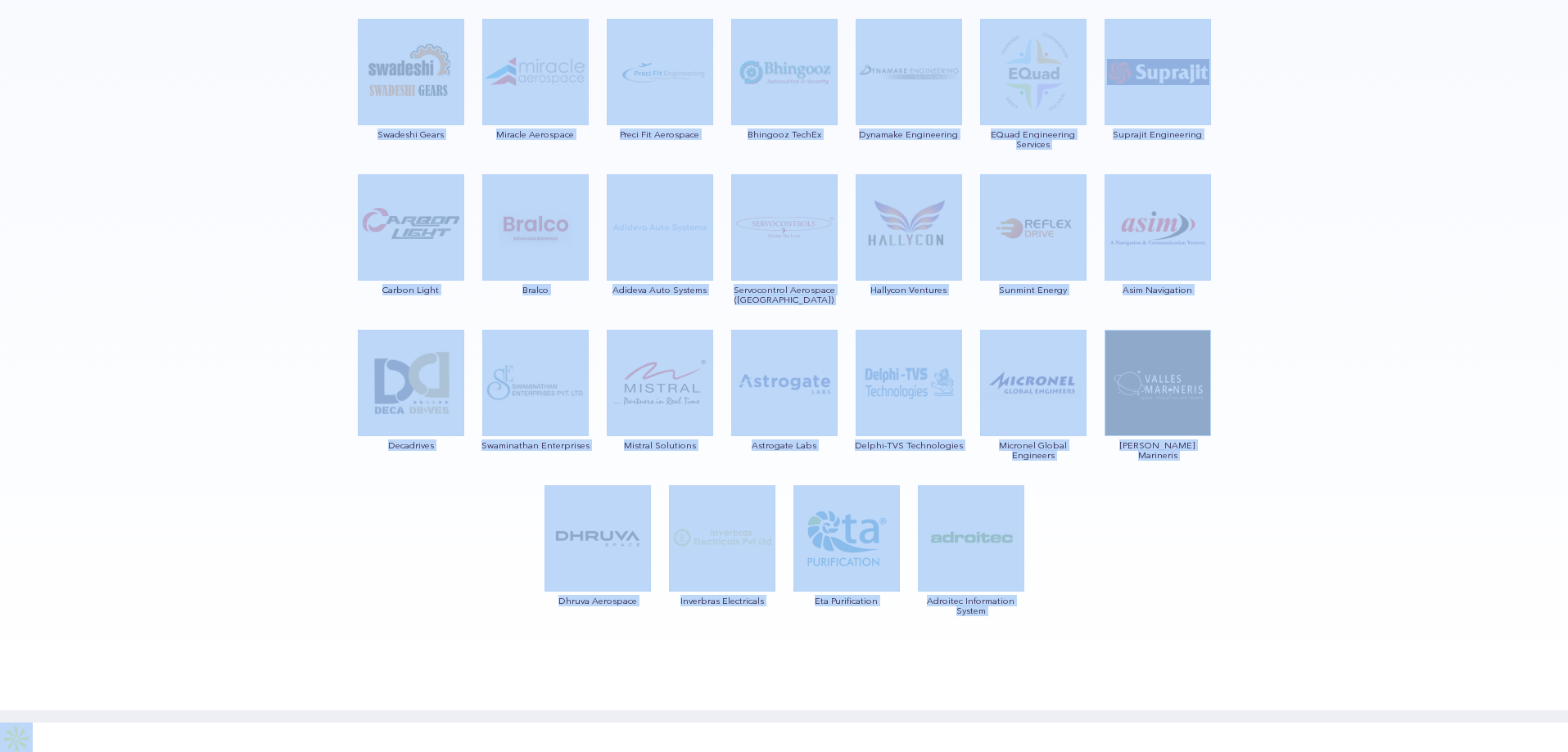
scroll to position [1172, 0]
drag, startPoint x: 345, startPoint y: 245, endPoint x: 1034, endPoint y: 609, distance: 779.2
click at [1034, 609] on div "Vector Technics AETHRONE AEROSPACE FLOATANOMERS MARVEL GEOSPATIAL Blendmest Tec…" at bounding box center [785, 256] width 958 height 807
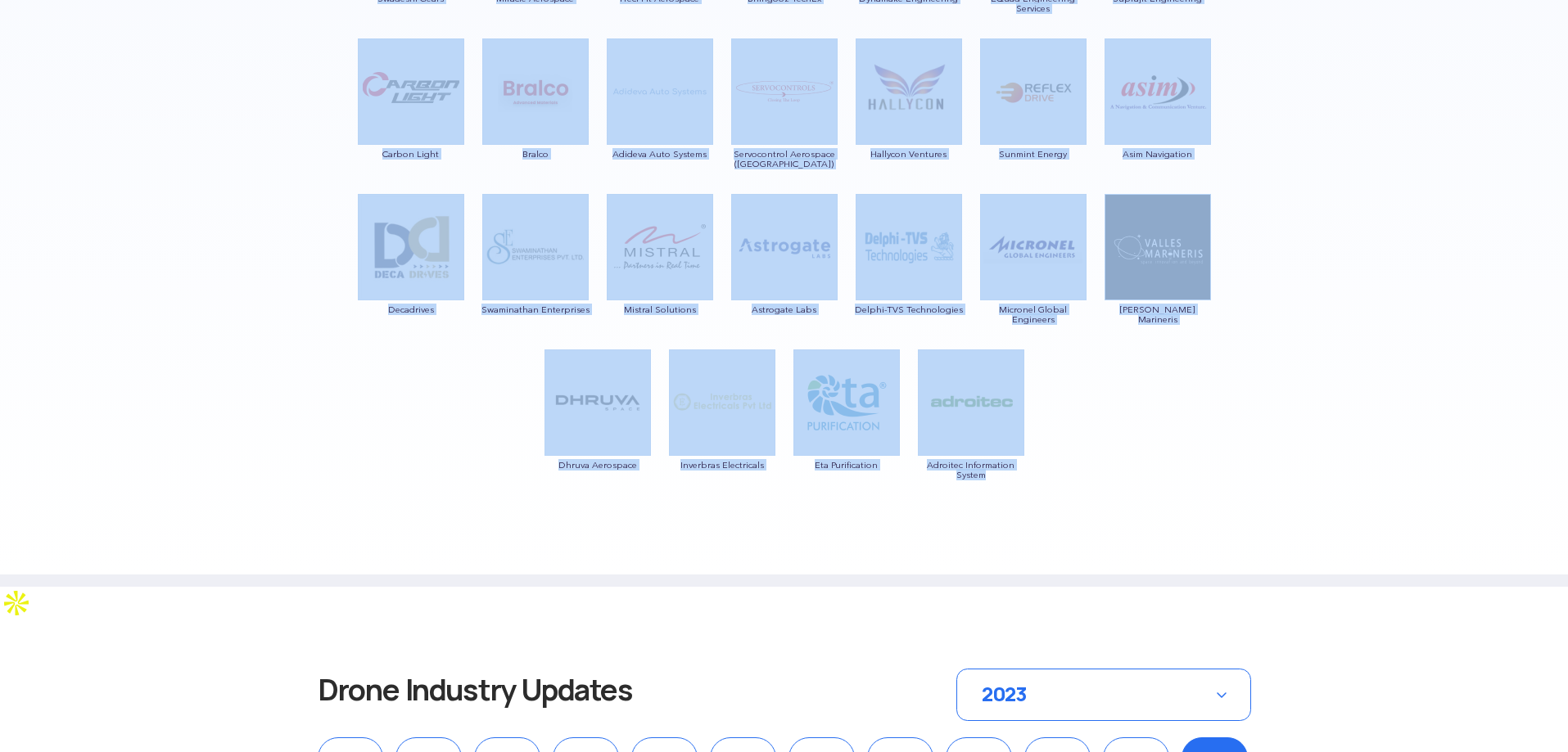
scroll to position [1417, 0]
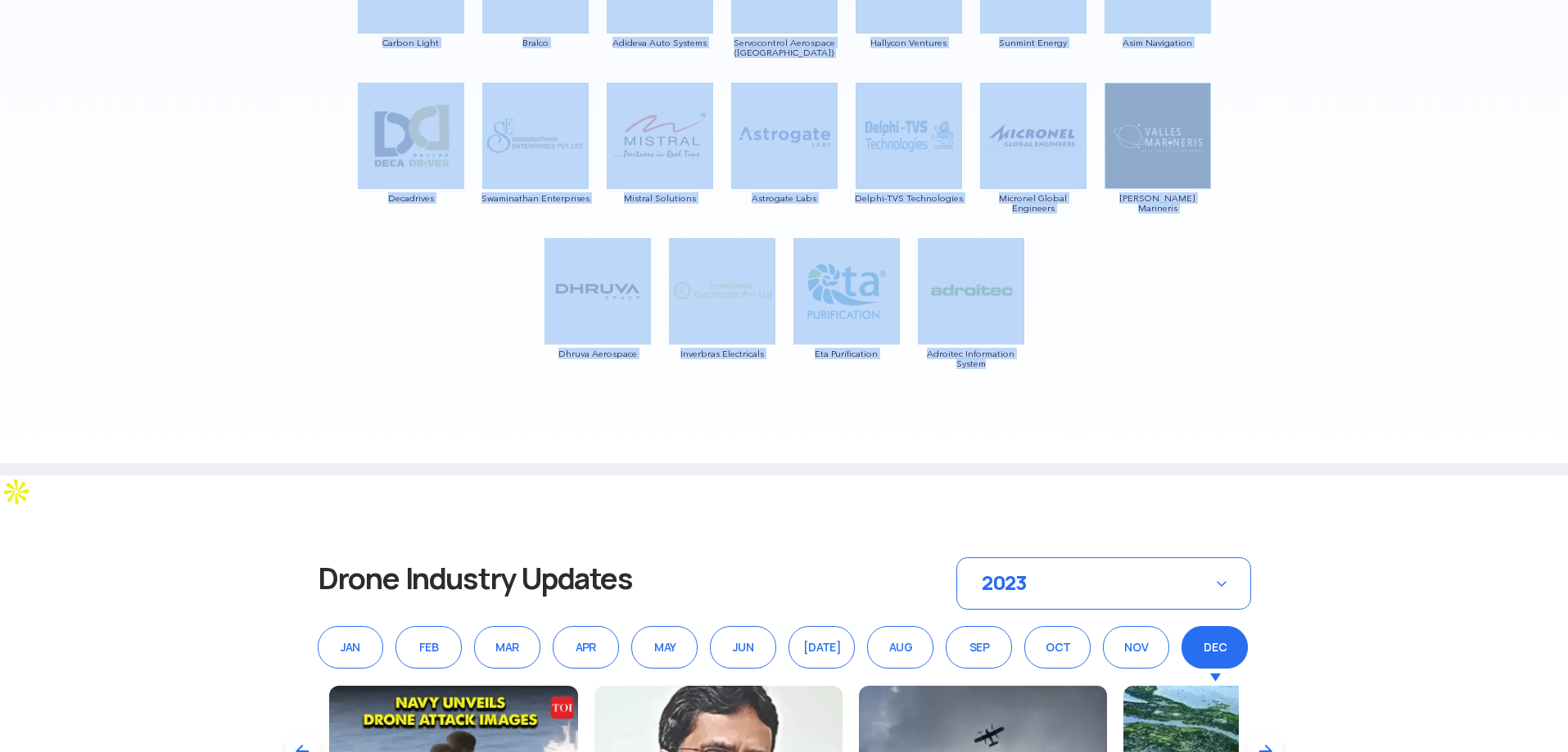
copy div "Vector Technics AETHRONE AEROSPACE FLOATANOMERS MARVEL GEOSPATIAL Blendmest Tec…"
